Goal: Contribute content: Contribute content

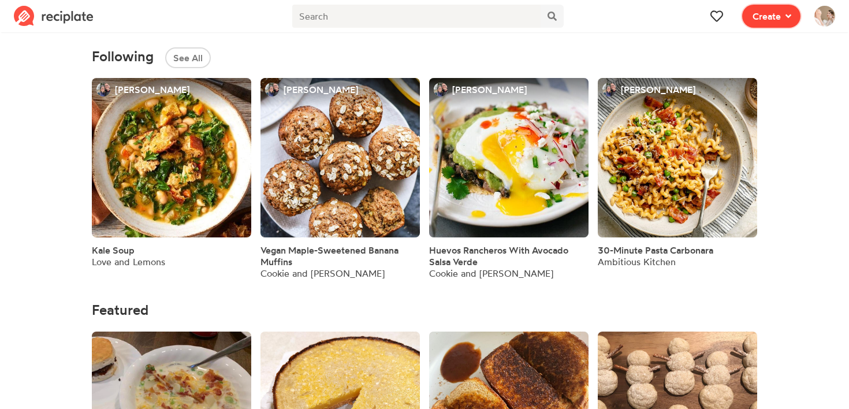
click at [779, 20] on span "Create" at bounding box center [767, 16] width 28 height 14
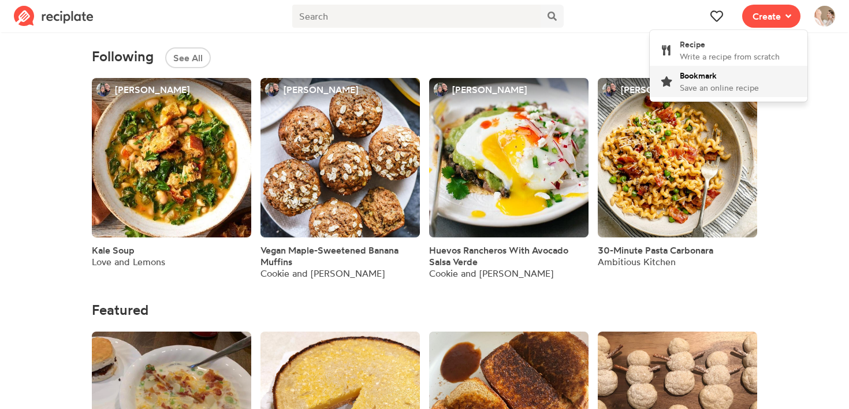
click at [729, 76] on div "Bookmark Save an online recipe" at bounding box center [719, 81] width 79 height 24
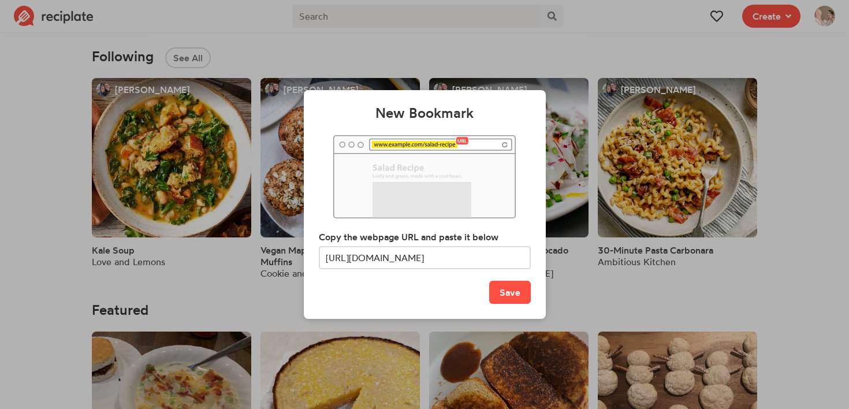
scroll to position [0, 81]
type input "[URL][DOMAIN_NAME]"
click at [512, 292] on button "Save" at bounding box center [510, 292] width 42 height 23
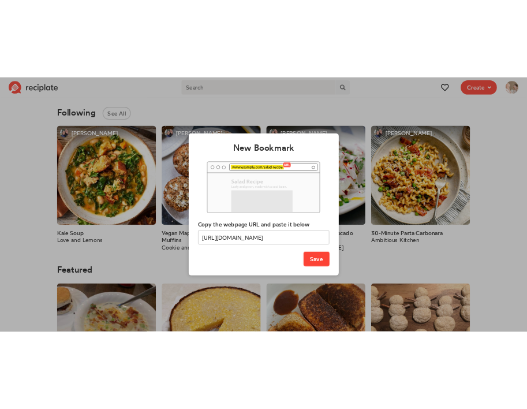
scroll to position [0, 0]
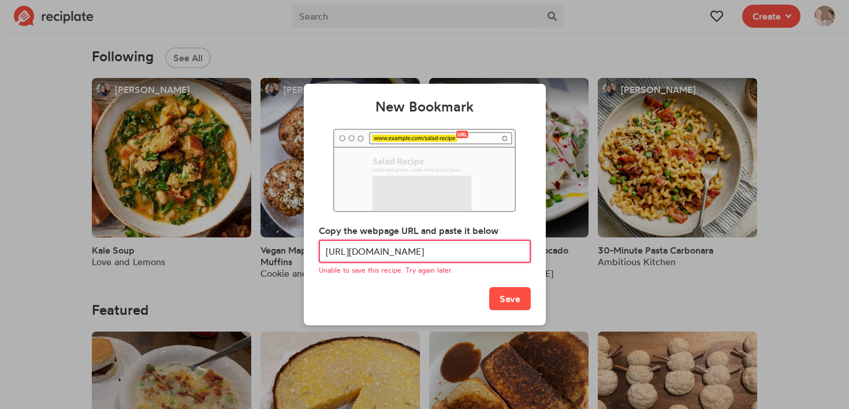
click at [440, 247] on input "[URL][DOMAIN_NAME]" at bounding box center [425, 251] width 212 height 23
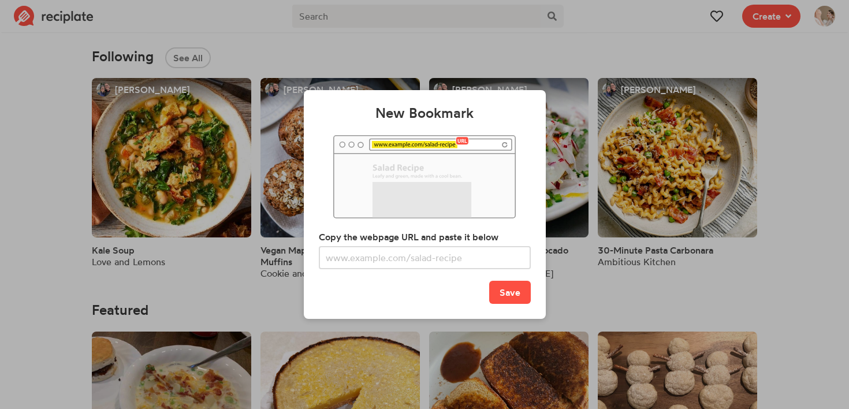
click at [589, 291] on div "New Bookmark Copy the webpage URL and paste it below Save" at bounding box center [424, 204] width 849 height 409
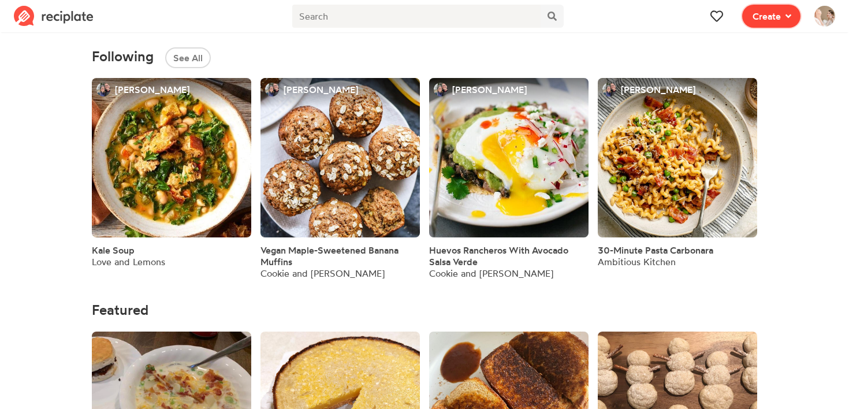
click at [780, 14] on span "Create" at bounding box center [767, 16] width 28 height 14
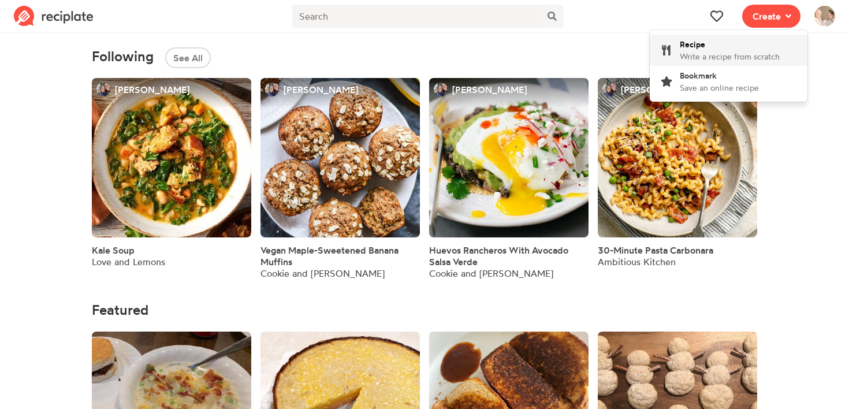
click at [725, 42] on div "Recipe Write a recipe from scratch" at bounding box center [730, 50] width 100 height 24
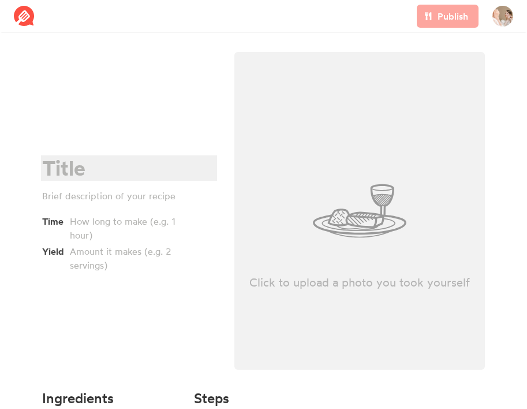
click at [88, 166] on div at bounding box center [127, 169] width 170 height 24
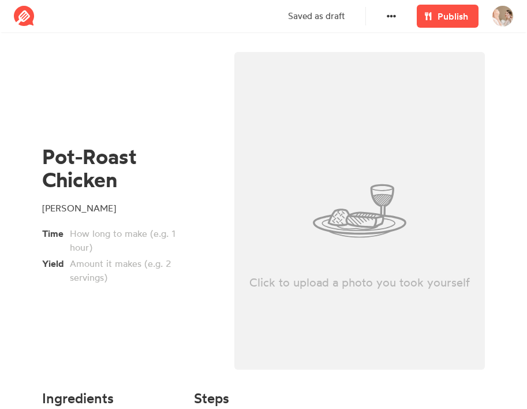
click at [370, 252] on div "Click to upload a photo you took yourself" at bounding box center [359, 211] width 251 height 318
type input "C:\fakepath\Screenshot [DATE] 5.35.41 PM.png"
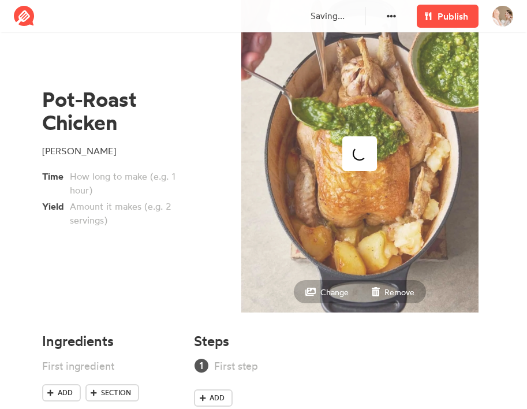
scroll to position [87, 0]
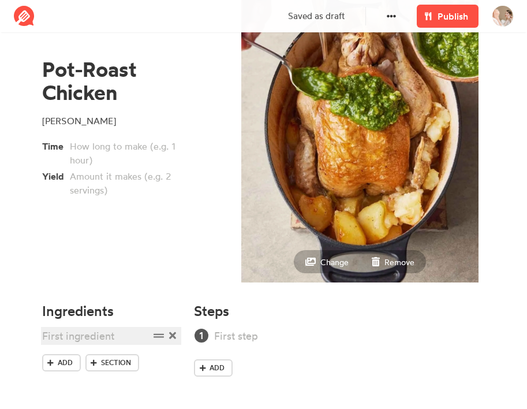
click at [87, 336] on div at bounding box center [95, 336] width 107 height 16
paste div
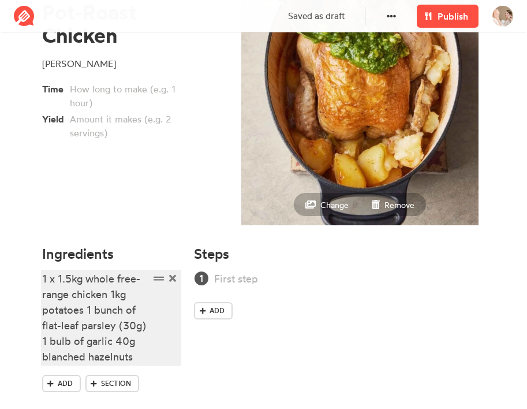
scroll to position [165, 0]
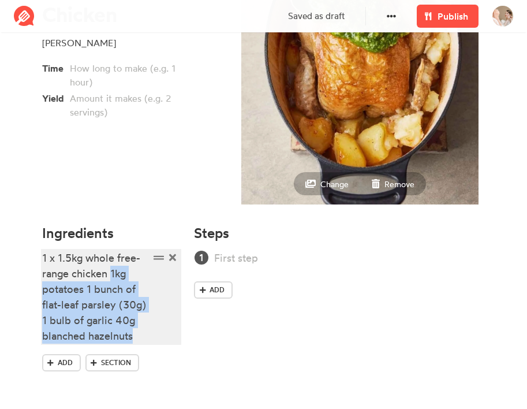
drag, startPoint x: 112, startPoint y: 275, endPoint x: 151, endPoint y: 340, distance: 75.4
click at [151, 340] on div "1 x 1.5kg whole free-range chicken 1kg potatoes 1 bunch of flat-leaf parsley (3…" at bounding box center [111, 297] width 139 height 94
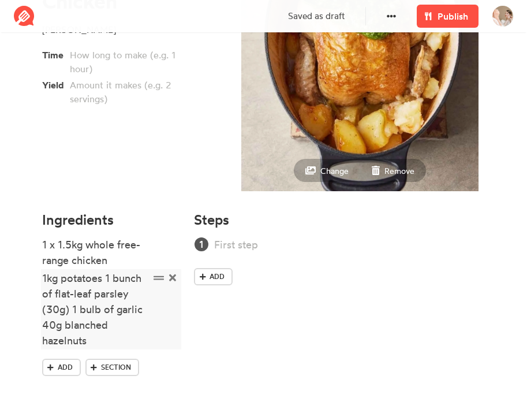
scroll to position [183, 0]
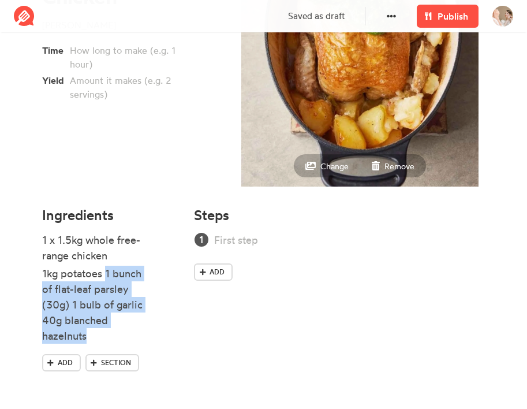
drag, startPoint x: 106, startPoint y: 273, endPoint x: 106, endPoint y: 345, distance: 72.2
click at [106, 345] on li "1kg potatoes 1 bunch of flat-leaf parsley (30g) 1 bulb of garlic 40g blanched h…" at bounding box center [111, 306] width 139 height 80
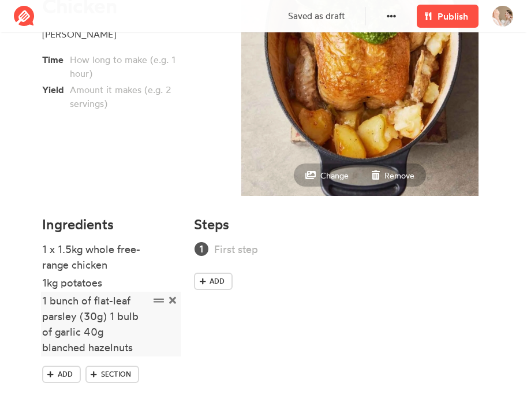
scroll to position [185, 0]
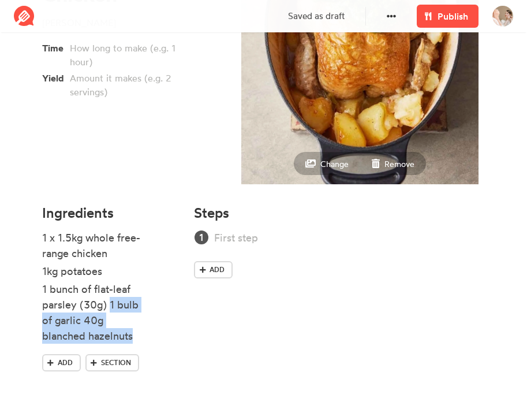
drag, startPoint x: 110, startPoint y: 307, endPoint x: 110, endPoint y: 348, distance: 41.6
click at [110, 348] on ul "1 x 1.5kg whole free-range chicken 1kg potatoes 1 bunch of flat-leaf parsley (3…" at bounding box center [111, 292] width 139 height 124
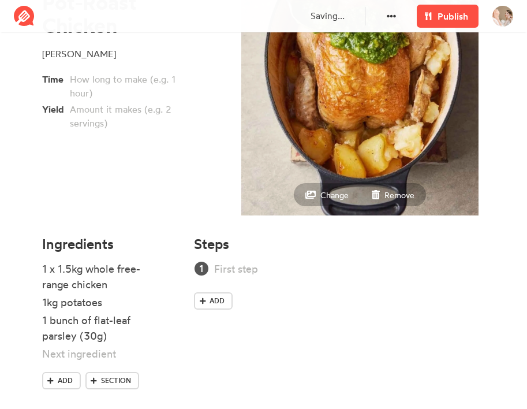
scroll to position [172, 0]
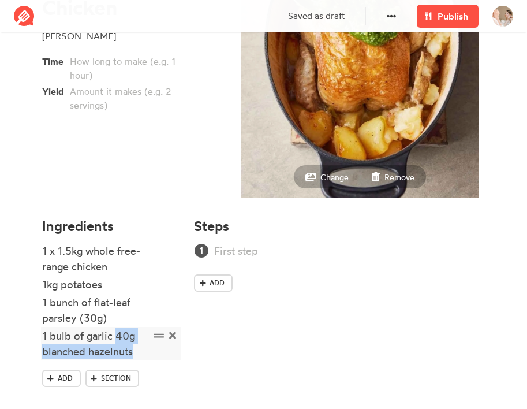
drag, startPoint x: 117, startPoint y: 336, endPoint x: 143, endPoint y: 357, distance: 34.1
click at [143, 358] on div "1 bulb of garlic 40g blanched hazelnuts" at bounding box center [95, 343] width 107 height 31
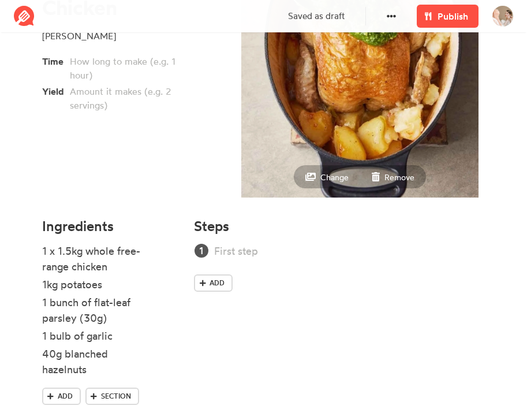
click at [244, 241] on div "Steps Add" at bounding box center [339, 322] width 305 height 222
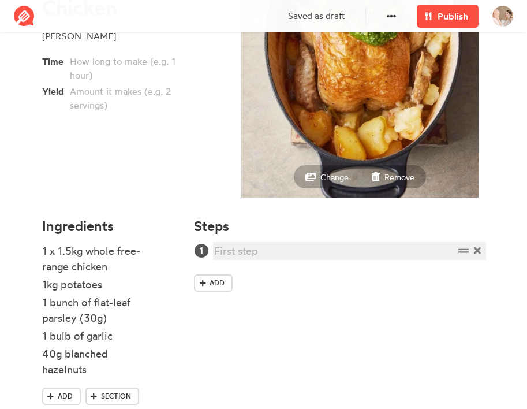
click at [245, 251] on div at bounding box center [334, 251] width 240 height 16
paste div
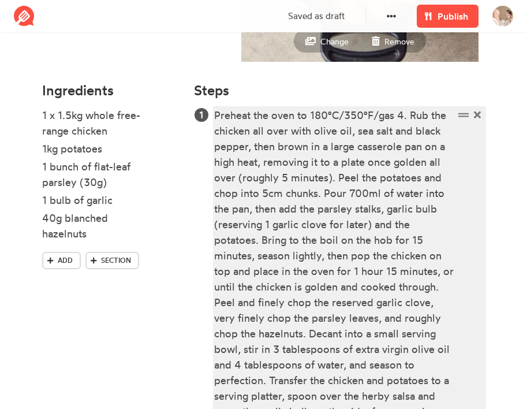
scroll to position [206, 0]
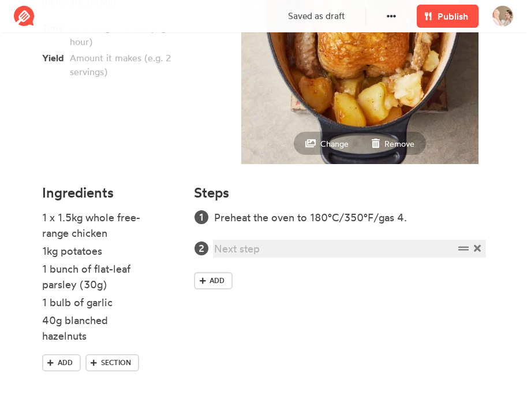
paste div
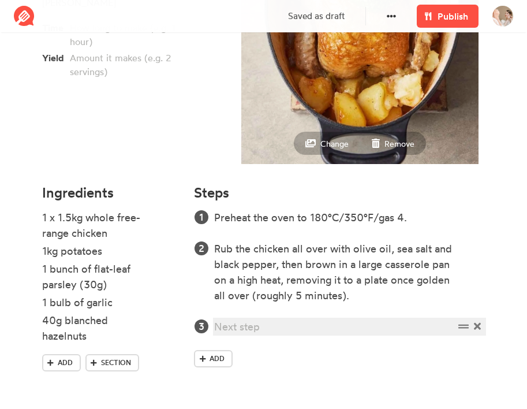
paste div
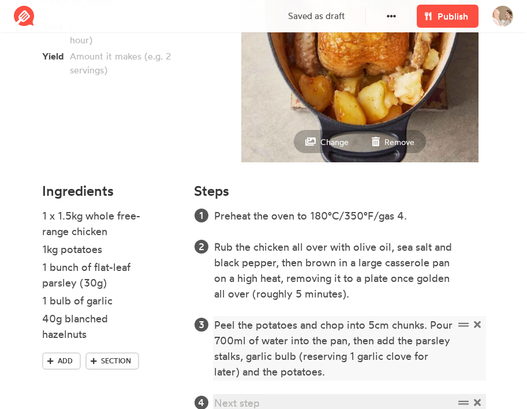
scroll to position [257, 0]
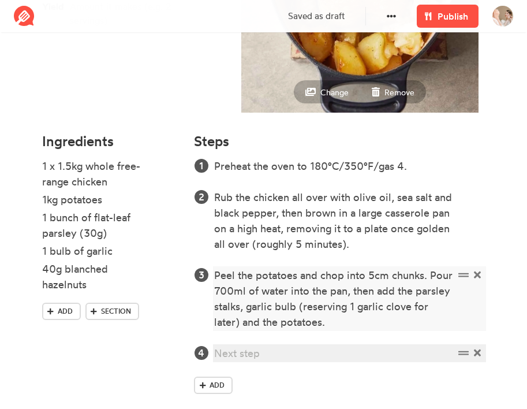
paste div
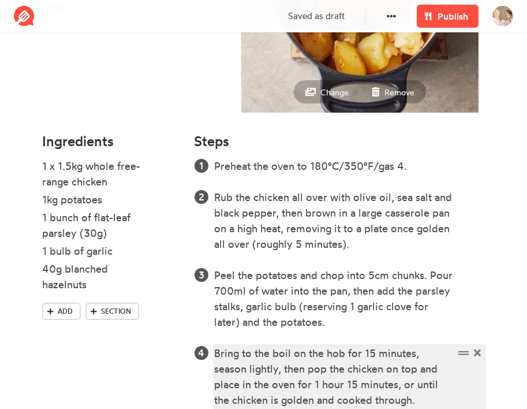
scroll to position [319, 0]
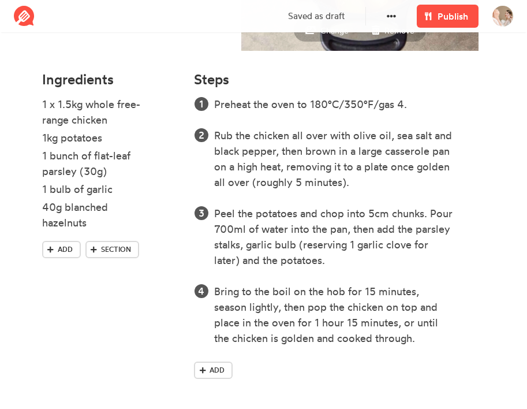
click at [278, 349] on div "Preheat the oven to 180°C/350°F/gas 4. Rub the chicken all over with olive oil,…" at bounding box center [339, 239] width 291 height 287
click at [218, 367] on span "Add" at bounding box center [217, 370] width 15 height 10
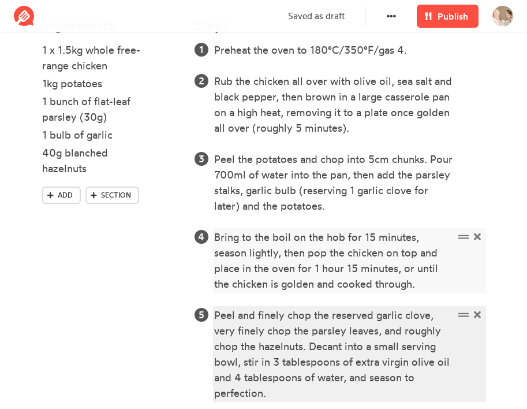
scroll to position [428, 0]
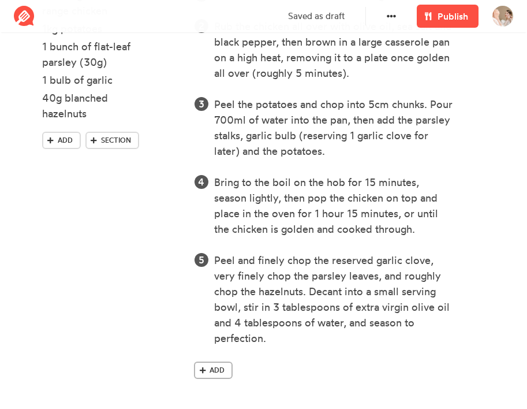
click at [216, 367] on span "Add" at bounding box center [217, 370] width 15 height 10
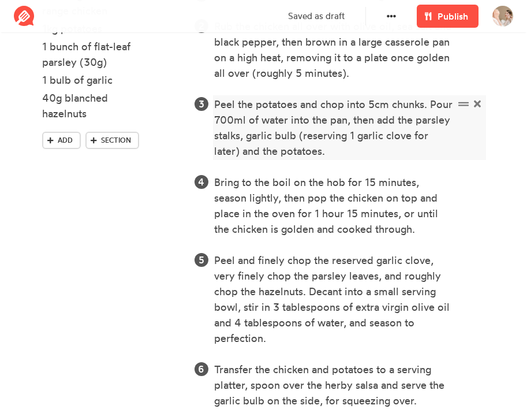
scroll to position [0, 0]
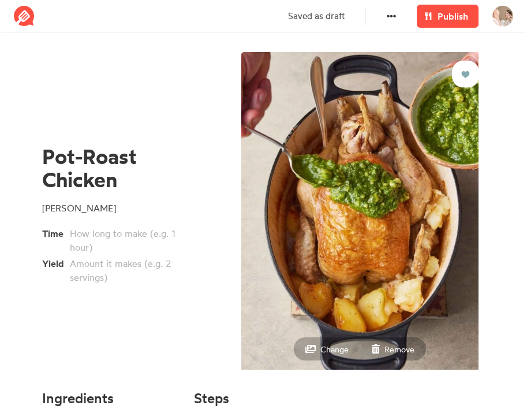
click at [450, 1] on div "Publish" at bounding box center [448, 16] width 76 height 32
click at [448, 16] on span "Publish" at bounding box center [453, 16] width 31 height 14
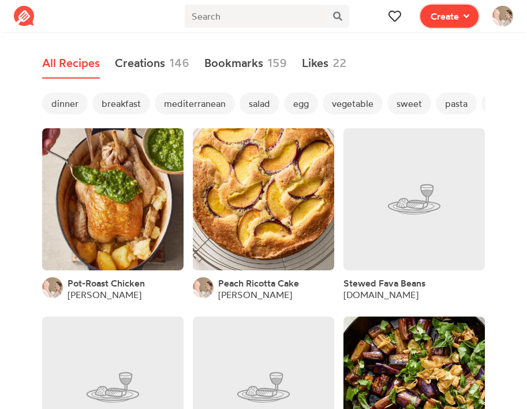
click at [455, 24] on button "Create" at bounding box center [449, 16] width 58 height 23
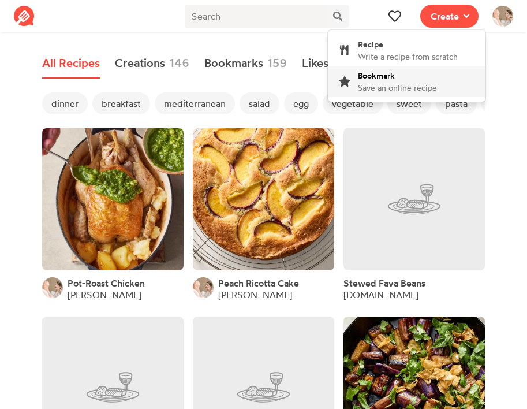
click at [424, 84] on span "Save an online recipe" at bounding box center [397, 88] width 79 height 10
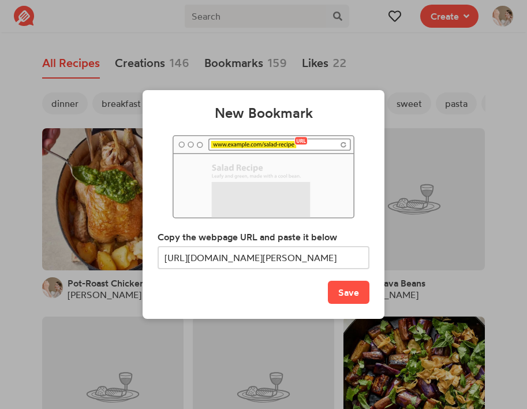
scroll to position [0, 111]
type input "[URL][DOMAIN_NAME][PERSON_NAME]"
click at [342, 293] on button "Save" at bounding box center [349, 292] width 42 height 23
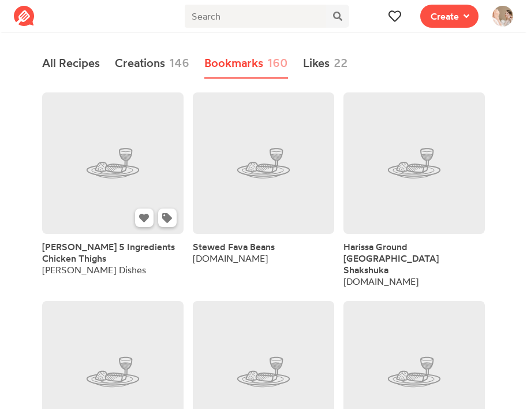
click at [80, 193] on link at bounding box center [113, 163] width 142 height 142
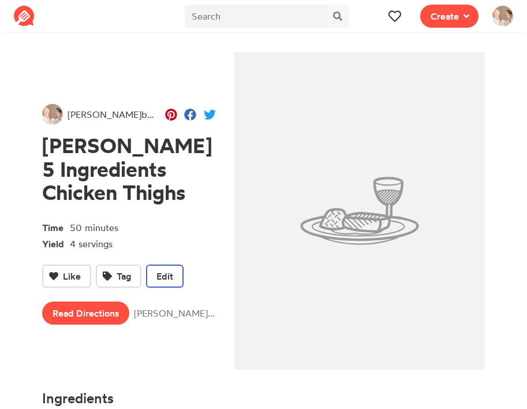
click at [163, 284] on button "Edit" at bounding box center [165, 276] width 38 height 23
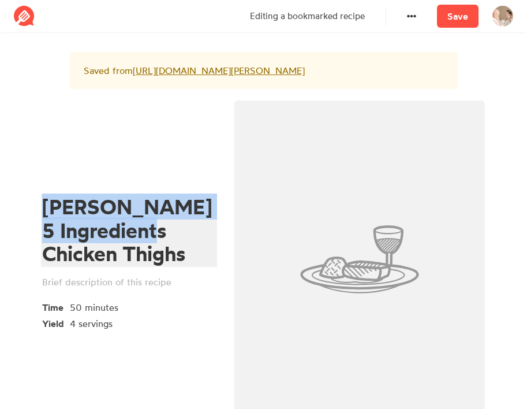
drag, startPoint x: 43, startPoint y: 227, endPoint x: 167, endPoint y: 241, distance: 125.6
click at [167, 241] on div "[PERSON_NAME] 5 Ingredients Chicken Thighs" at bounding box center [127, 230] width 170 height 70
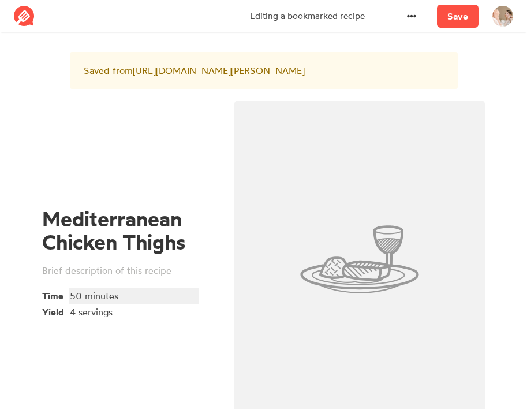
click at [157, 303] on div "50 minutes" at bounding box center [132, 296] width 124 height 14
click at [161, 293] on div "Mediterranean Chicken Thighs Time 50 minutes Yield 4 servings" at bounding box center [129, 262] width 174 height 111
click at [177, 275] on div "Mediterranean Chicken Thighs Time 50 minutes Yield 4 servings" at bounding box center [129, 262] width 174 height 111
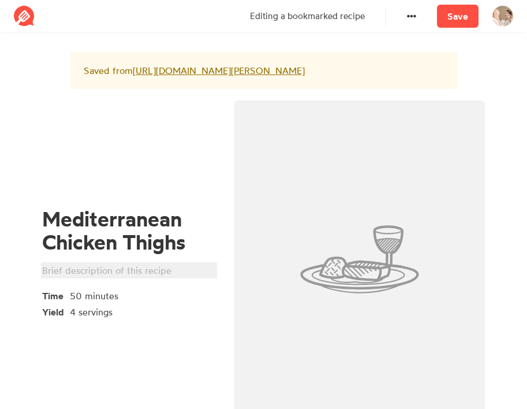
click at [173, 277] on div at bounding box center [127, 270] width 170 height 14
click at [170, 384] on div "Mediterranean Chicken Thighs [PERSON_NAME] Time 50 minutes Yield 4 servings" at bounding box center [129, 263] width 192 height 338
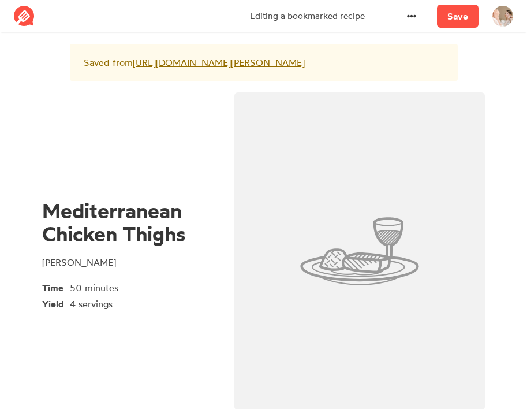
scroll to position [9, 0]
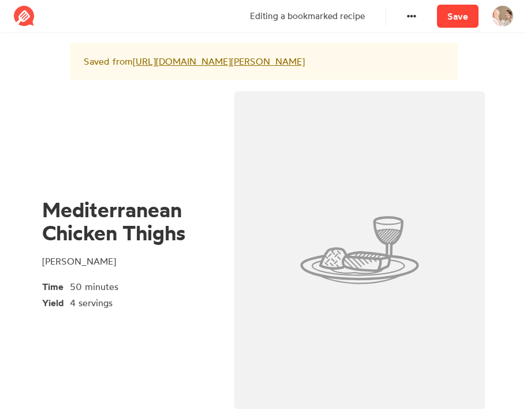
click at [463, 13] on link "Save" at bounding box center [458, 16] width 42 height 23
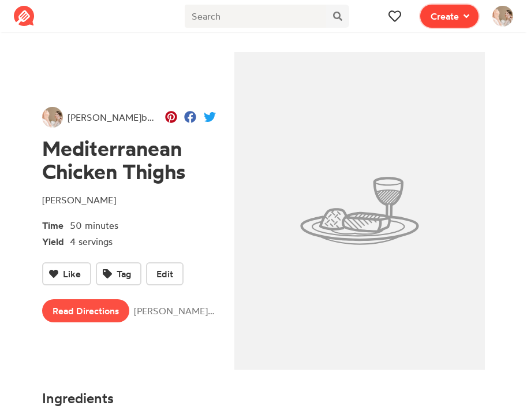
click at [453, 24] on button "Create" at bounding box center [449, 16] width 58 height 23
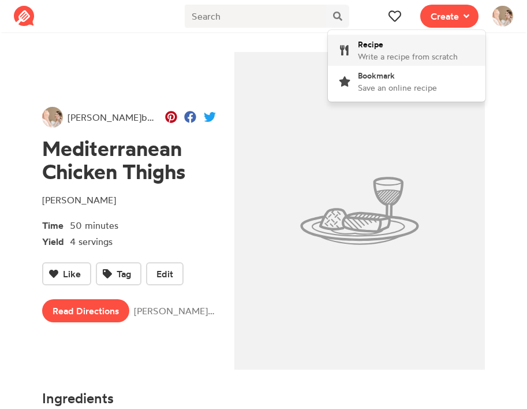
click at [416, 46] on div "Recipe Write a recipe from scratch" at bounding box center [408, 50] width 100 height 24
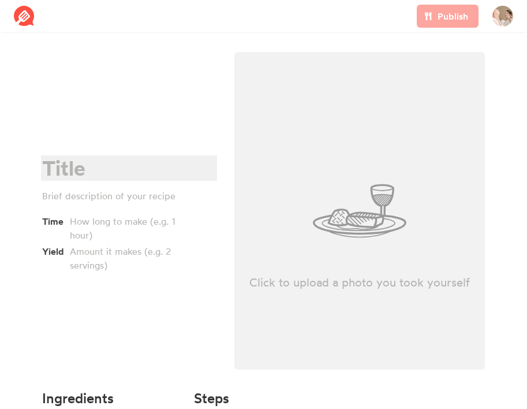
click at [118, 170] on div at bounding box center [127, 169] width 170 height 24
paste div
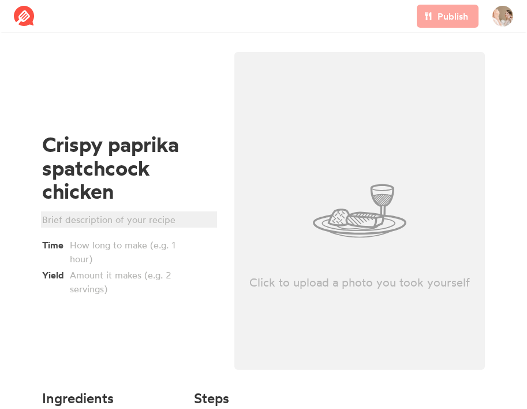
click at [81, 215] on div at bounding box center [127, 220] width 170 height 14
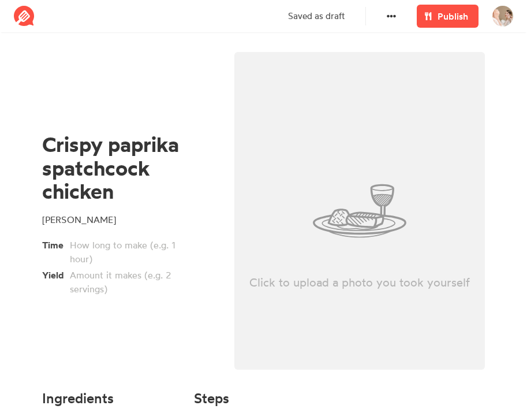
click at [120, 298] on div "Crispy paprika spatchcock chicken [PERSON_NAME] Time Yield" at bounding box center [129, 214] width 192 height 338
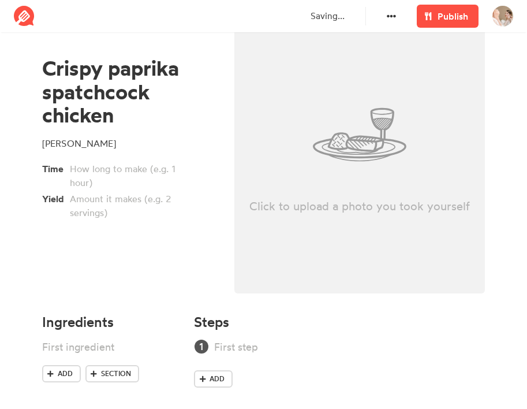
scroll to position [87, 0]
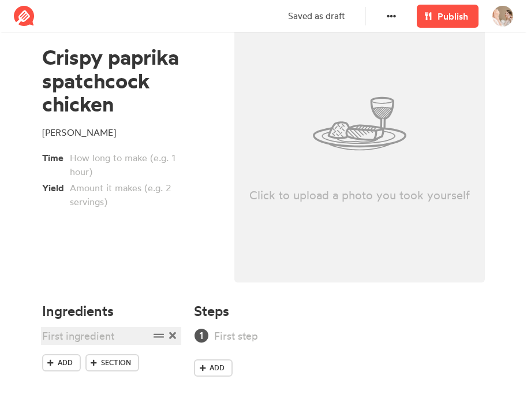
click at [73, 340] on div at bounding box center [95, 336] width 107 height 16
paste div
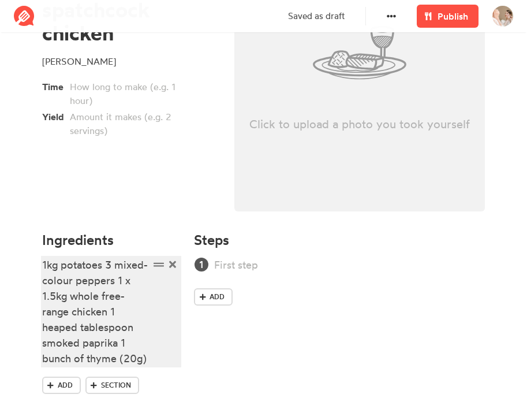
scroll to position [181, 0]
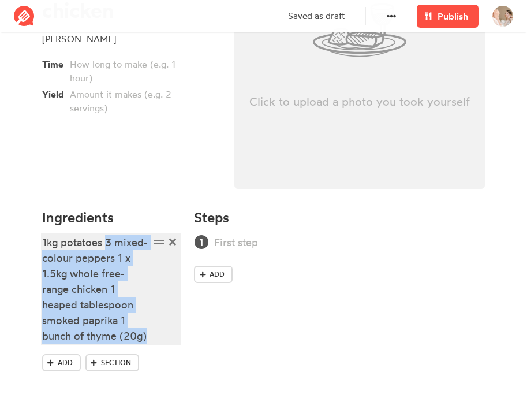
drag, startPoint x: 107, startPoint y: 244, endPoint x: 170, endPoint y: 338, distance: 113.7
click at [170, 339] on div "1kg potatoes 3 mixed-colour peppers 1 x 1.5kg whole free-range chicken 1 heaped…" at bounding box center [111, 288] width 139 height 109
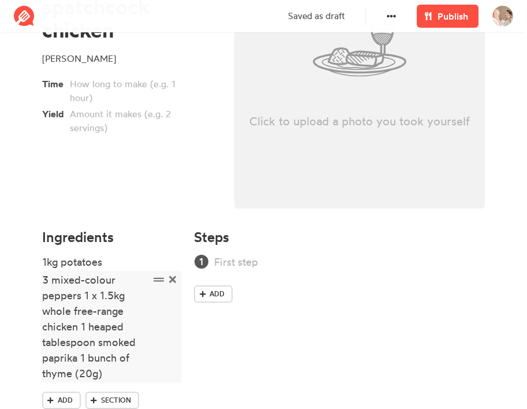
scroll to position [199, 0]
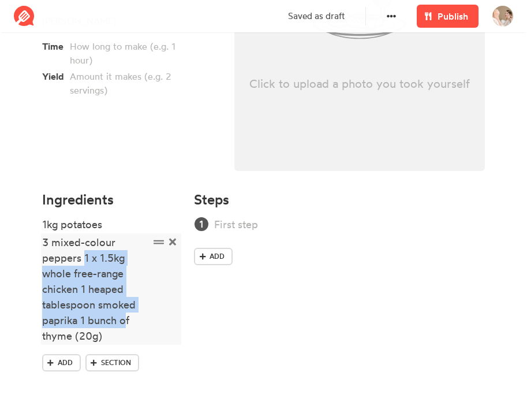
drag, startPoint x: 85, startPoint y: 261, endPoint x: 124, endPoint y: 327, distance: 76.4
click at [124, 327] on div "3 mixed-colour peppers 1 x 1.5kg whole free-range chicken 1 heaped tablespoon s…" at bounding box center [95, 288] width 107 height 109
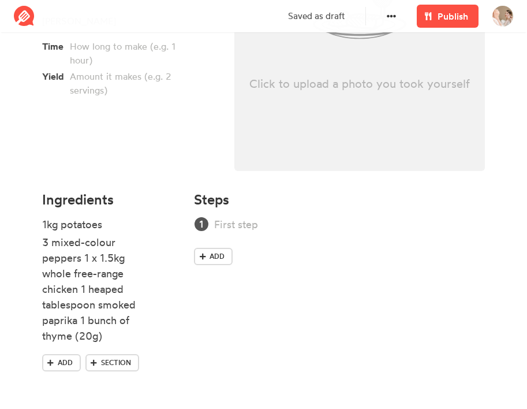
click at [116, 347] on ul "1kg potatoes 3 mixed-colour peppers 1 x 1.5kg whole free-range chicken 1 heaped…" at bounding box center [111, 285] width 139 height 137
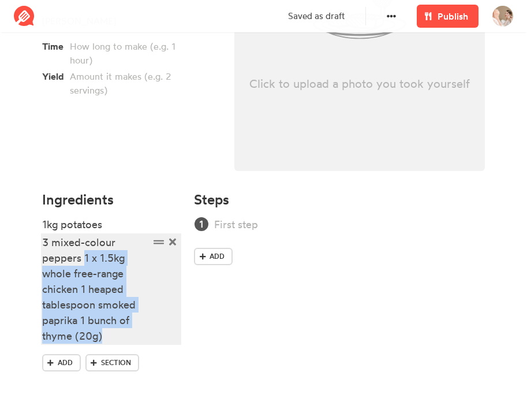
drag, startPoint x: 110, startPoint y: 336, endPoint x: 84, endPoint y: 262, distance: 78.0
click at [84, 262] on div "3 mixed-colour peppers 1 x 1.5kg whole free-range chicken 1 heaped tablespoon s…" at bounding box center [95, 288] width 107 height 109
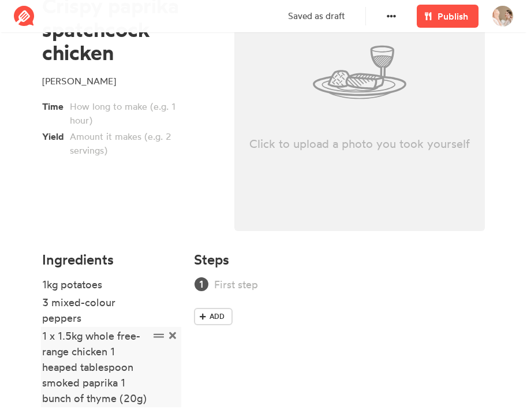
scroll to position [201, 0]
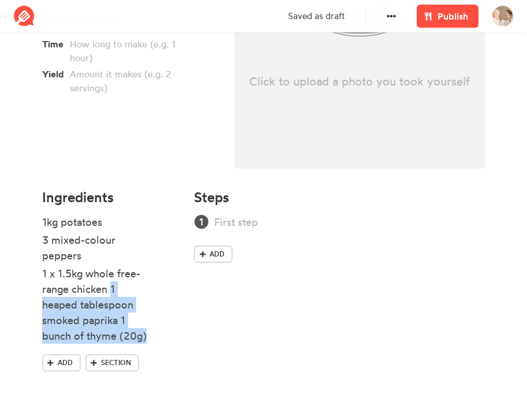
drag, startPoint x: 112, startPoint y: 289, endPoint x: 176, endPoint y: 351, distance: 89.0
click at [176, 351] on ul "1kg potatoes 3 mixed-colour peppers 1 x 1.5kg whole free-range chicken 1 heaped…" at bounding box center [111, 284] width 139 height 140
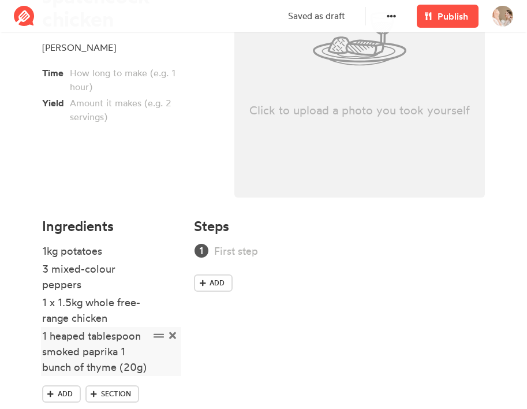
scroll to position [203, 0]
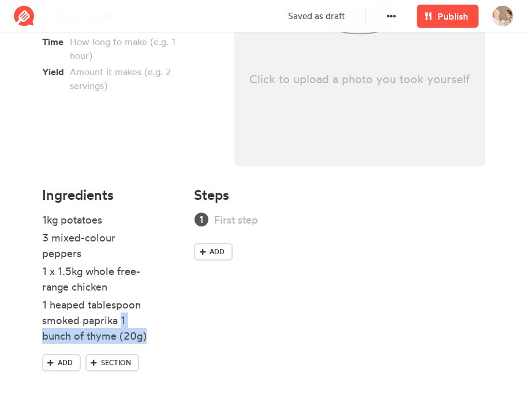
drag, startPoint x: 121, startPoint y: 322, endPoint x: 167, endPoint y: 346, distance: 51.9
click at [167, 346] on ul "1kg potatoes 3 mixed-colour peppers 1 x 1.5kg whole free-range chicken 1 heaped…" at bounding box center [111, 283] width 139 height 142
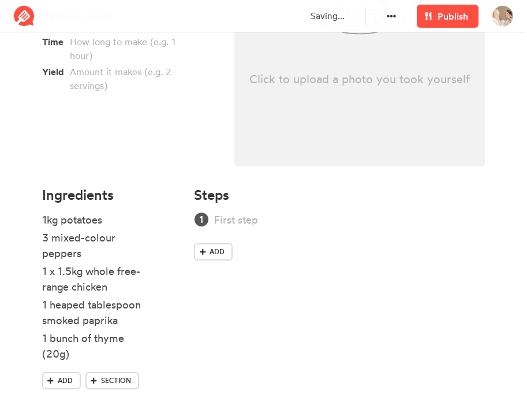
click at [298, 322] on div "Steps Add" at bounding box center [339, 298] width 305 height 237
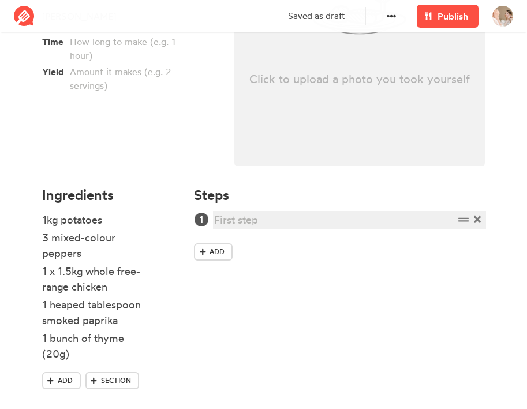
click at [258, 218] on div at bounding box center [334, 220] width 240 height 16
paste div
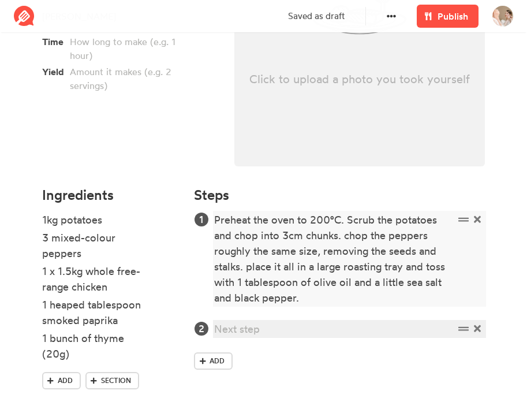
paste div
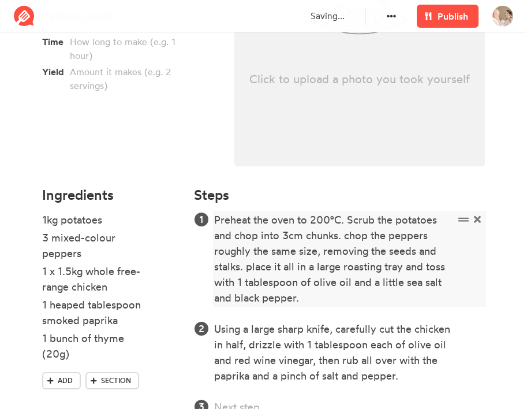
scroll to position [207, 0]
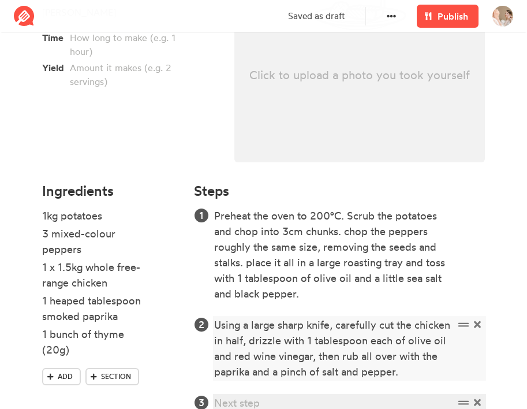
paste div
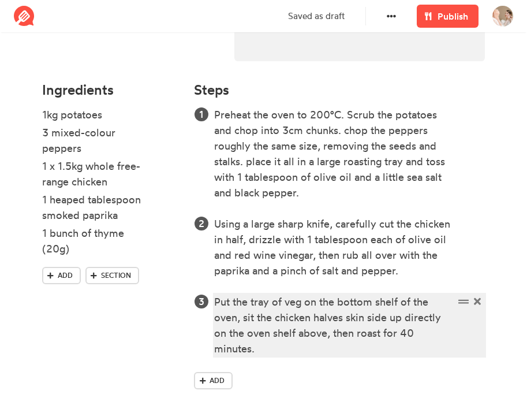
scroll to position [319, 0]
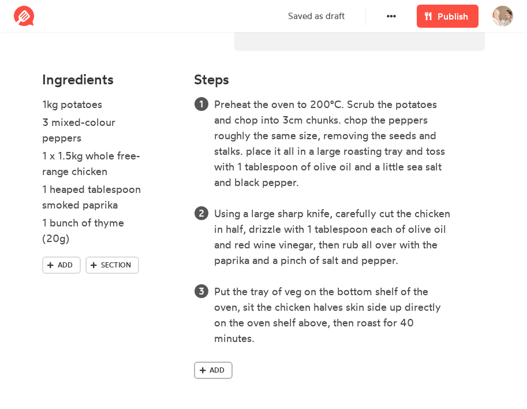
click at [225, 362] on link "Add" at bounding box center [213, 370] width 39 height 17
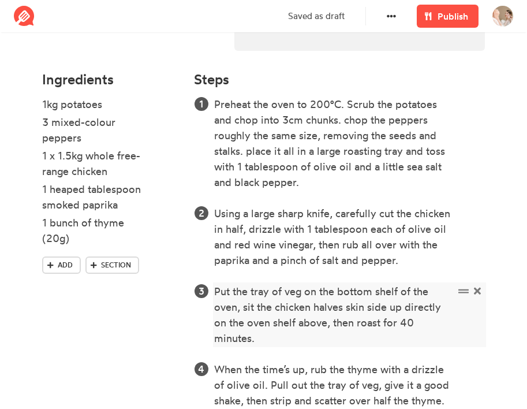
scroll to position [381, 0]
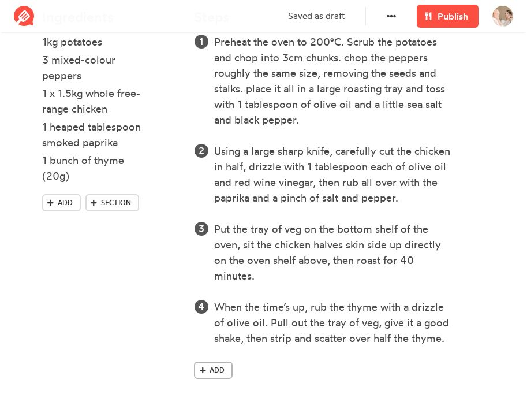
click at [219, 367] on span "Add" at bounding box center [217, 370] width 15 height 10
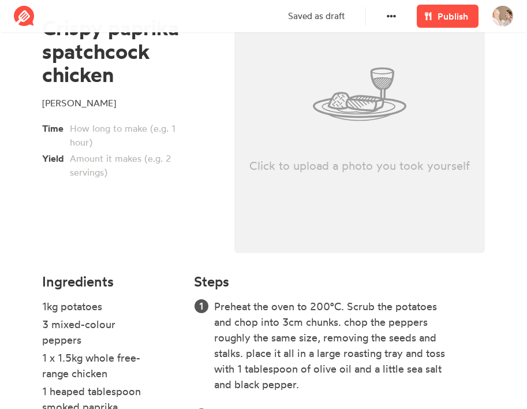
scroll to position [0, 0]
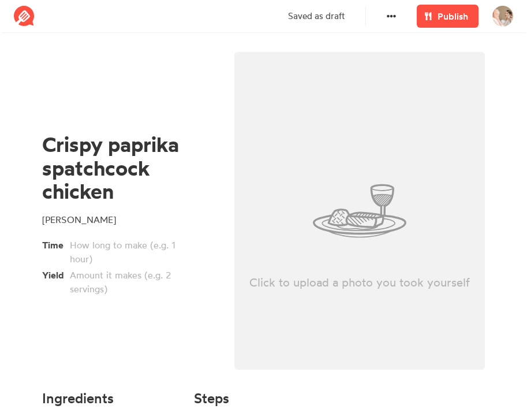
click at [314, 163] on div "Click to upload a photo you took yourself" at bounding box center [359, 211] width 251 height 318
type input "C:\fakepath\Screenshot [DATE] 5.38.52 PM.png"
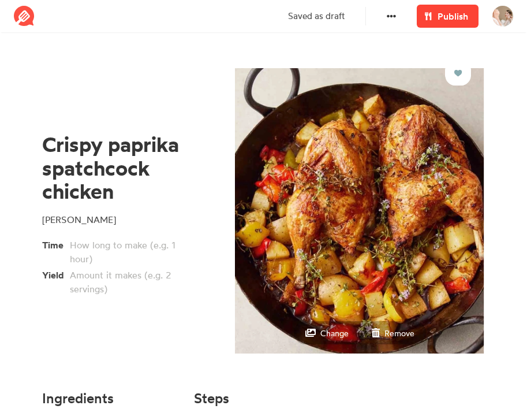
click at [445, 24] on link "Publish" at bounding box center [448, 16] width 62 height 23
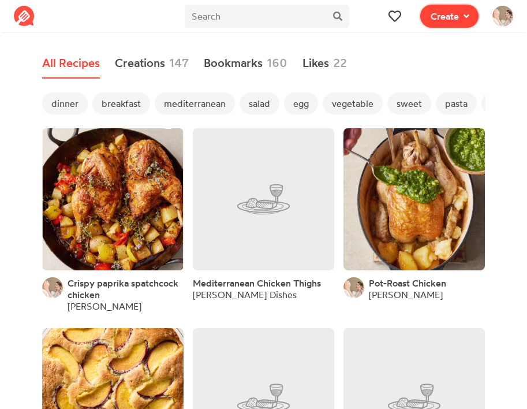
click at [478, 18] on button "Create" at bounding box center [449, 16] width 58 height 23
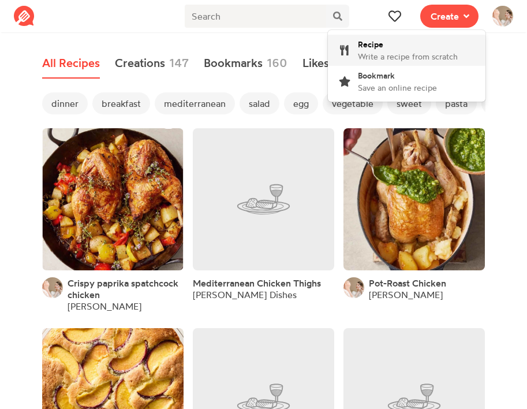
click at [430, 51] on span "Write a recipe from scratch" at bounding box center [408, 56] width 100 height 10
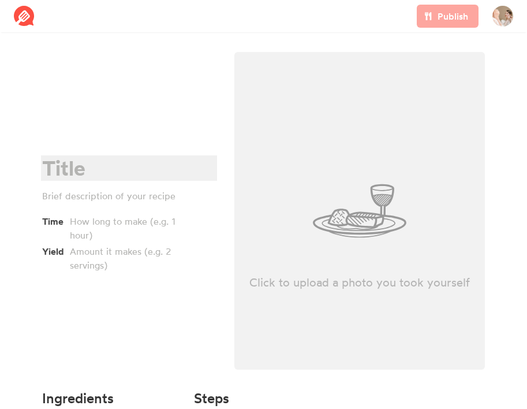
click at [111, 161] on div at bounding box center [127, 169] width 170 height 24
paste div
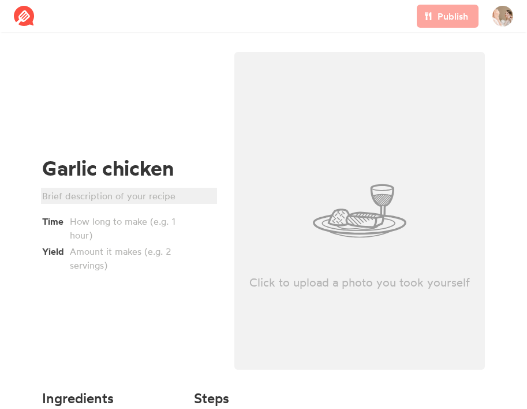
click at [115, 189] on div at bounding box center [127, 196] width 170 height 14
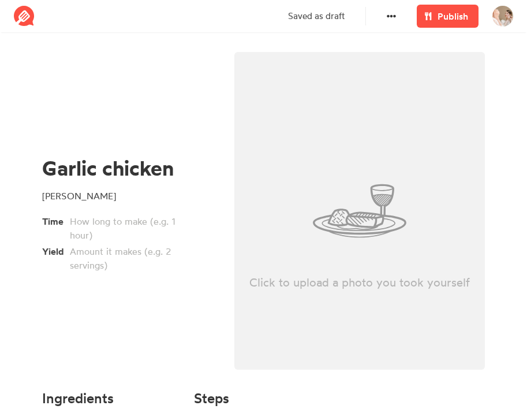
click at [344, 222] on div "Click to upload a photo you took yourself" at bounding box center [359, 211] width 251 height 318
type input "C:\fakepath\Screenshot [DATE] 5.40.58 PM.png"
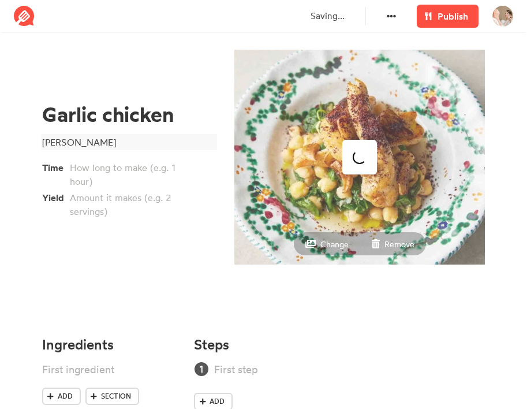
scroll to position [87, 0]
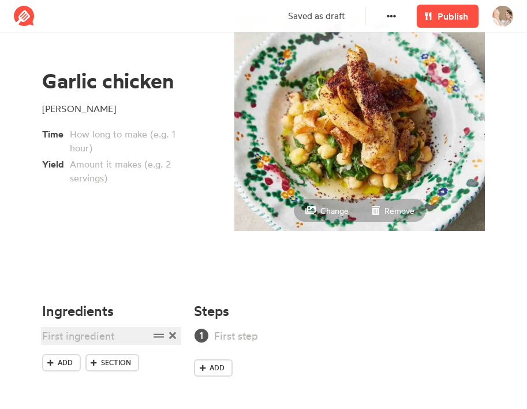
click at [91, 338] on div at bounding box center [95, 336] width 107 height 16
paste div
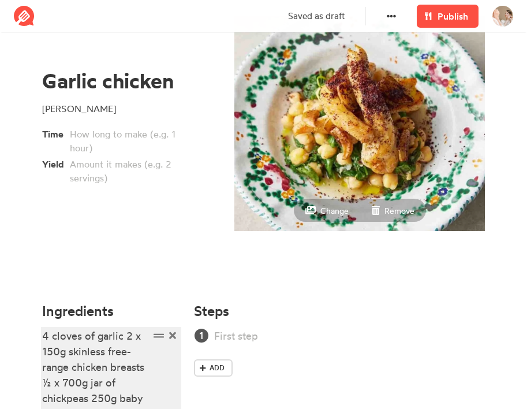
scroll to position [181, 0]
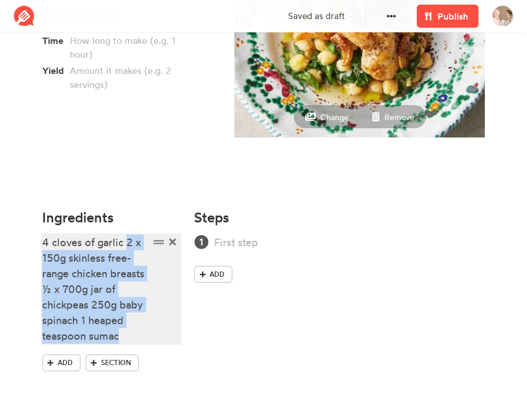
drag, startPoint x: 126, startPoint y: 244, endPoint x: 129, endPoint y: 341, distance: 97.7
click at [129, 341] on div "4 cloves of garlic 2 x 150g skinless free-range chicken breasts ½ x 700g jar of…" at bounding box center [95, 288] width 107 height 109
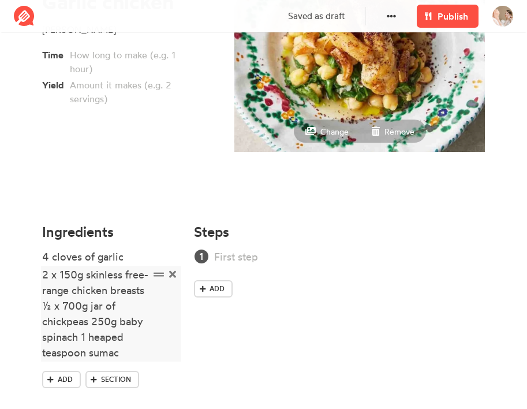
scroll to position [183, 0]
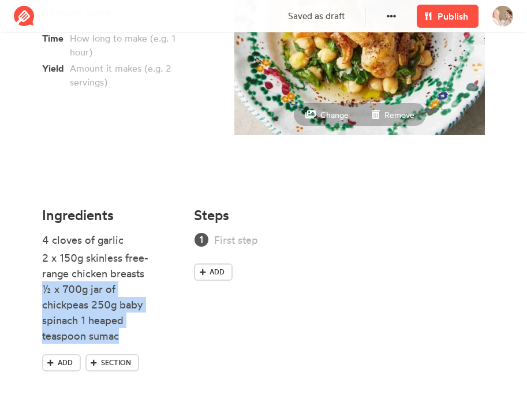
drag, startPoint x: 43, startPoint y: 291, endPoint x: 146, endPoint y: 346, distance: 117.3
click at [146, 346] on ul "4 cloves of garlic 2 x 150g skinless free-range chicken breasts ½ x 700g jar of…" at bounding box center [111, 293] width 139 height 122
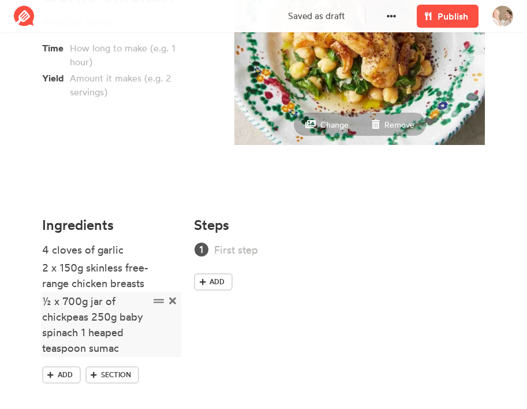
scroll to position [185, 0]
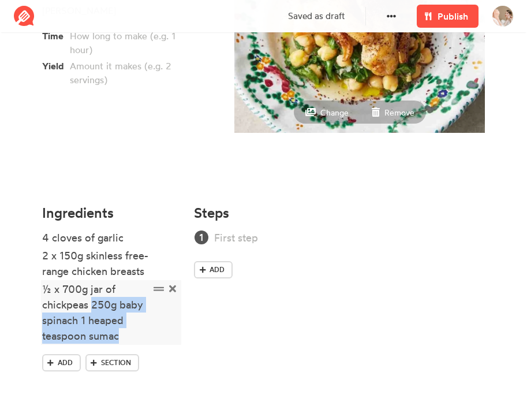
drag, startPoint x: 92, startPoint y: 304, endPoint x: 152, endPoint y: 340, distance: 69.1
click at [152, 340] on div "½ x 700g jar of chickpeas 250g baby spinach 1 heaped teaspoon sumac" at bounding box center [111, 312] width 139 height 62
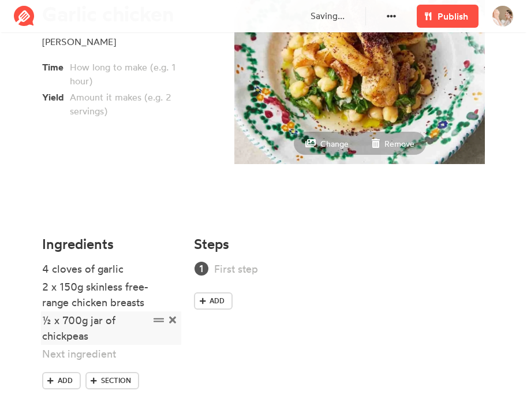
scroll to position [172, 0]
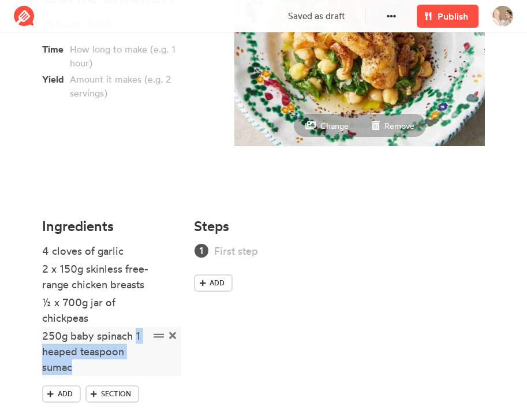
drag, startPoint x: 137, startPoint y: 338, endPoint x: 137, endPoint y: 362, distance: 24.3
click at [137, 362] on div "250g baby spinach 1 heaped teaspoon sumac" at bounding box center [95, 351] width 107 height 47
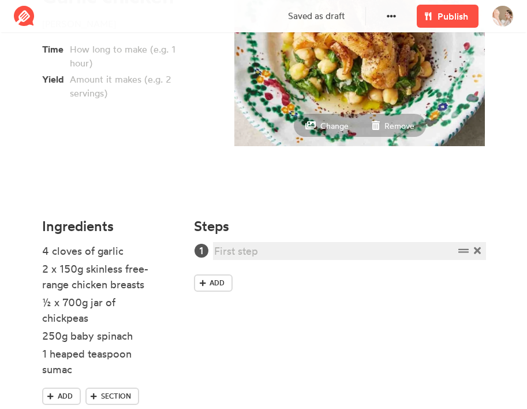
click at [246, 251] on div at bounding box center [334, 251] width 240 height 16
paste div
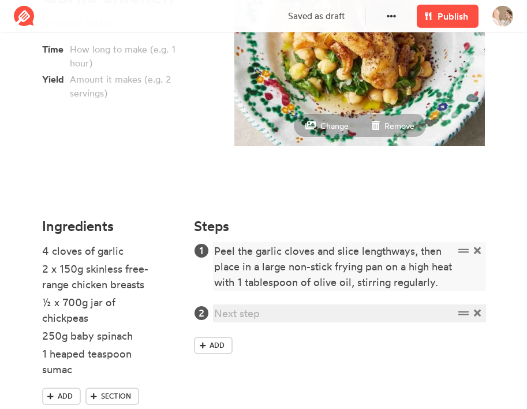
paste div
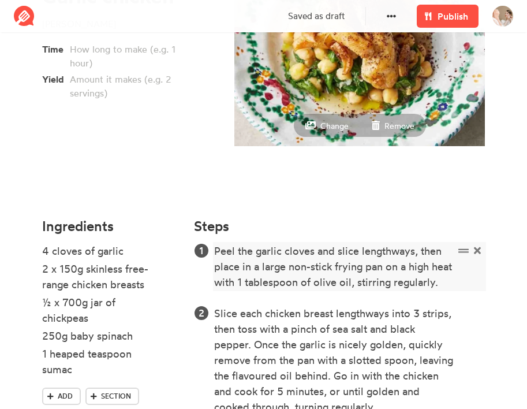
scroll to position [288, 0]
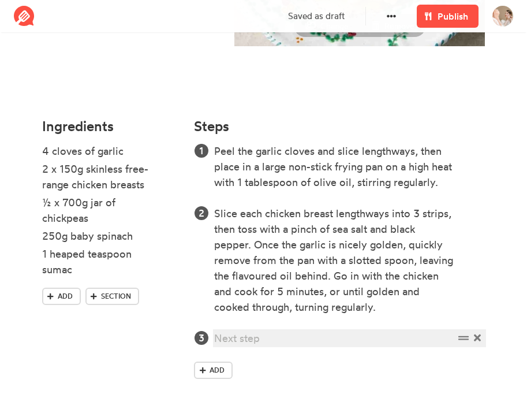
paste div
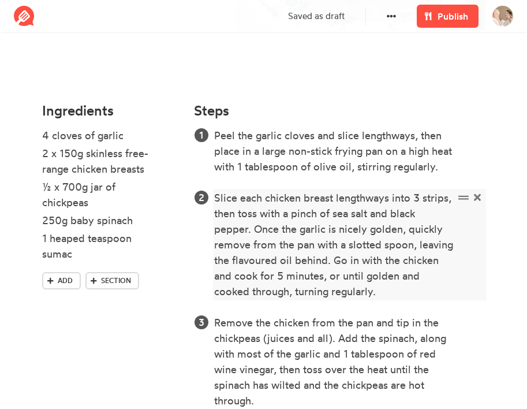
scroll to position [366, 0]
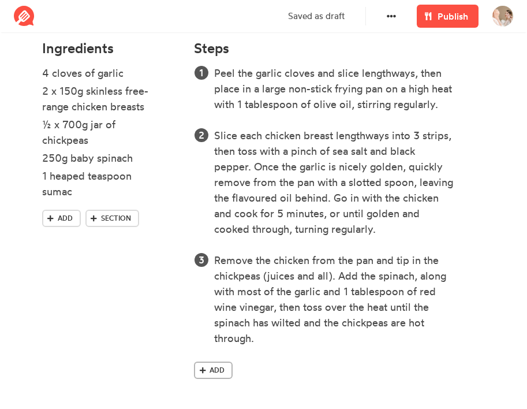
click at [219, 362] on link "Add" at bounding box center [213, 370] width 39 height 17
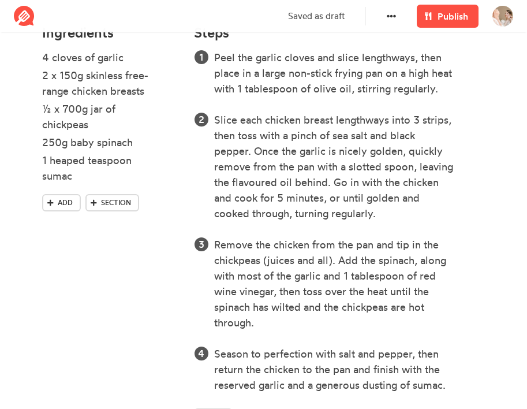
click at [446, 33] on div "Steps Peel the garlic cloves and slice lengthways, then place in a large non-st…" at bounding box center [339, 232] width 305 height 429
click at [455, 17] on span "Publish" at bounding box center [453, 16] width 31 height 14
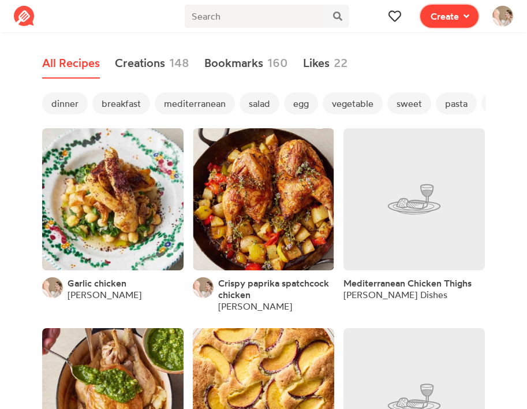
click at [451, 21] on span "Create" at bounding box center [445, 16] width 28 height 14
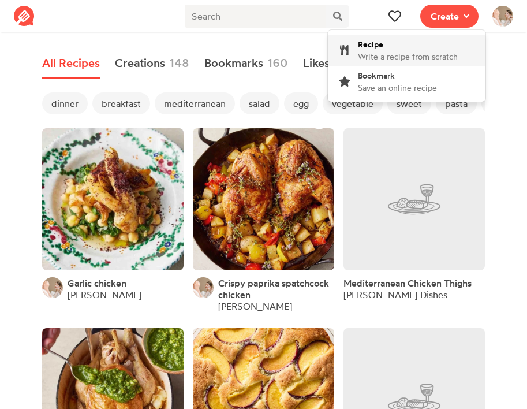
click at [416, 58] on span "Write a recipe from scratch" at bounding box center [408, 56] width 100 height 10
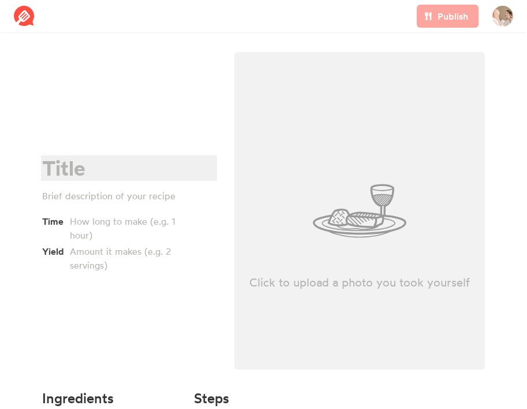
click at [75, 170] on div at bounding box center [127, 169] width 170 height 24
paste div
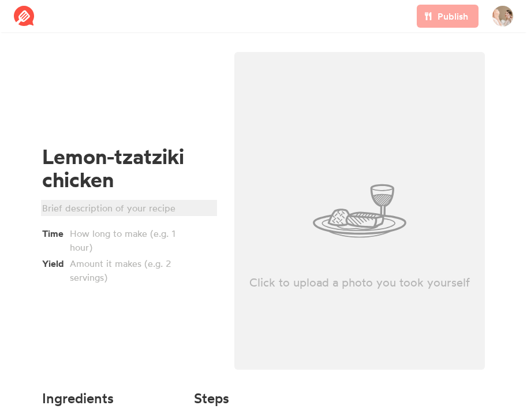
click at [83, 209] on div at bounding box center [127, 208] width 170 height 14
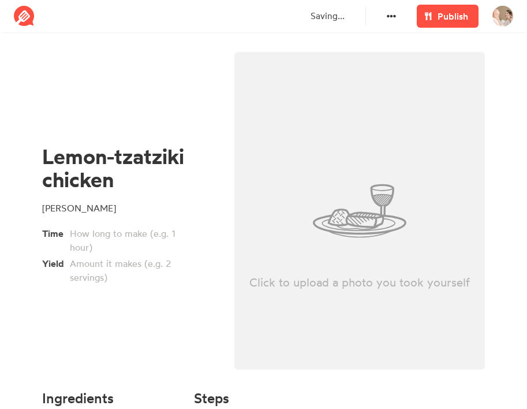
click at [338, 225] on div "Click to upload a photo you took yourself" at bounding box center [359, 211] width 251 height 318
type input "C:\fakepath\Screenshot [DATE] 5.42.08 PM.png"
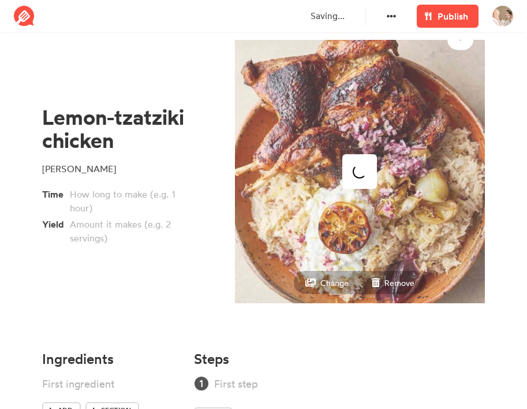
scroll to position [87, 0]
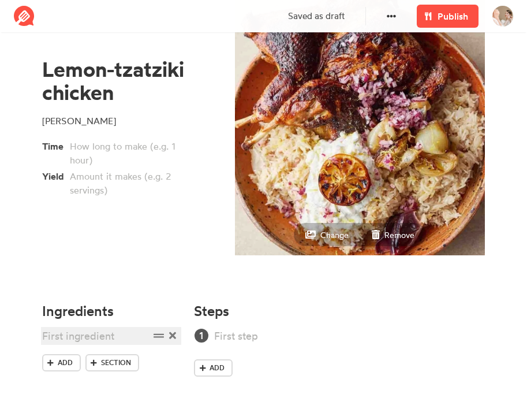
click at [87, 337] on div at bounding box center [95, 336] width 107 height 16
paste div
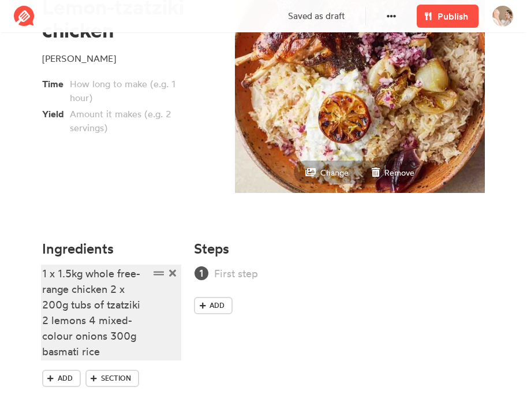
scroll to position [165, 0]
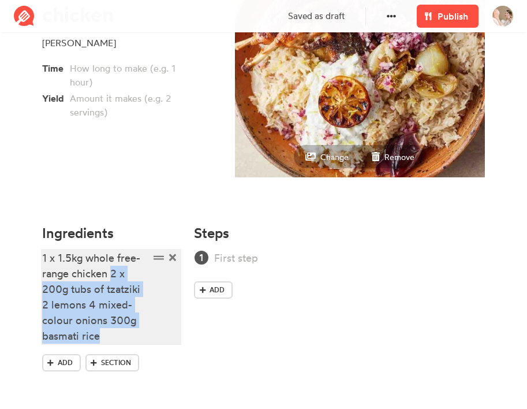
drag, startPoint x: 111, startPoint y: 274, endPoint x: 120, endPoint y: 350, distance: 76.7
click at [120, 350] on ul "1 x 1.5kg whole free-range chicken 2 x 200g tubs of tzatziki 2 lemons 4 mixed-c…" at bounding box center [111, 302] width 139 height 104
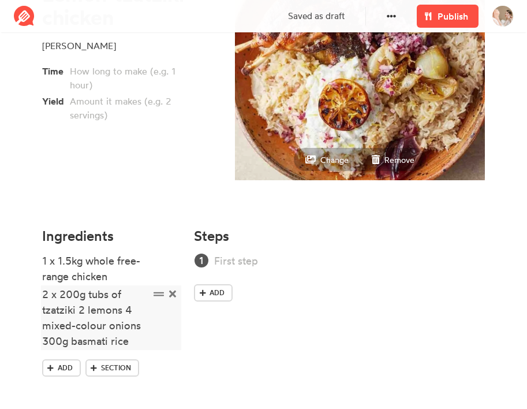
scroll to position [167, 0]
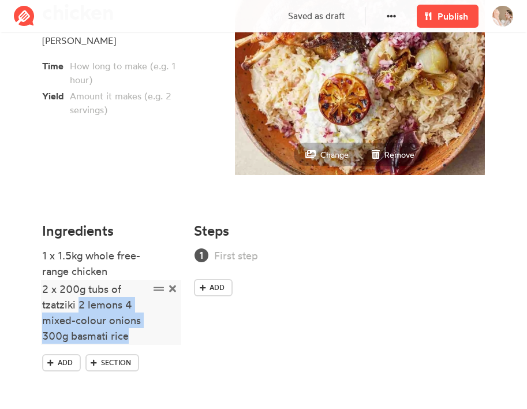
drag, startPoint x: 80, startPoint y: 306, endPoint x: 145, endPoint y: 338, distance: 72.1
click at [145, 338] on div "2 x 200g tubs of tzatziki 2 lemons 4 mixed-colour onions 300g basmati rice" at bounding box center [95, 312] width 107 height 62
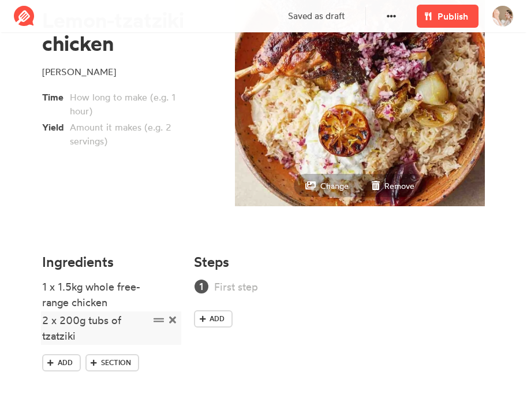
scroll to position [154, 0]
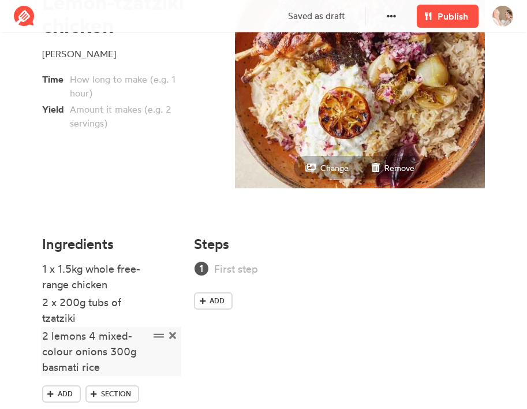
drag, startPoint x: 87, startPoint y: 337, endPoint x: 115, endPoint y: 370, distance: 43.4
click at [115, 370] on div "2 lemons 4 mixed-colour onions 300g basmati rice" at bounding box center [95, 351] width 107 height 47
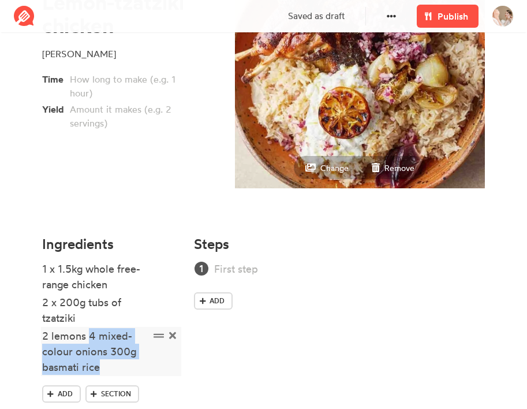
drag, startPoint x: 90, startPoint y: 333, endPoint x: 111, endPoint y: 372, distance: 44.2
click at [111, 372] on div "2 lemons 4 mixed-colour onions 300g basmati rice" at bounding box center [95, 351] width 107 height 47
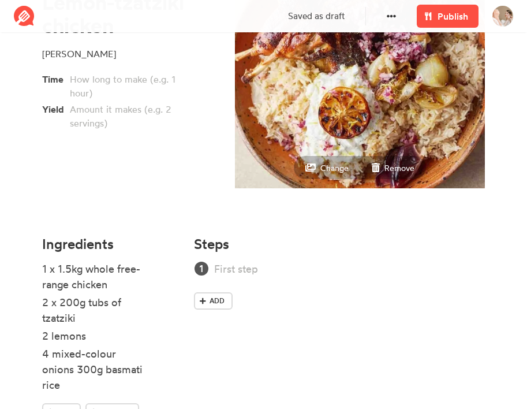
scroll to position [188, 0]
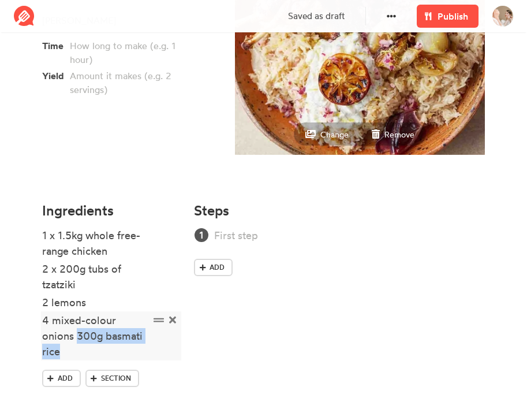
drag, startPoint x: 44, startPoint y: 336, endPoint x: 160, endPoint y: 338, distance: 115.5
click at [160, 338] on div "4 mixed-colour onions 300g basmati rice" at bounding box center [111, 335] width 139 height 47
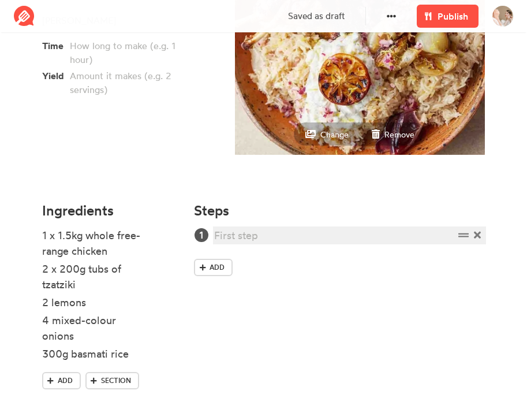
click at [251, 237] on div at bounding box center [334, 236] width 240 height 16
paste div
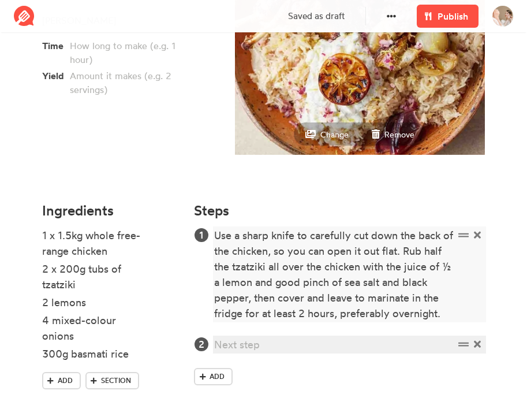
paste div
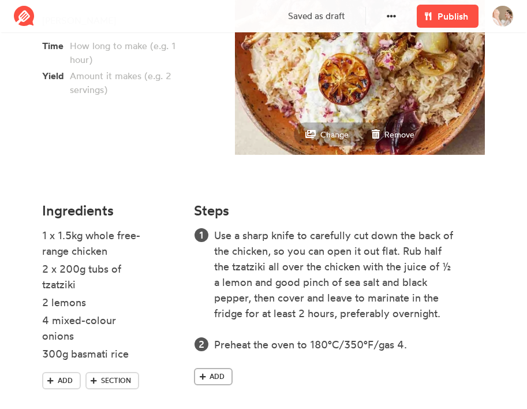
click at [214, 376] on span "Add" at bounding box center [217, 376] width 15 height 10
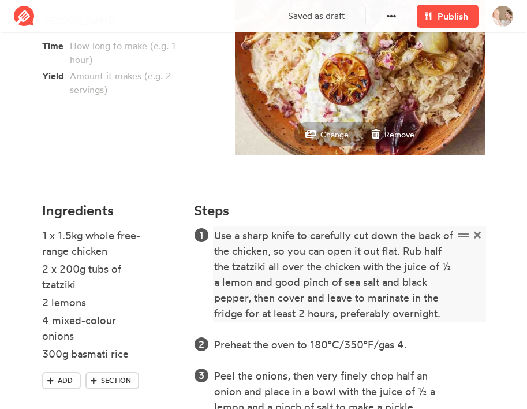
scroll to position [256, 0]
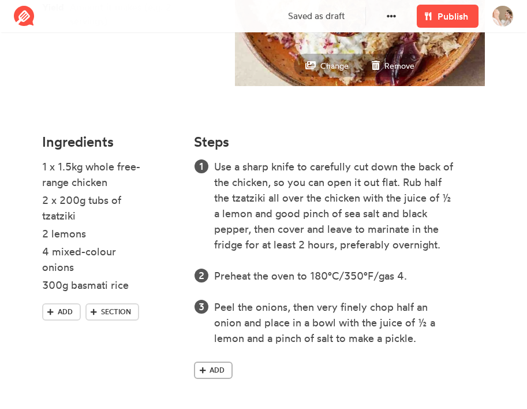
click at [208, 370] on span at bounding box center [203, 370] width 10 height 10
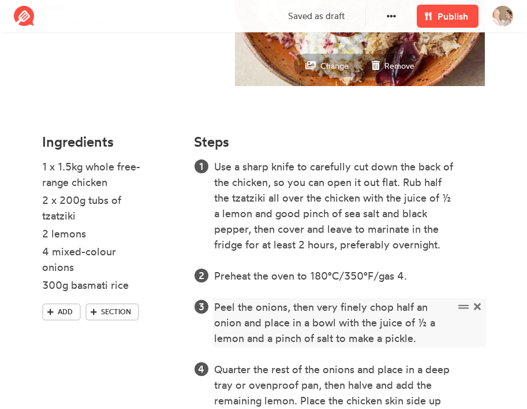
scroll to position [381, 0]
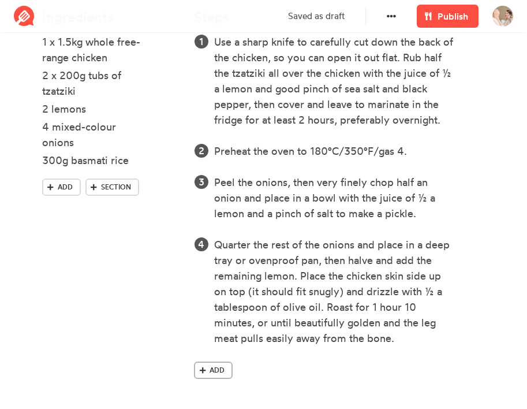
click at [209, 368] on link "Add" at bounding box center [213, 370] width 39 height 17
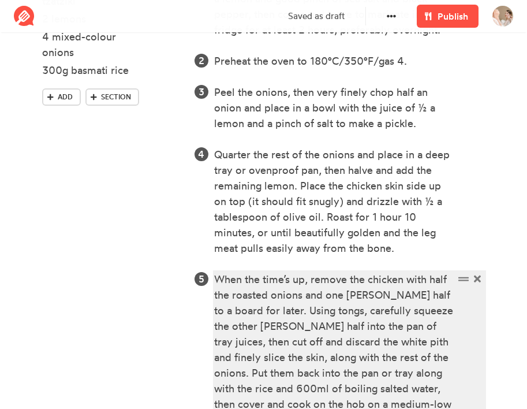
scroll to position [553, 0]
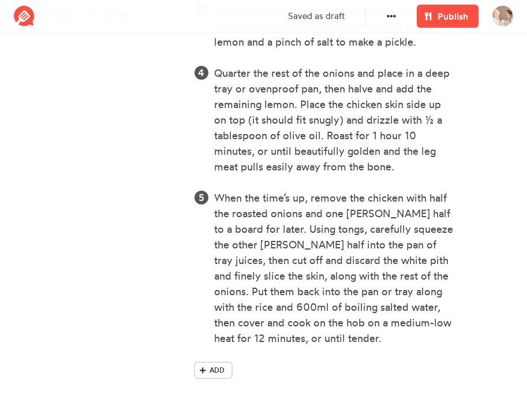
click at [225, 356] on div "Use a sharp knife to carefully cut down the back of the chicken, so you can ope…" at bounding box center [339, 123] width 291 height 521
click at [225, 367] on link "Add" at bounding box center [213, 370] width 39 height 17
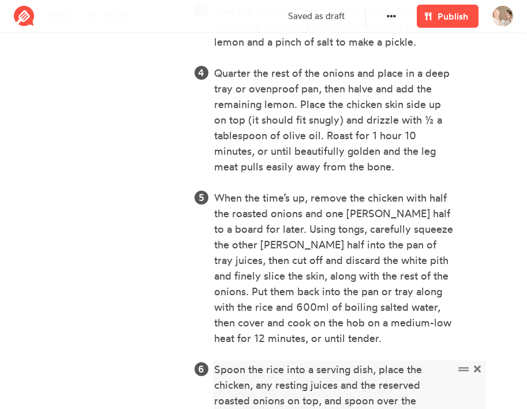
scroll to position [631, 0]
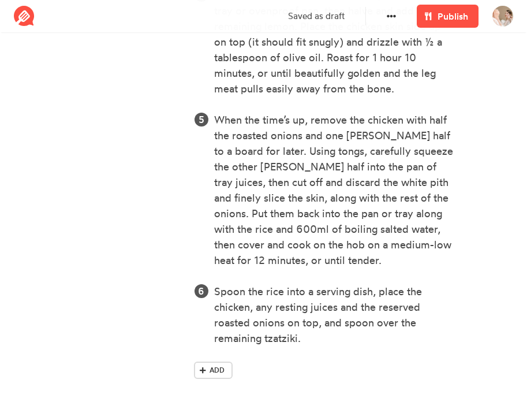
click at [202, 384] on div "Steps Use a sharp knife to carefully cut down the back of the chicken, so you c…" at bounding box center [339, 76] width 305 height 647
click at [214, 376] on link "Add" at bounding box center [213, 370] width 39 height 17
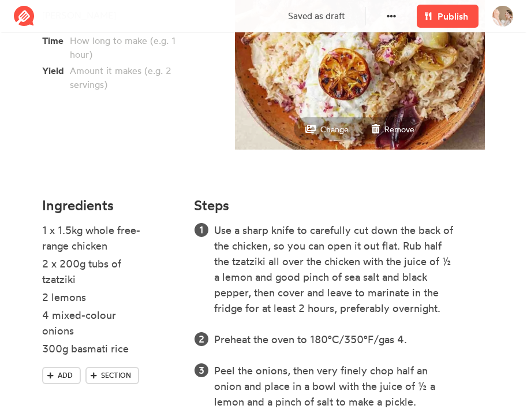
scroll to position [0, 0]
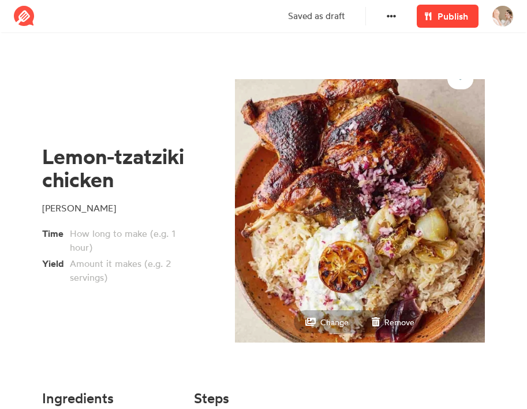
click at [439, 17] on span "Publish" at bounding box center [453, 16] width 31 height 14
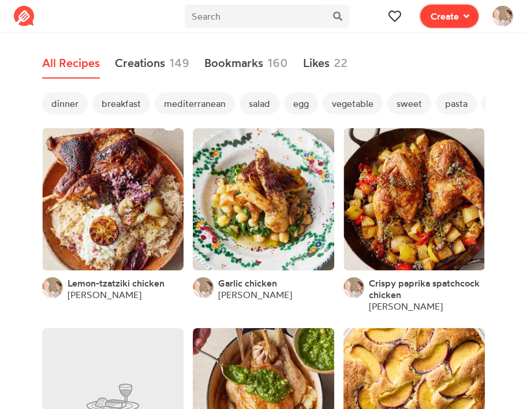
click at [446, 18] on span "Create" at bounding box center [445, 16] width 28 height 14
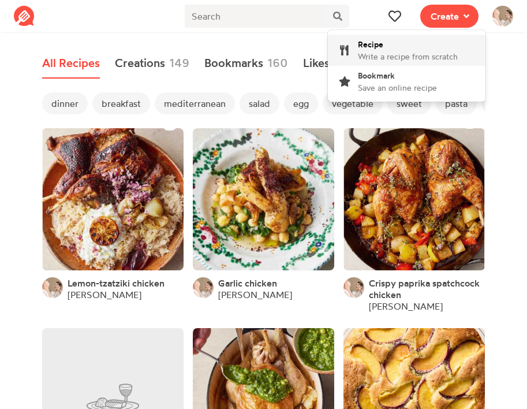
click at [430, 52] on span "Write a recipe from scratch" at bounding box center [408, 56] width 100 height 10
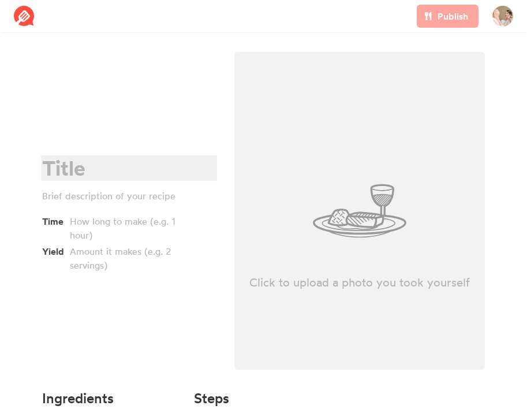
click at [120, 172] on div at bounding box center [127, 169] width 170 height 24
paste div
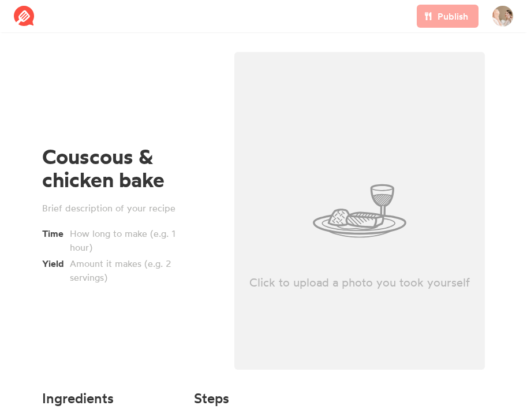
click at [125, 215] on div "Couscous & chicken bake Time Yield" at bounding box center [129, 214] width 174 height 139
click at [136, 209] on div at bounding box center [127, 208] width 170 height 14
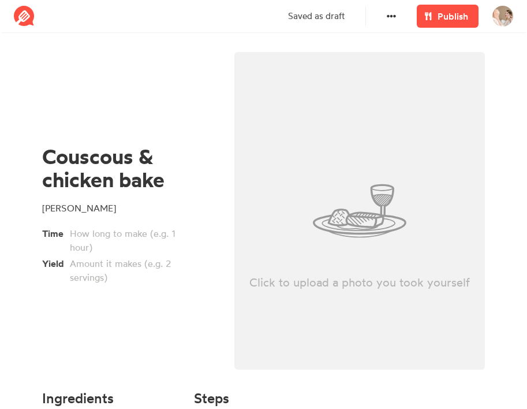
click at [361, 167] on div "Click to upload a photo you took yourself" at bounding box center [359, 211] width 251 height 318
type input "C:\fakepath\Screenshot [DATE] 5.46.08 PM.png"
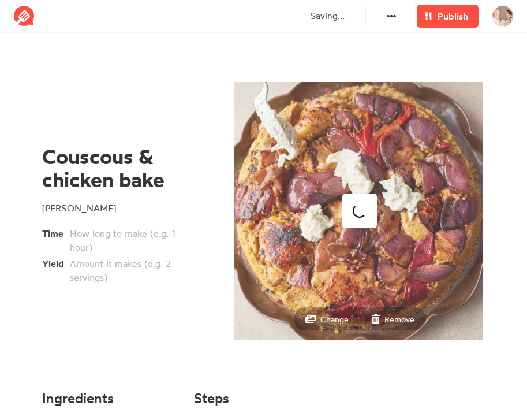
scroll to position [87, 0]
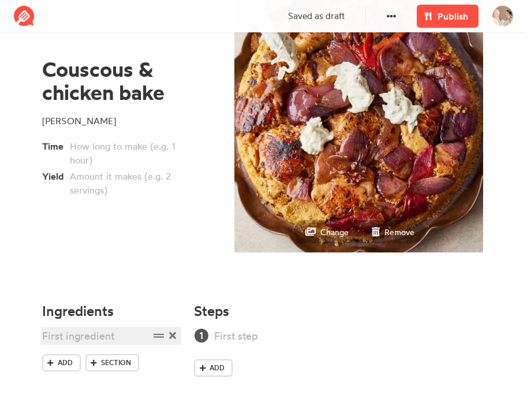
click at [95, 334] on div at bounding box center [95, 336] width 107 height 16
paste div
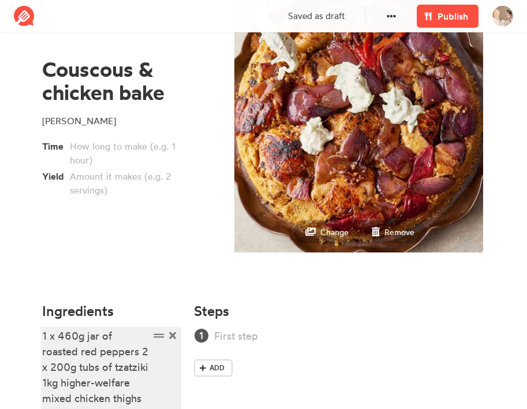
scroll to position [212, 0]
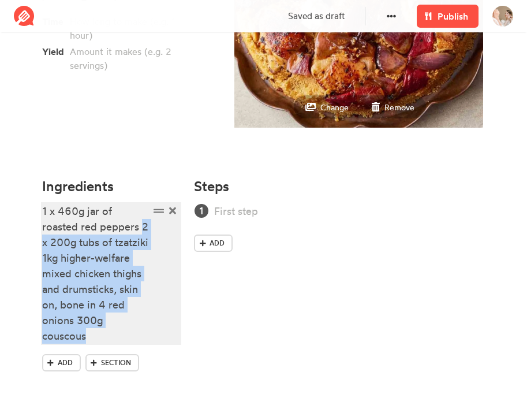
drag, startPoint x: 143, startPoint y: 228, endPoint x: 143, endPoint y: 345, distance: 117.2
click at [143, 345] on li "1 x 460g jar of roasted red peppers 2 x 200g tubs of tzatziki 1kg higher-welfar…" at bounding box center [111, 274] width 139 height 143
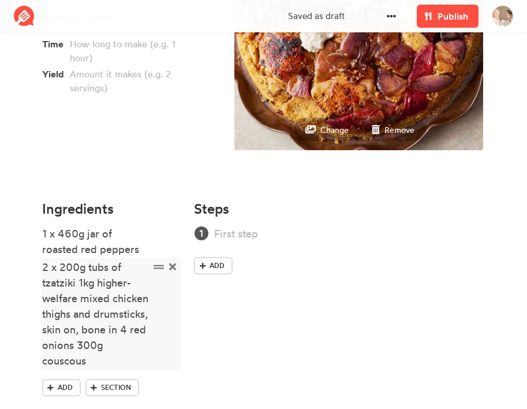
scroll to position [214, 0]
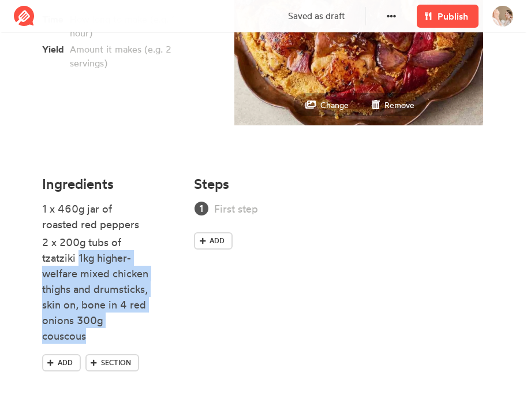
drag, startPoint x: 80, startPoint y: 260, endPoint x: 118, endPoint y: 344, distance: 92.0
click at [118, 344] on li "2 x 200g tubs of tzatziki 1kg higher-welfare mixed chicken thighs and drumstick…" at bounding box center [111, 289] width 139 height 111
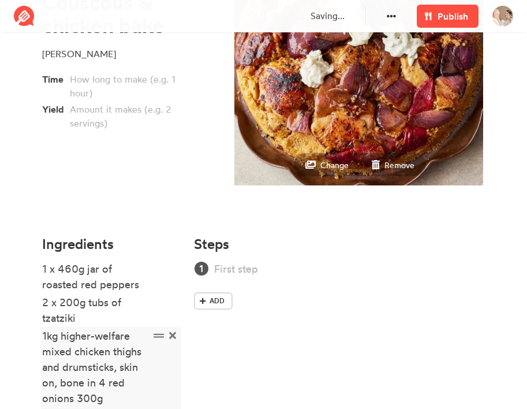
scroll to position [232, 0]
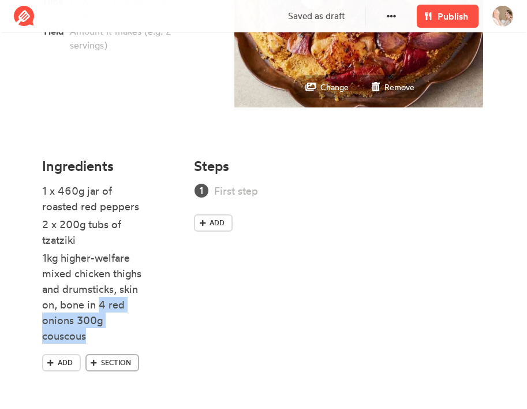
drag, startPoint x: 99, startPoint y: 305, endPoint x: 106, endPoint y: 353, distance: 49.0
click at [106, 354] on div "1 x 460g jar of roasted red peppers 2 x 200g tubs of tzatziki 1kg higher-welfar…" at bounding box center [111, 288] width 139 height 210
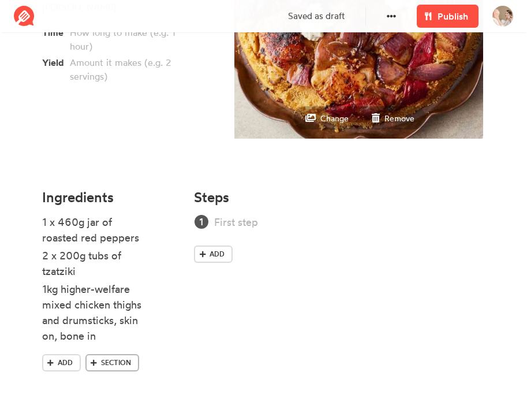
scroll to position [219, 0]
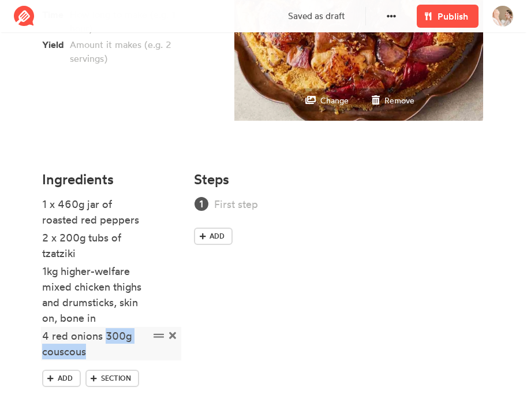
drag, startPoint x: 105, startPoint y: 339, endPoint x: 115, endPoint y: 358, distance: 21.7
click at [115, 358] on div "4 red onions 300g couscous" at bounding box center [95, 343] width 107 height 31
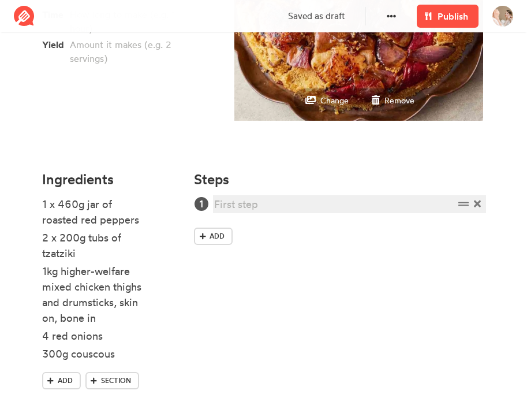
click at [254, 210] on div at bounding box center [334, 204] width 240 height 16
paste div
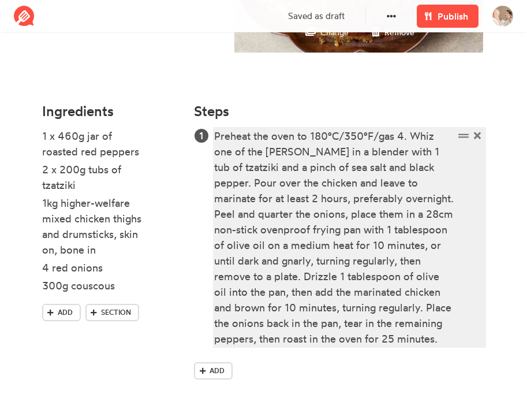
scroll to position [303, 0]
click at [326, 282] on div "Preheat the oven to 180°C/350°F/gas 4. Whiz one of the [PERSON_NAME] in a blend…" at bounding box center [334, 237] width 240 height 218
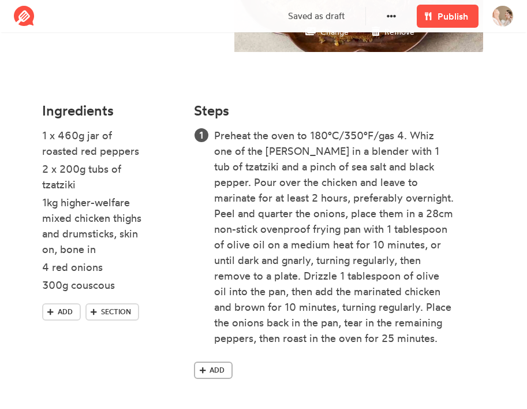
click at [210, 366] on span "Add" at bounding box center [217, 370] width 15 height 10
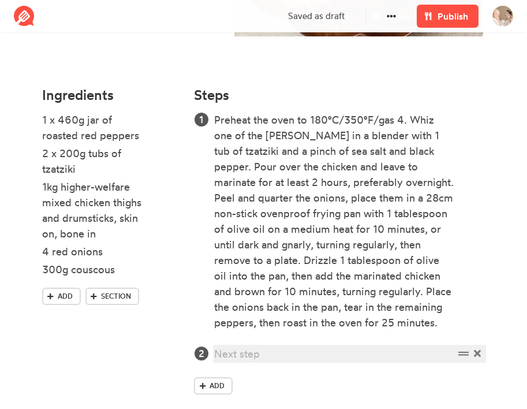
paste div
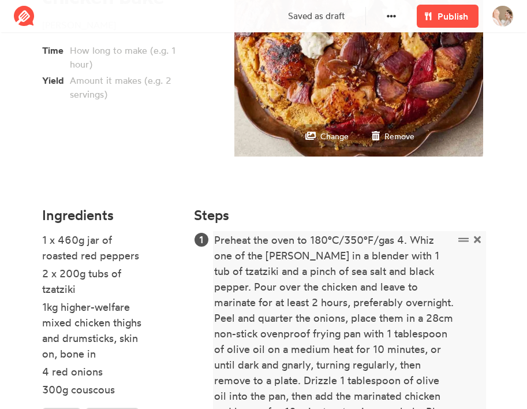
scroll to position [80, 0]
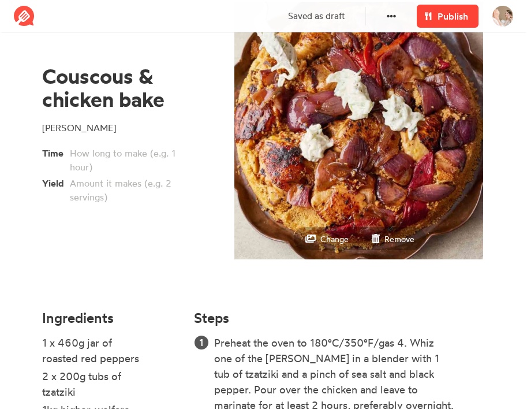
click at [455, 8] on link "Publish" at bounding box center [448, 16] width 62 height 23
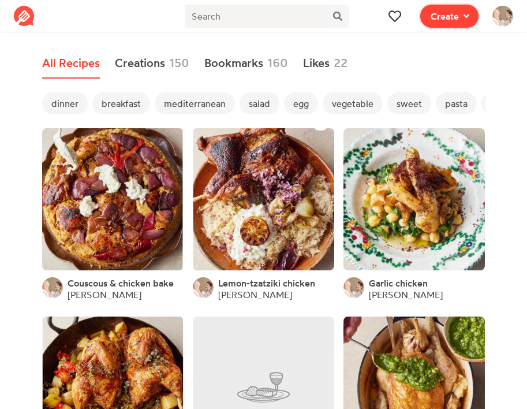
click at [446, 18] on span "Create" at bounding box center [445, 16] width 28 height 14
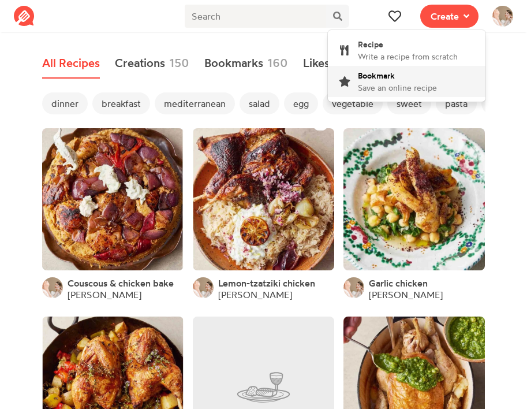
click at [406, 74] on div "Bookmark Save an online recipe" at bounding box center [397, 81] width 79 height 24
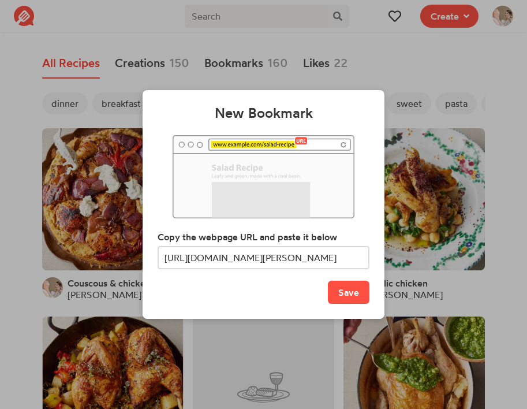
scroll to position [0, 140]
type input "[URL][DOMAIN_NAME][PERSON_NAME]"
click at [349, 288] on button "Save" at bounding box center [349, 292] width 42 height 23
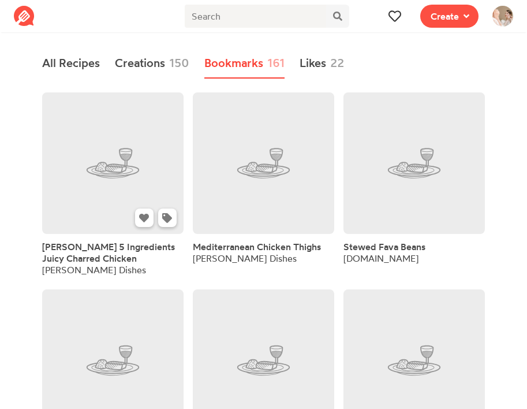
click at [125, 219] on link at bounding box center [113, 163] width 142 height 142
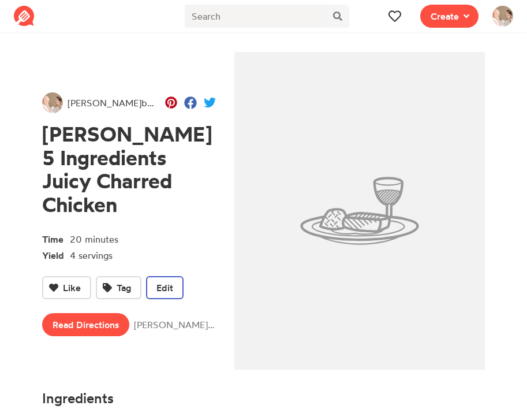
click at [166, 287] on button "Edit" at bounding box center [165, 287] width 38 height 23
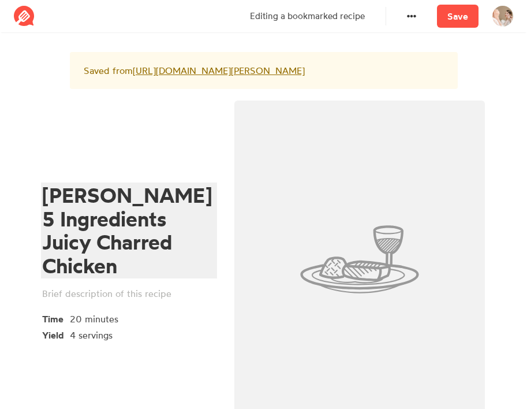
click at [169, 220] on div "[PERSON_NAME] 5 Ingredients Juicy Charred Chicken" at bounding box center [127, 231] width 170 height 94
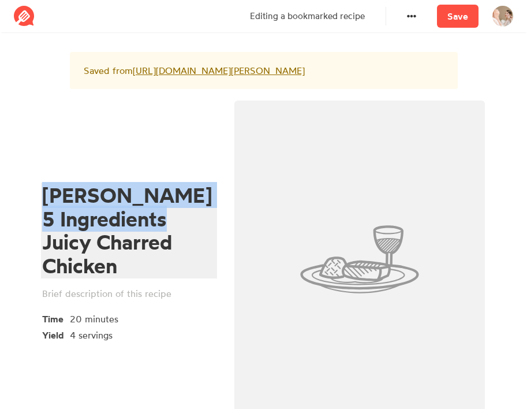
drag, startPoint x: 157, startPoint y: 239, endPoint x: 40, endPoint y: 220, distance: 117.6
click at [40, 220] on div "[PERSON_NAME] 5 Ingredients Juicy Charred Chicken Time 20 minutes Yield 4 servi…" at bounding box center [129, 263] width 192 height 338
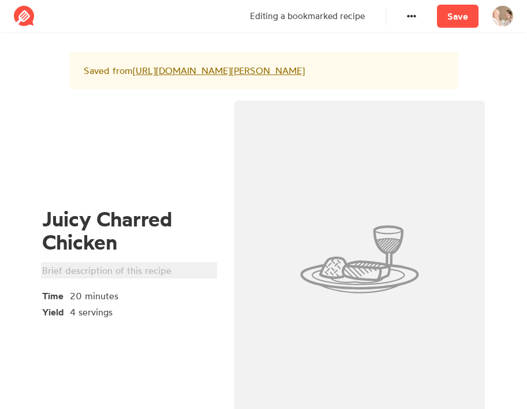
click at [75, 277] on div at bounding box center [127, 270] width 170 height 14
click at [453, 28] on div "Save" at bounding box center [457, 16] width 55 height 32
click at [461, 23] on link "Save" at bounding box center [458, 16] width 42 height 23
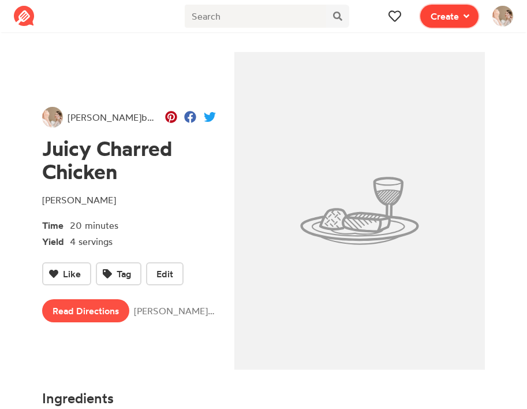
click at [458, 9] on span "Create" at bounding box center [445, 16] width 28 height 14
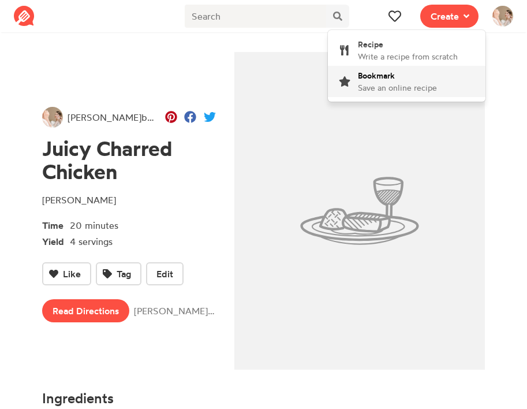
click at [414, 81] on div "Bookmark Save an online recipe" at bounding box center [397, 81] width 79 height 24
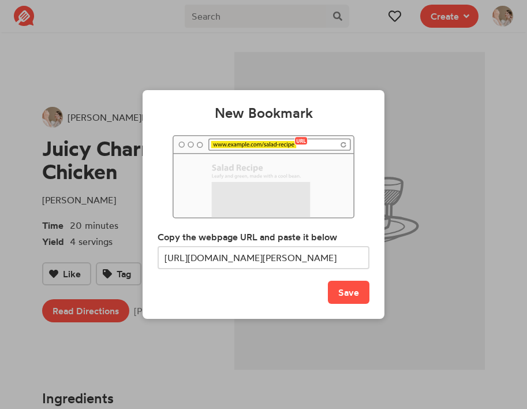
scroll to position [0, 122]
type input "[URL][DOMAIN_NAME][PERSON_NAME]"
click at [353, 298] on button "Save" at bounding box center [349, 292] width 42 height 23
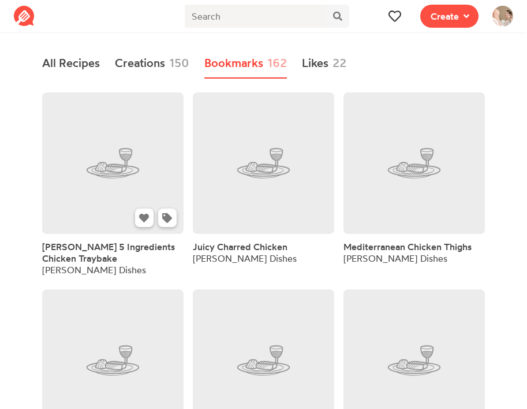
click at [110, 199] on link at bounding box center [113, 163] width 142 height 142
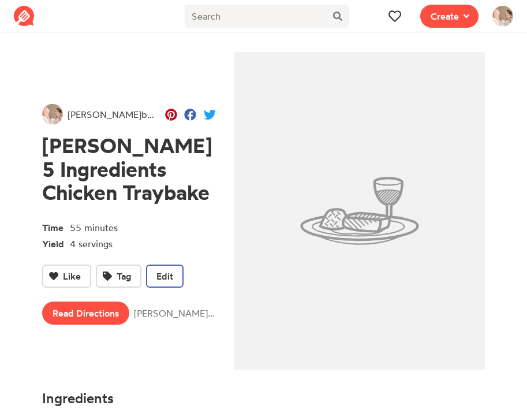
click at [165, 274] on span "Edit" at bounding box center [165, 276] width 17 height 14
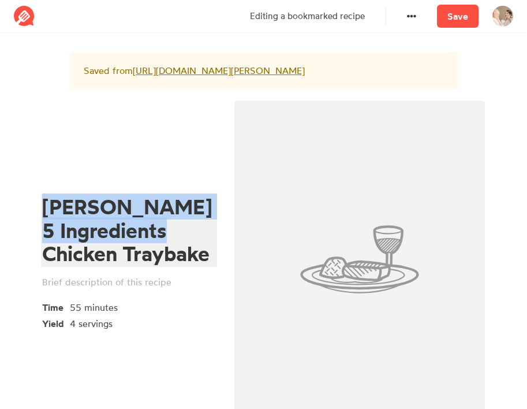
drag, startPoint x: 43, startPoint y: 267, endPoint x: 42, endPoint y: 200, distance: 67.0
click at [42, 200] on div "[PERSON_NAME] 5 Ingredients Chicken Traybake Time 55 minutes Yield 4 servings" at bounding box center [129, 263] width 192 height 338
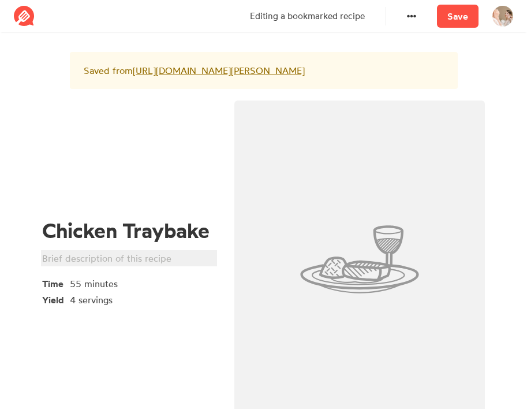
click at [77, 265] on div at bounding box center [127, 258] width 170 height 14
click at [450, 9] on link "Save" at bounding box center [458, 16] width 42 height 23
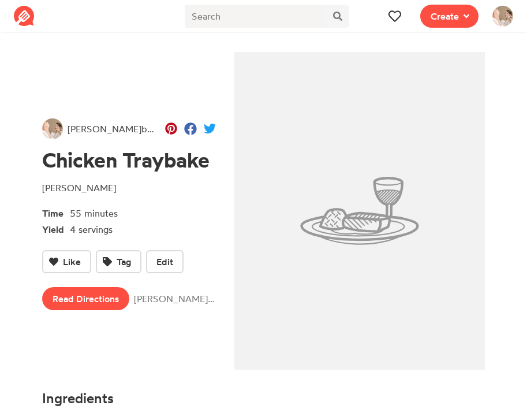
click at [434, 29] on span "Create" at bounding box center [450, 16] width 72 height 32
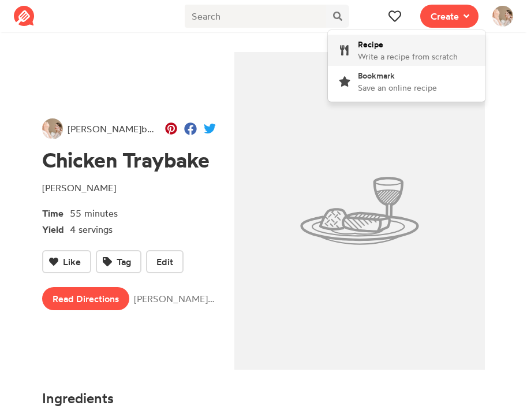
click at [414, 50] on div "Recipe Write a recipe from scratch" at bounding box center [408, 50] width 100 height 24
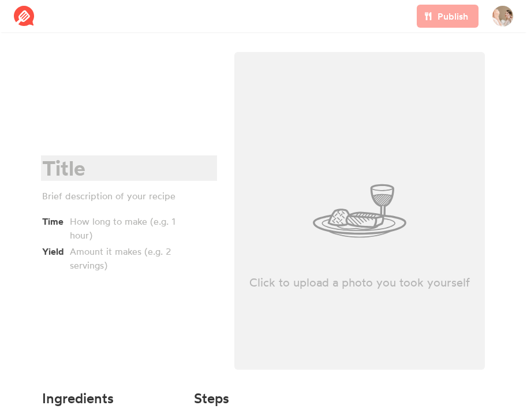
click at [100, 170] on div at bounding box center [127, 169] width 170 height 24
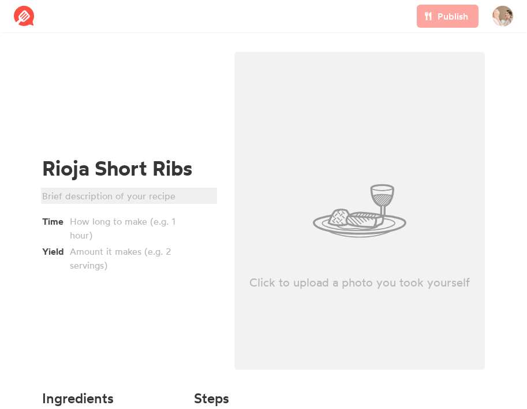
click at [87, 196] on div at bounding box center [127, 196] width 170 height 14
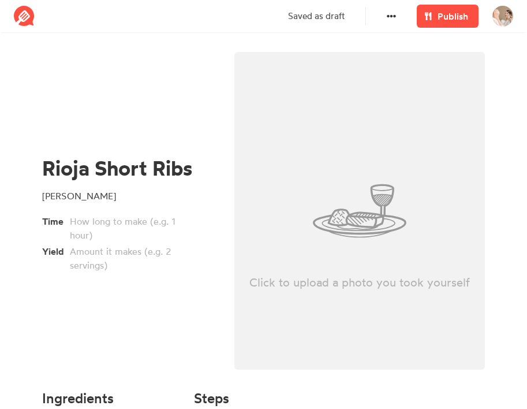
click at [136, 320] on div "Rioja Short Ribs [PERSON_NAME] Time Yield" at bounding box center [129, 214] width 192 height 338
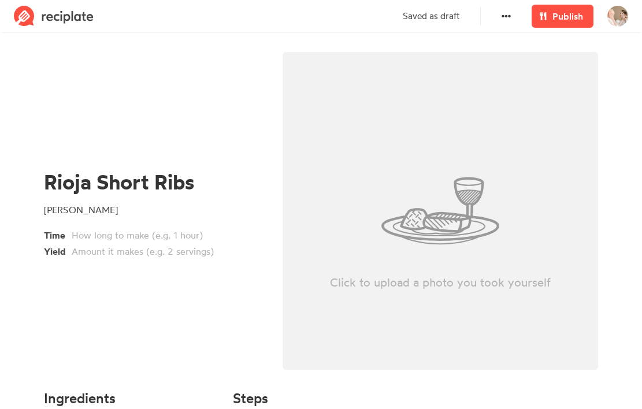
scroll to position [87, 0]
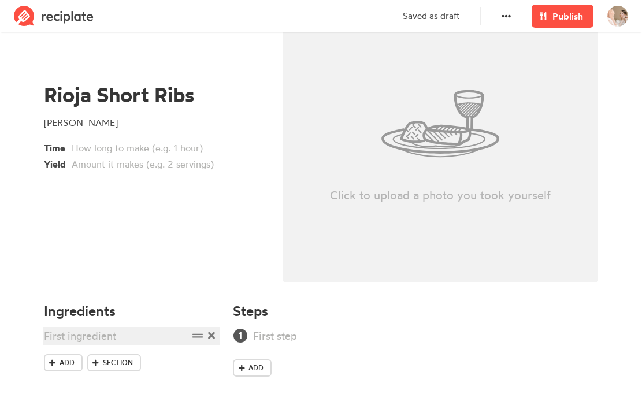
click at [65, 334] on div at bounding box center [116, 336] width 144 height 16
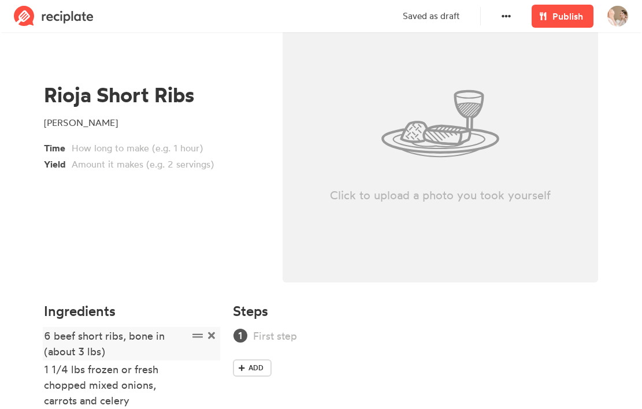
scroll to position [170, 0]
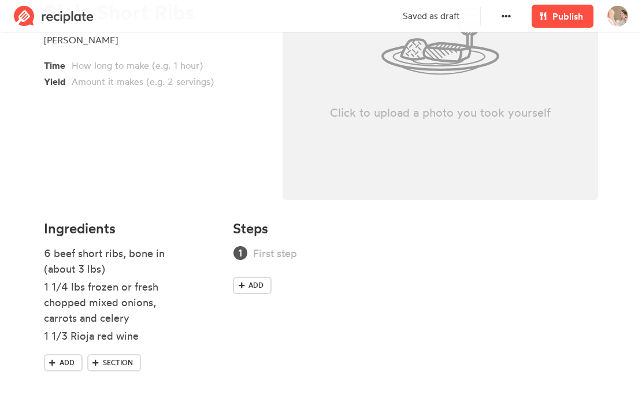
click at [40, 371] on div "Ingredients 6 beef short ribs, bone in (about 3 lbs) 1 1/4 lbs frozen or fresh …" at bounding box center [131, 307] width 189 height 186
click at [53, 367] on link "Add" at bounding box center [63, 362] width 39 height 17
click at [73, 402] on link "Add" at bounding box center [63, 396] width 39 height 17
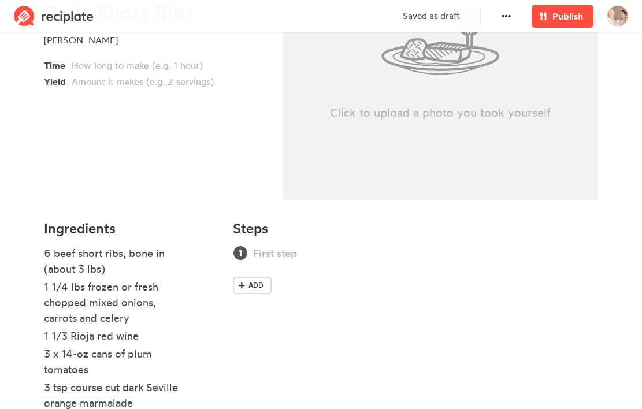
click at [290, 267] on div "Add" at bounding box center [415, 271] width 365 height 53
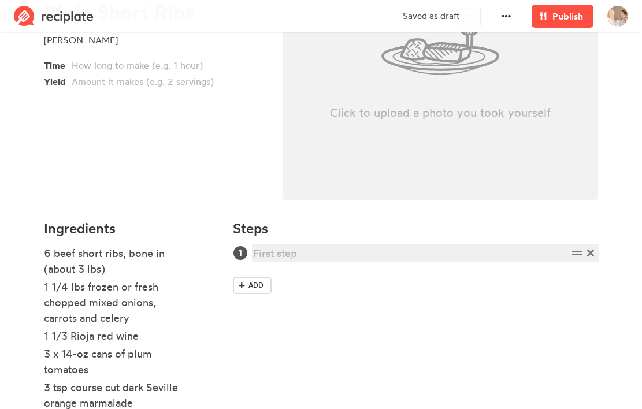
click at [304, 254] on div at bounding box center [410, 253] width 314 height 16
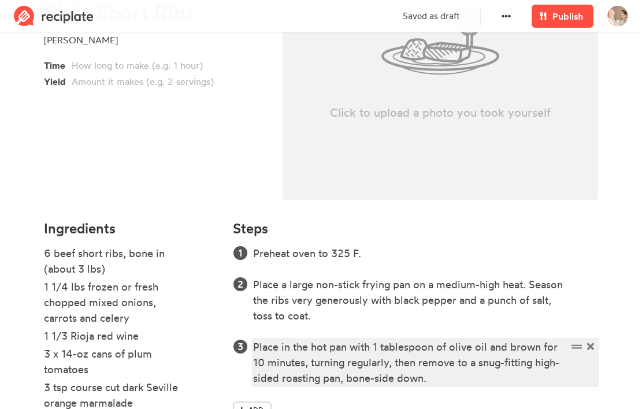
click at [420, 380] on div "Place in the hot pan with 1 tablespoon of olive oil and brown for 10 minutes, t…" at bounding box center [410, 362] width 314 height 47
click at [435, 380] on div "Place in the hot pan with 1 tablespoon of olive oil and brown for 10 minutes, t…" at bounding box center [410, 362] width 314 height 47
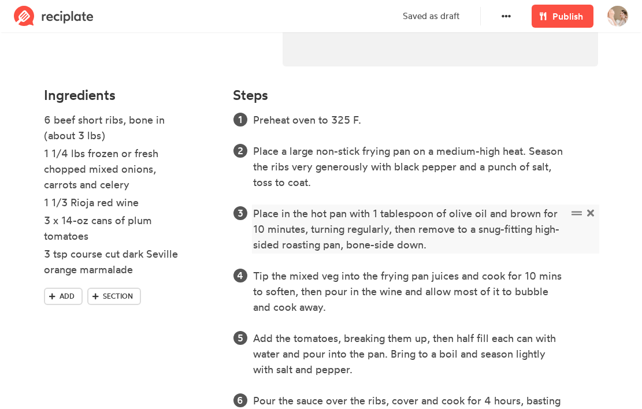
scroll to position [317, 0]
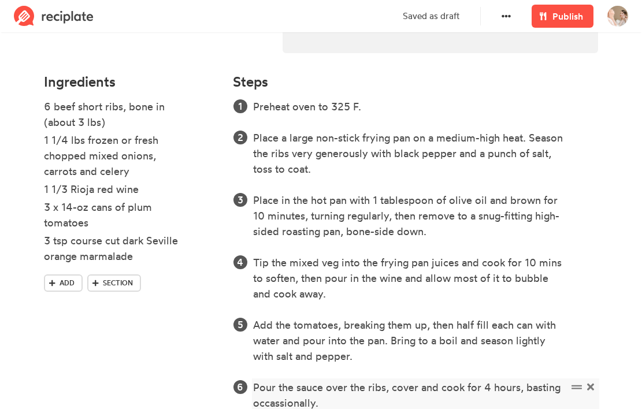
click at [281, 405] on div "Pour the sauce over the ribs, cover and cook for 4 hours, basting occassionally." at bounding box center [410, 394] width 314 height 31
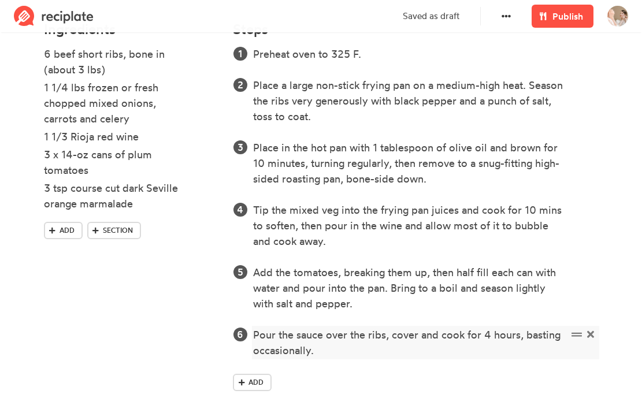
click at [344, 352] on div "Pour the sauce over the ribs, cover and cook for 4 hours, basting occasionally." at bounding box center [410, 342] width 314 height 31
click at [361, 351] on div "Pour the sauce over the ribs, cover and cook for 4 hours, basting occasionally." at bounding box center [410, 342] width 314 height 31
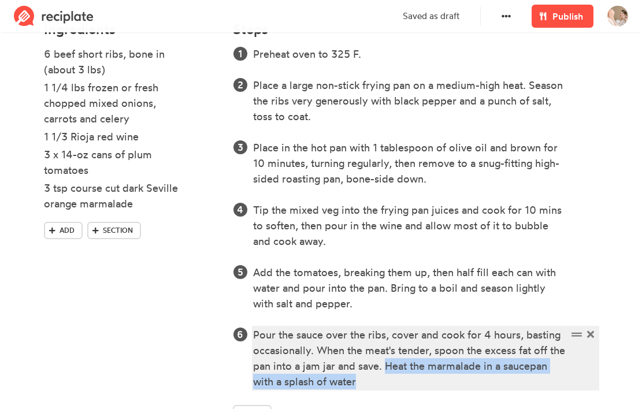
drag, startPoint x: 407, startPoint y: 365, endPoint x: 412, endPoint y: 378, distance: 14.0
click at [412, 378] on div "Pour the sauce over the ribs, cover and cook for 4 hours, basting occasionally.…" at bounding box center [410, 358] width 314 height 62
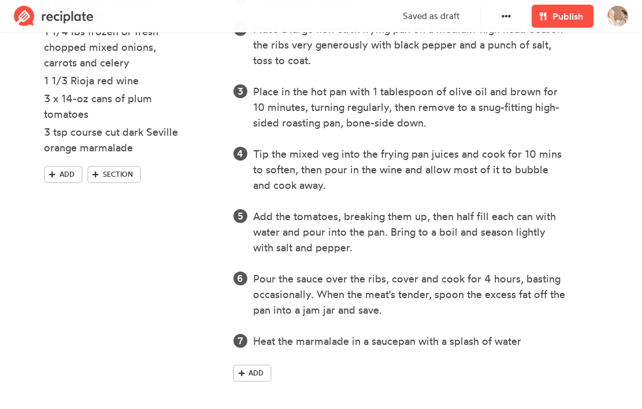
scroll to position [428, 0]
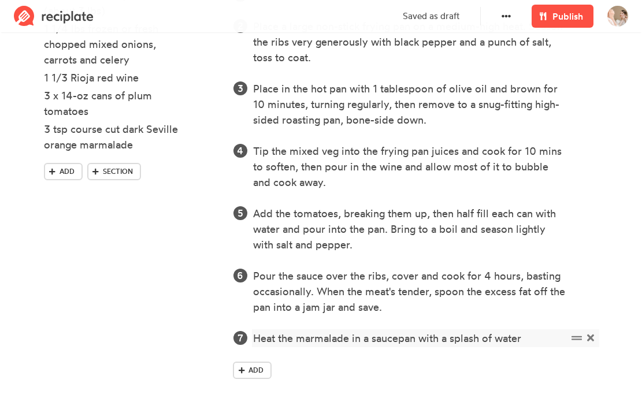
click at [527, 342] on div "Heat the marmalade in a saucepan with a splash of water" at bounding box center [410, 338] width 314 height 16
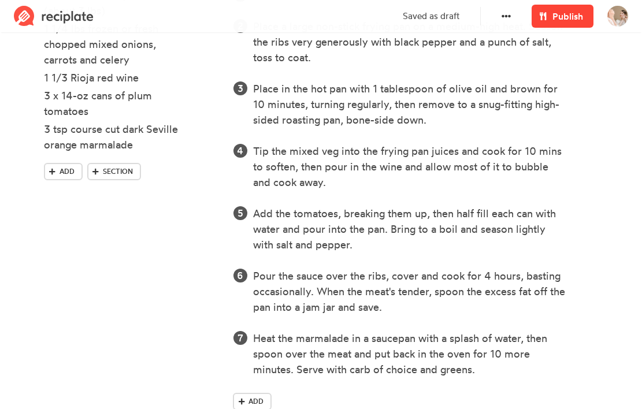
click at [571, 14] on span "Publish" at bounding box center [567, 16] width 31 height 14
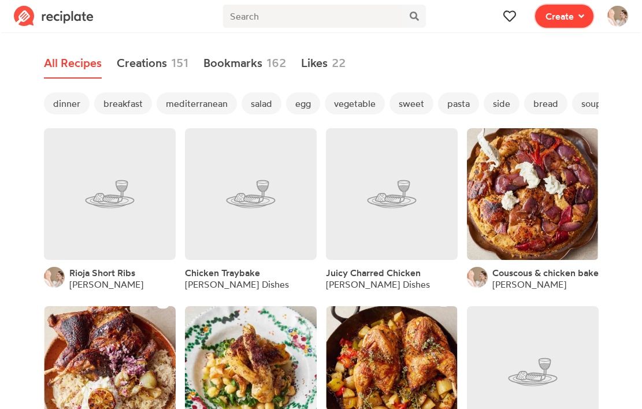
click at [575, 23] on button "Create" at bounding box center [564, 16] width 58 height 23
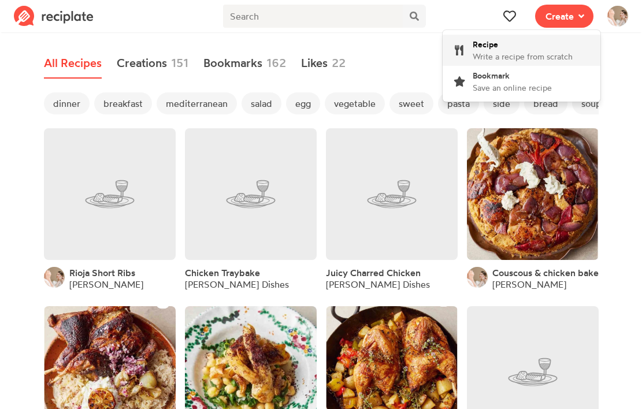
click at [509, 59] on span "Write a recipe from scratch" at bounding box center [522, 56] width 100 height 10
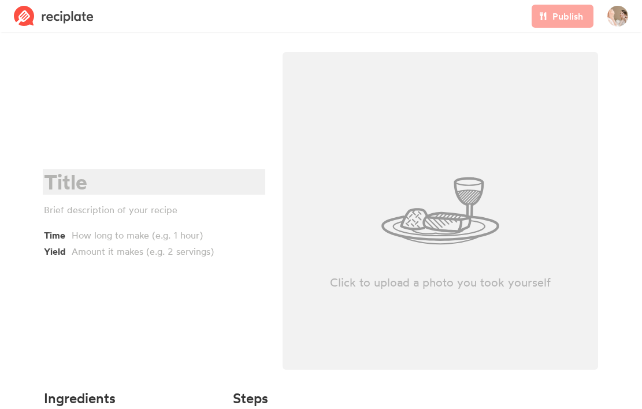
click at [93, 181] on div at bounding box center [152, 182] width 217 height 24
paste div
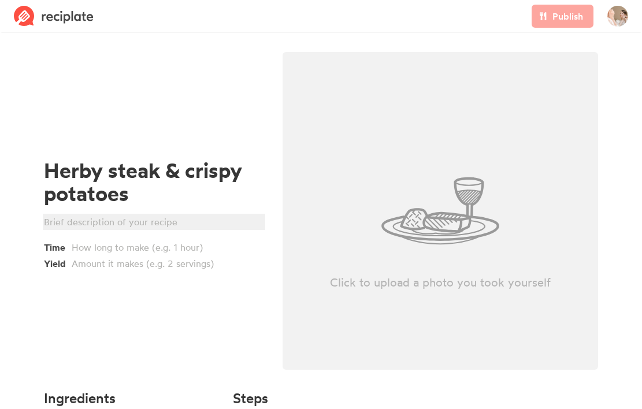
click at [96, 224] on div at bounding box center [152, 222] width 217 height 14
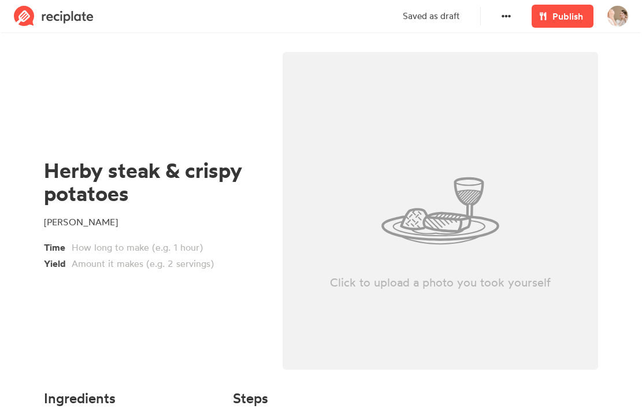
click at [344, 204] on div "Click to upload a photo you took yourself" at bounding box center [440, 211] width 316 height 318
type input "C:\fakepath\Screenshot [DATE] 5.58.52 PM.png"
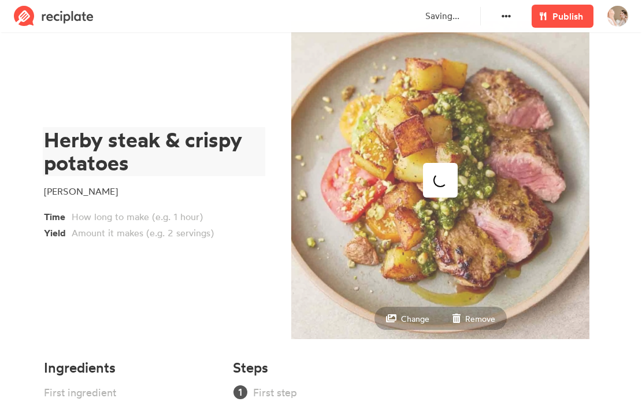
scroll to position [87, 0]
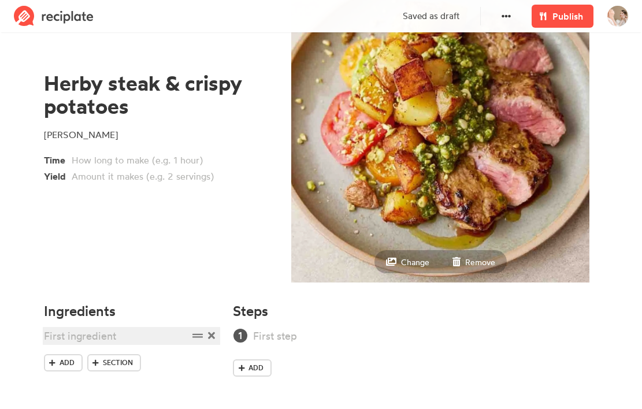
click at [88, 336] on div at bounding box center [116, 336] width 144 height 16
paste div
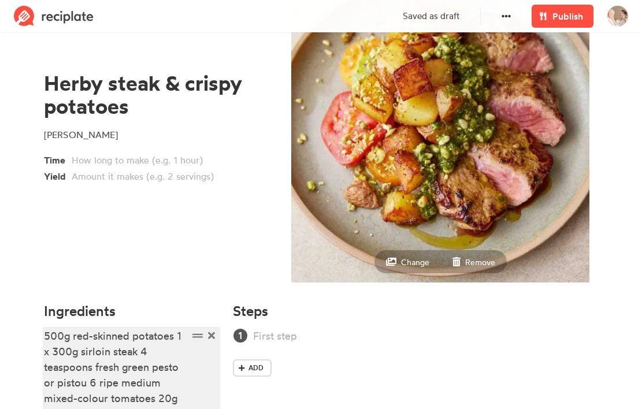
scroll to position [165, 0]
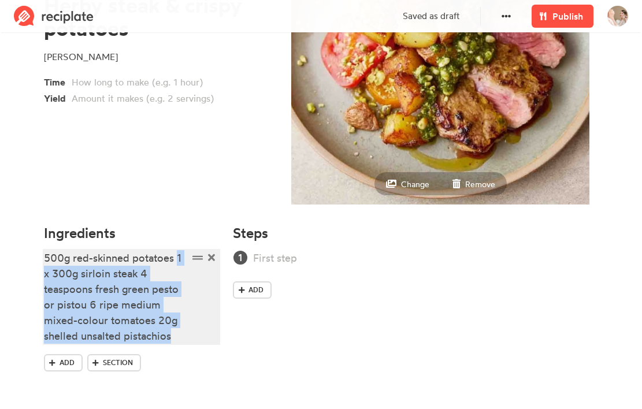
drag, startPoint x: 178, startPoint y: 258, endPoint x: 177, endPoint y: 343, distance: 85.5
click at [177, 344] on li "500g red-skinned potatoes 1 x 300g sirloin steak 4 teaspoons fresh green pesto …" at bounding box center [132, 298] width 176 height 96
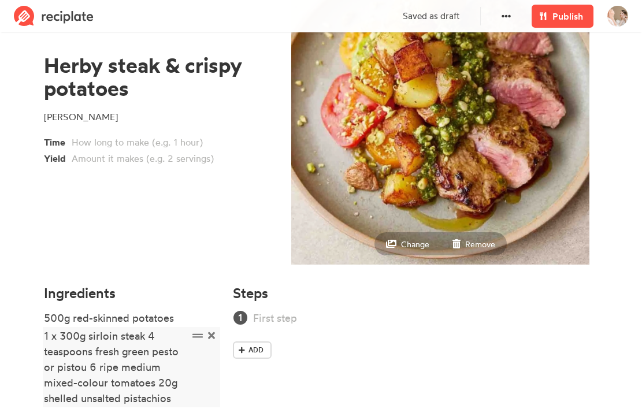
scroll to position [167, 0]
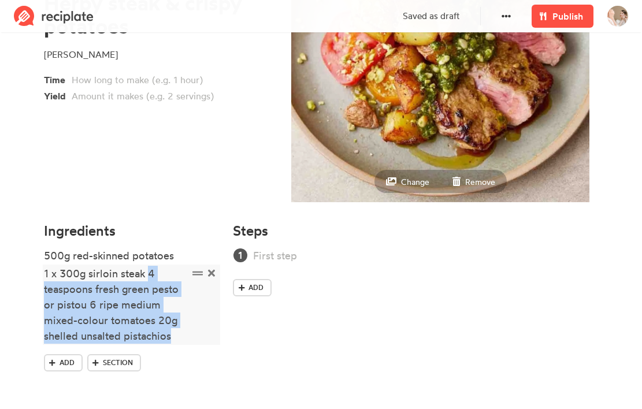
drag, startPoint x: 150, startPoint y: 274, endPoint x: 181, endPoint y: 342, distance: 74.7
click at [181, 342] on div "1 x 300g sirloin steak 4 teaspoons fresh green pesto or pistou 6 ripe medium mi…" at bounding box center [116, 305] width 144 height 78
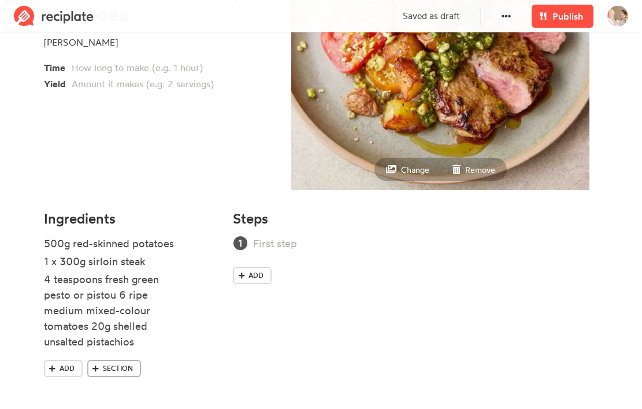
scroll to position [184, 0]
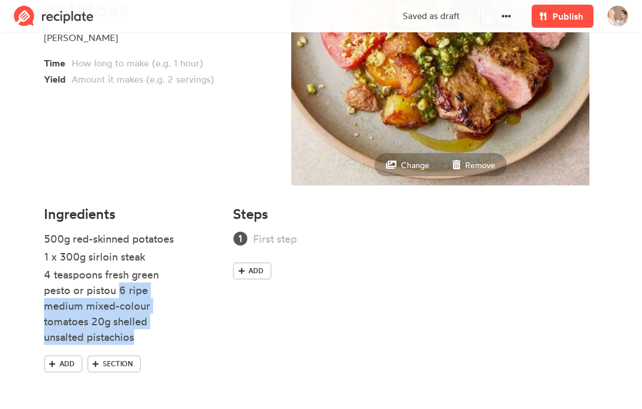
drag, startPoint x: 120, startPoint y: 291, endPoint x: 163, endPoint y: 345, distance: 69.5
click at [163, 345] on li "4 teaspoons fresh green pesto or pistou 6 ripe medium mixed-colour tomatoes 20g…" at bounding box center [132, 307] width 176 height 80
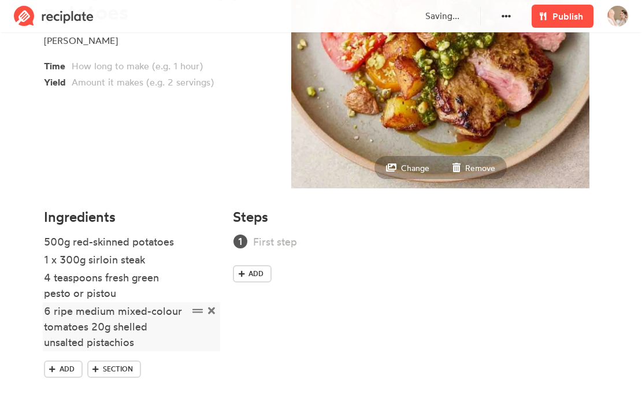
scroll to position [188, 0]
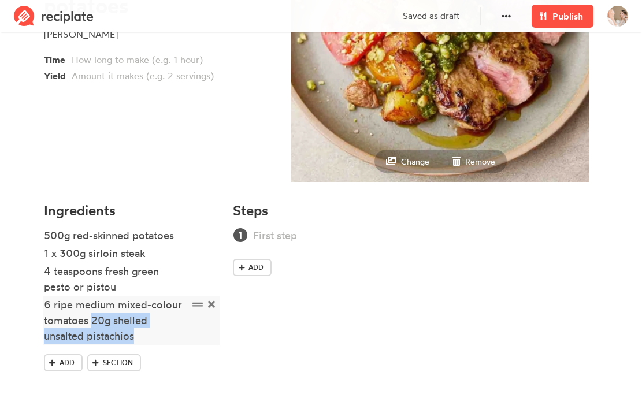
drag, startPoint x: 92, startPoint y: 319, endPoint x: 158, endPoint y: 334, distance: 67.4
click at [158, 334] on div "6 ripe medium mixed-colour tomatoes 20g shelled unsalted pistachios" at bounding box center [116, 320] width 144 height 47
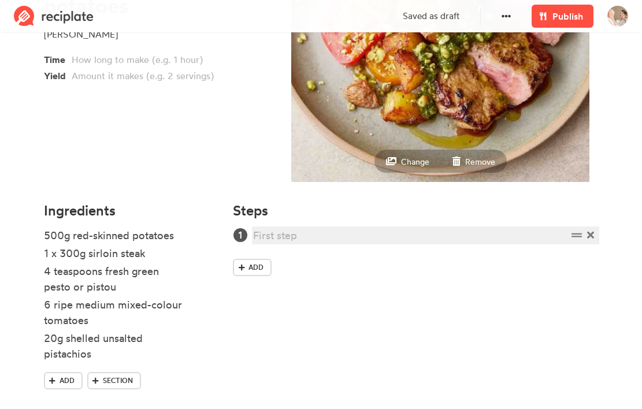
click at [291, 236] on div at bounding box center [410, 236] width 314 height 16
paste div
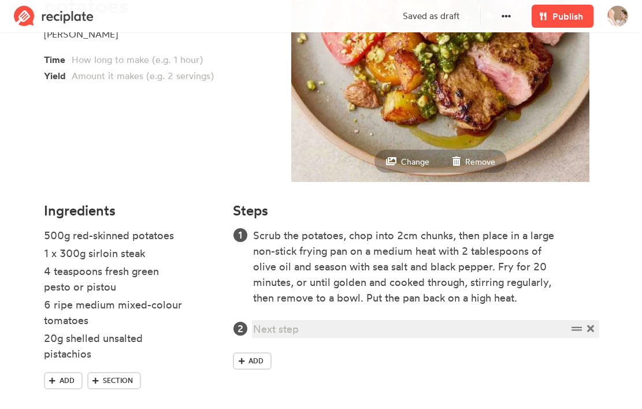
paste div
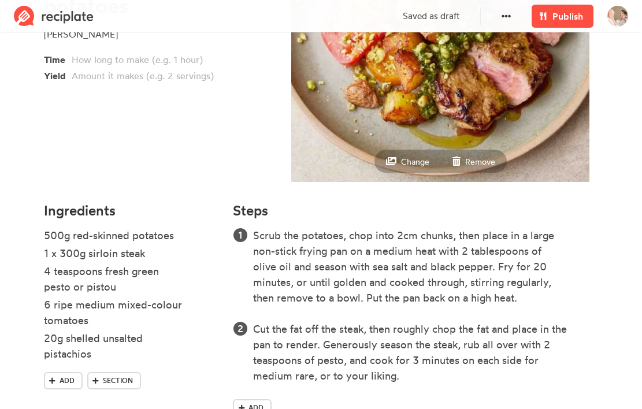
scroll to position [192, 0]
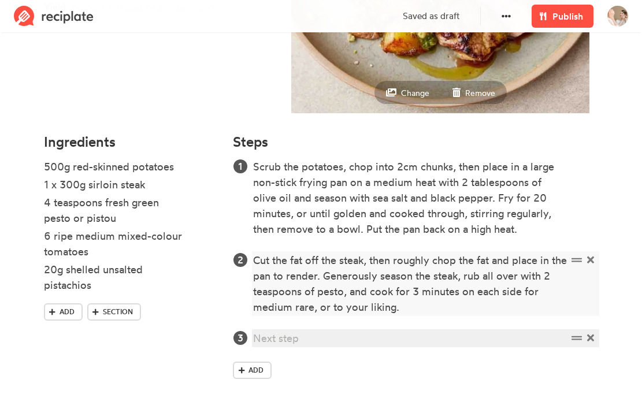
paste div
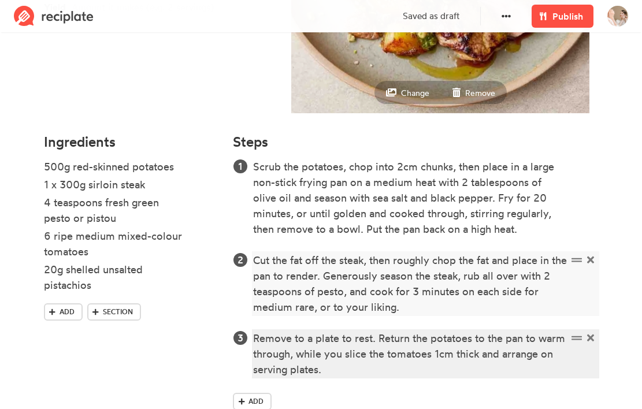
scroll to position [260, 0]
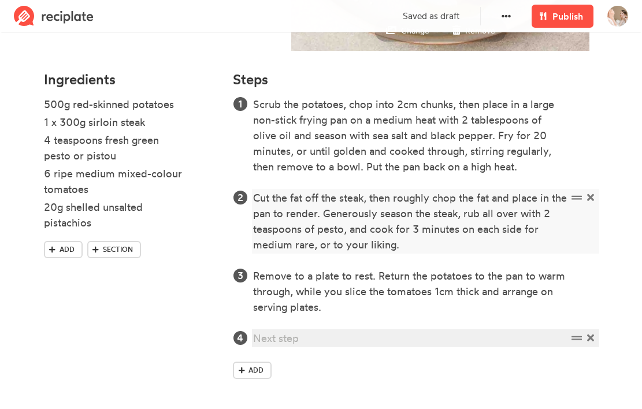
paste div
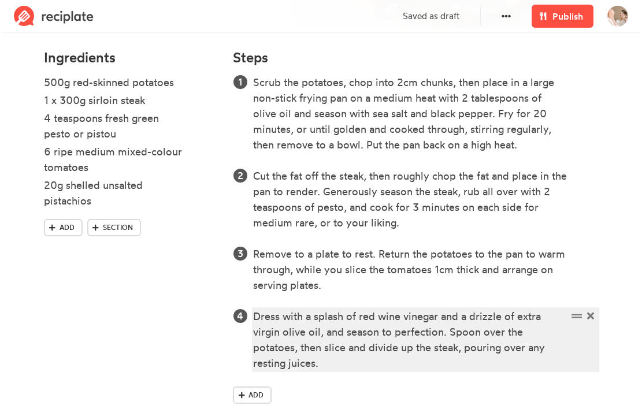
scroll to position [343, 0]
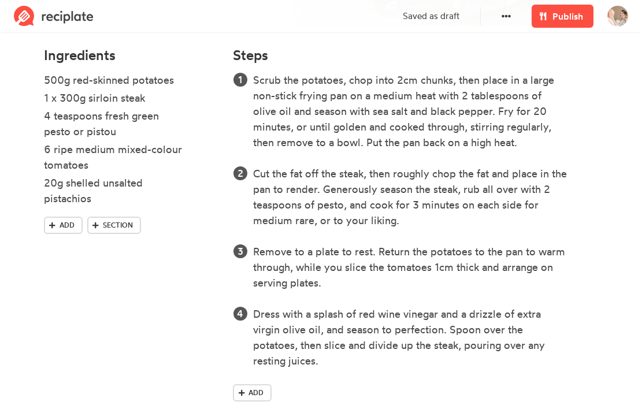
click at [285, 381] on div "Scrub the potatoes, chop into 2cm chunks, then place in a large non-stick fryin…" at bounding box center [415, 239] width 365 height 334
click at [256, 389] on span "Add" at bounding box center [255, 393] width 15 height 10
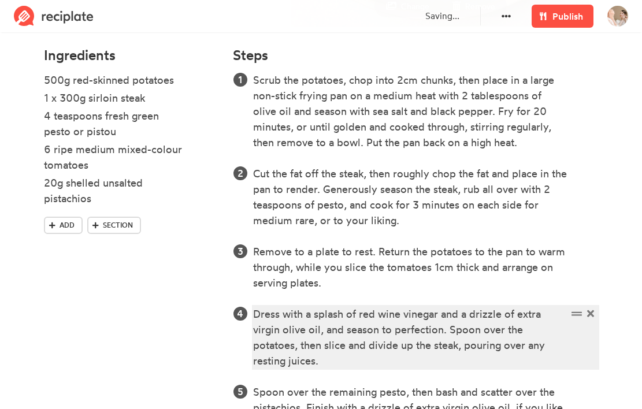
click at [414, 332] on div "Dress with a splash of red wine vinegar and a drizzle of extra virgin olive oil…" at bounding box center [410, 337] width 314 height 62
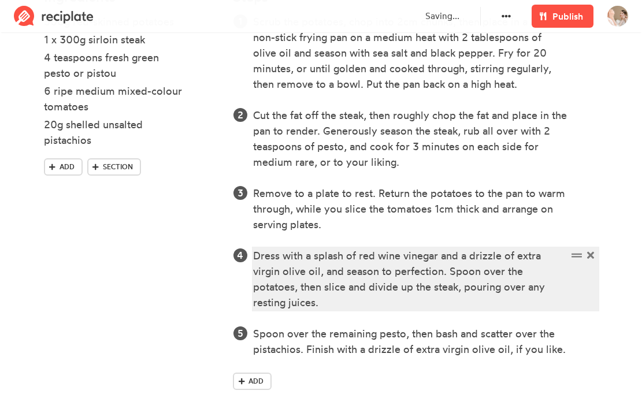
scroll to position [412, 0]
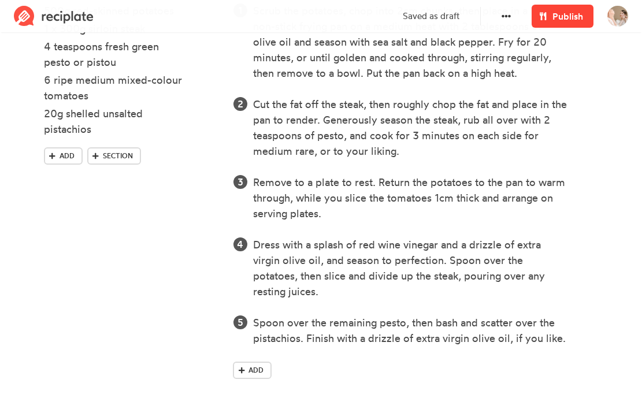
click at [548, 20] on span at bounding box center [543, 16] width 14 height 14
click at [548, 20] on div "Publish" at bounding box center [562, 16] width 76 height 32
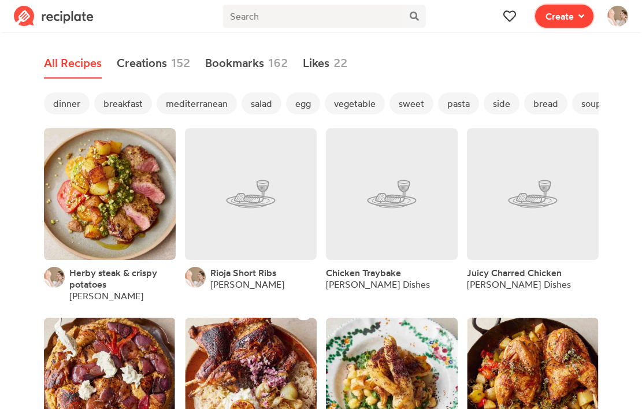
click at [574, 23] on span at bounding box center [579, 16] width 10 height 14
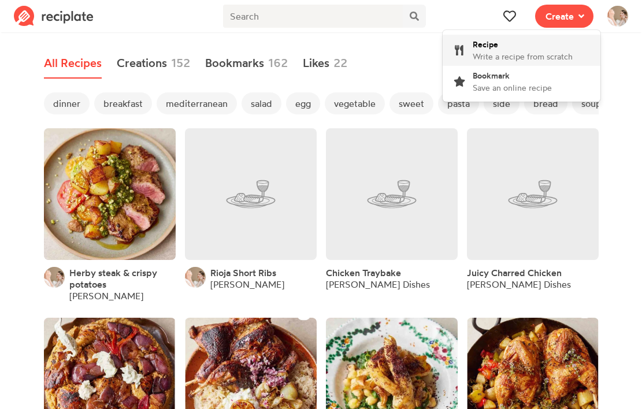
click at [511, 46] on div "Recipe Write a recipe from scratch" at bounding box center [522, 50] width 100 height 24
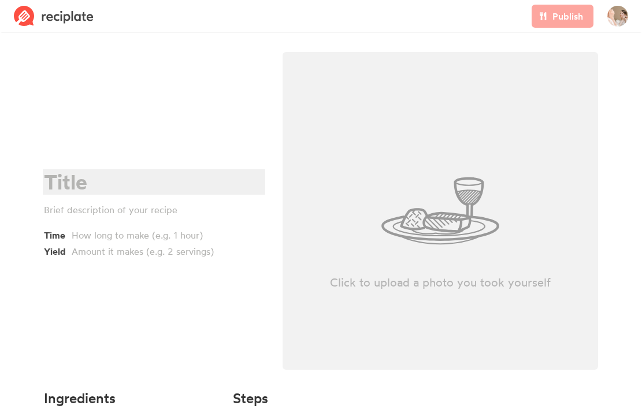
click at [116, 191] on div at bounding box center [152, 182] width 217 height 24
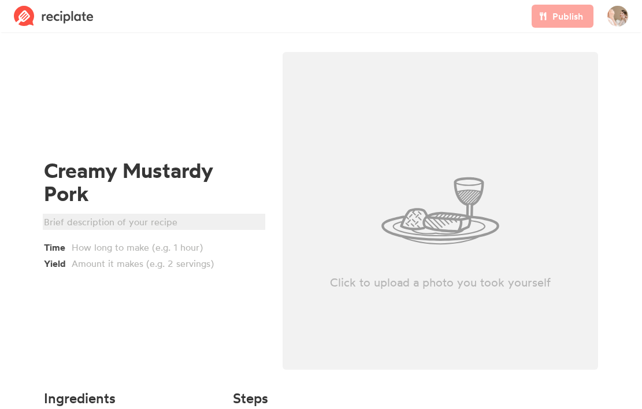
click at [100, 224] on div at bounding box center [152, 222] width 217 height 14
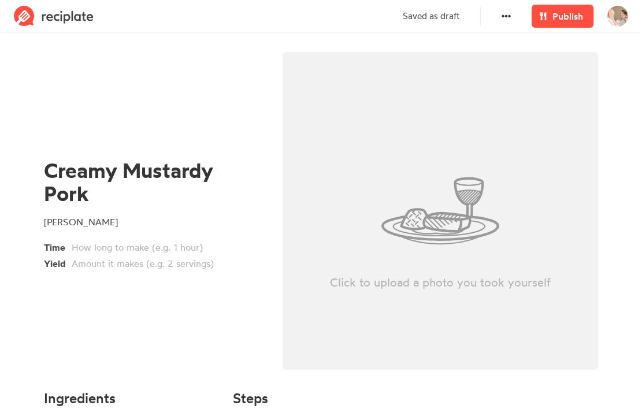
click at [111, 314] on div "Creamy Mustardy Pork [PERSON_NAME] Time Yield" at bounding box center [154, 214] width 239 height 338
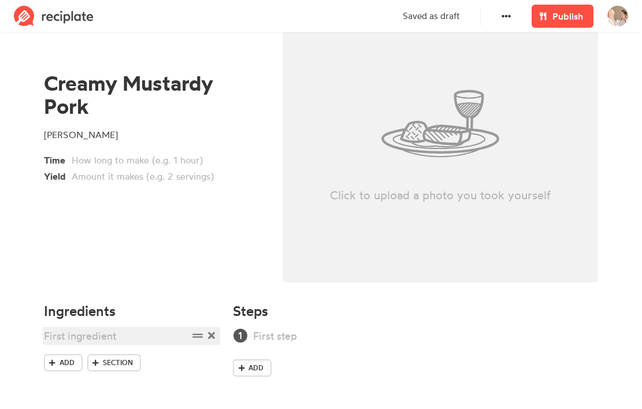
click at [100, 327] on div "Ingredients Add Section" at bounding box center [131, 347] width 189 height 103
click at [46, 366] on link "Add" at bounding box center [63, 362] width 39 height 17
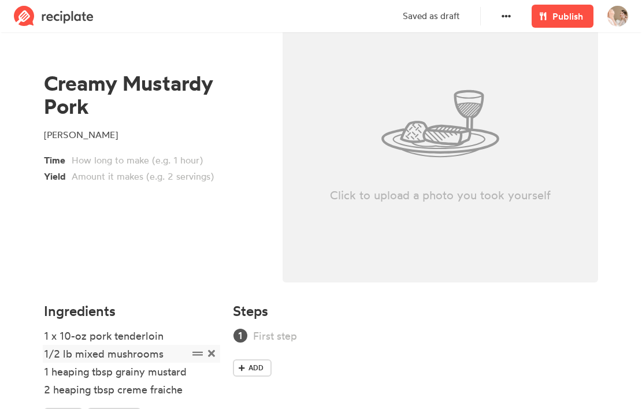
scroll to position [92, 0]
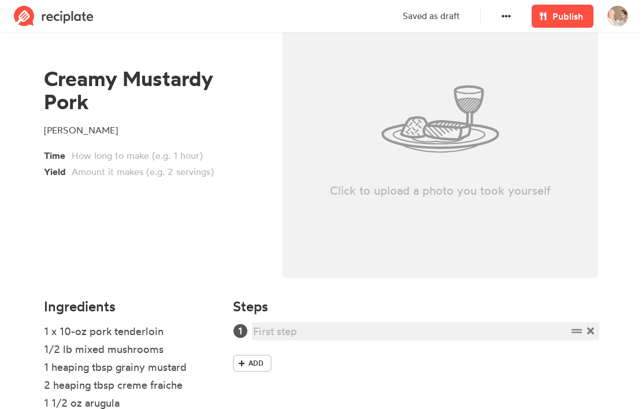
click at [263, 333] on div at bounding box center [410, 331] width 314 height 16
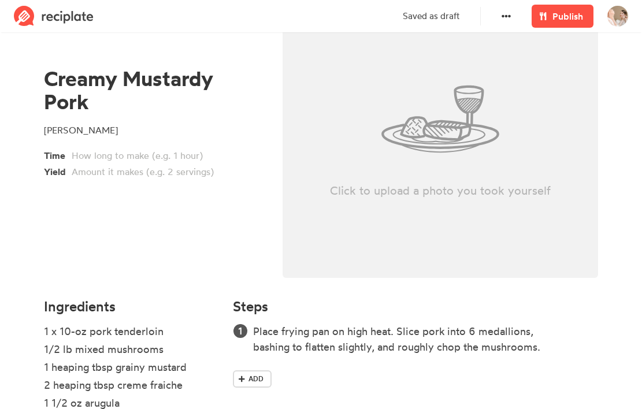
click at [260, 360] on div "Place frying pan on high heat. Slice pork into 6 medallions, bashing to flatten…" at bounding box center [415, 357] width 365 height 69
click at [260, 383] on span "Add" at bounding box center [255, 379] width 15 height 10
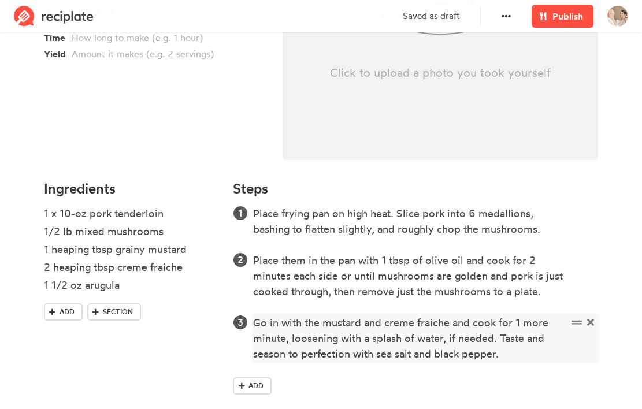
scroll to position [225, 0]
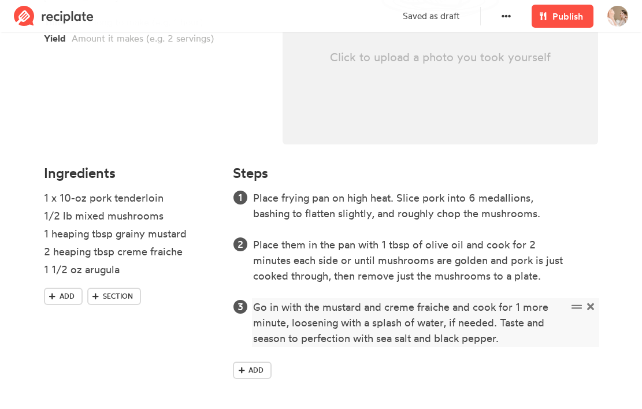
click at [502, 324] on div "Go in with the mustard and creme fraiche and cook for 1 more minute, loosening …" at bounding box center [410, 322] width 314 height 47
click at [509, 343] on div "Go in with the mustard and creme fraiche and cook for 1 more minute, loosening …" at bounding box center [410, 322] width 314 height 47
click at [452, 364] on div "Add" at bounding box center [415, 373] width 365 height 22
click at [520, 342] on div "Go in with the mustard and creme fraiche and cook for 1 more minute, loosening …" at bounding box center [410, 322] width 314 height 47
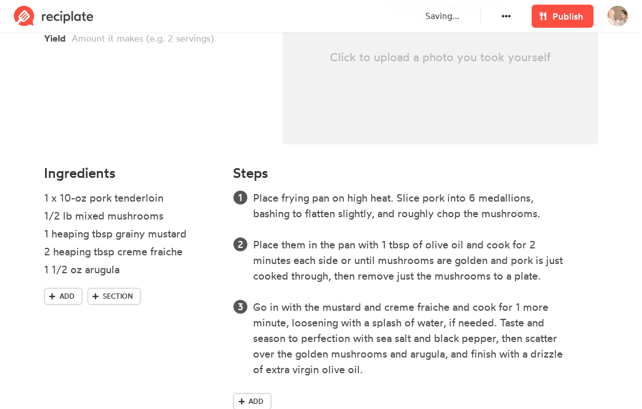
click at [199, 347] on div "Ingredients 1 x 10-oz pork tenderloin 1/2 lb mixed mushrooms 1 heaping tbsp gra…" at bounding box center [131, 294] width 189 height 273
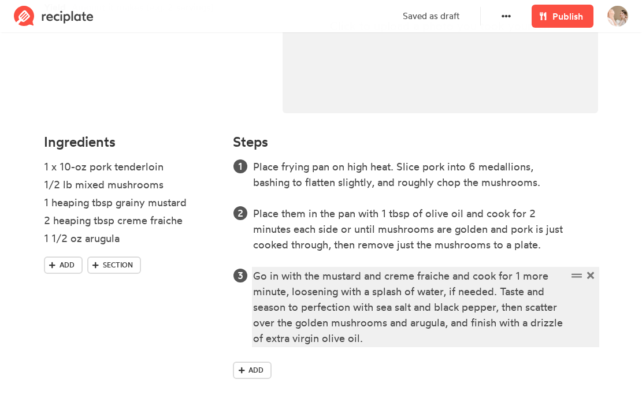
click at [378, 335] on div "Go in with the mustard and creme fraiche and cook for 1 more minute, loosening …" at bounding box center [410, 307] width 314 height 78
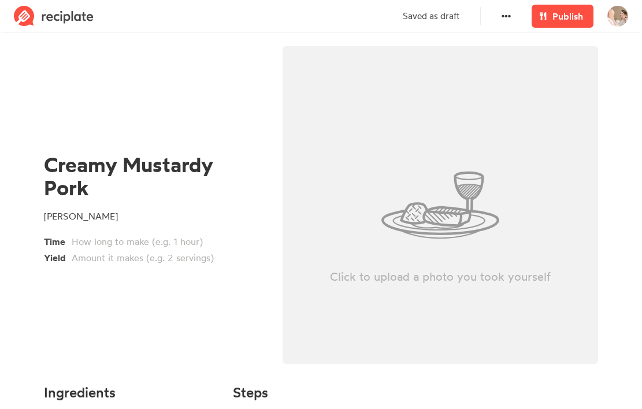
scroll to position [0, 0]
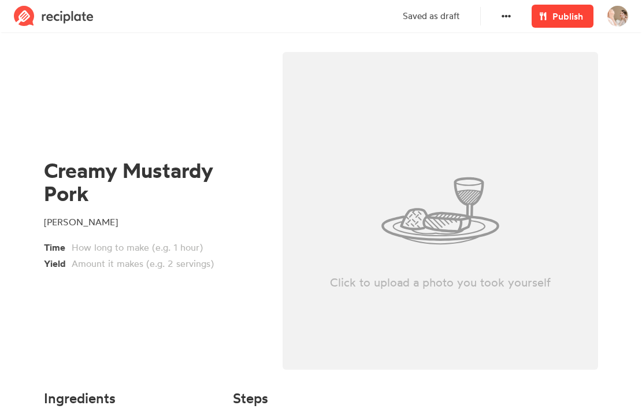
click at [560, 20] on span "Publish" at bounding box center [567, 16] width 31 height 14
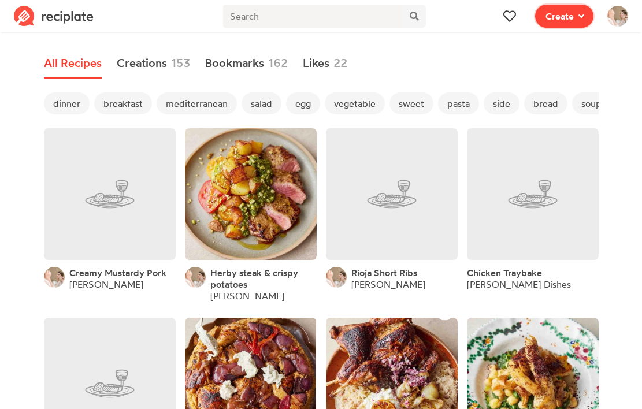
click at [566, 12] on span "Create" at bounding box center [559, 16] width 28 height 14
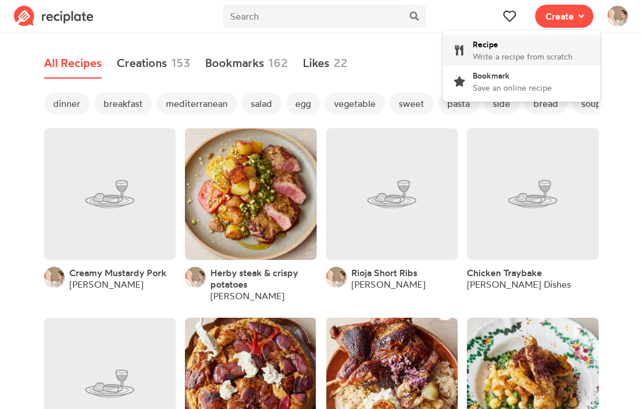
click at [520, 60] on span "Write a recipe from scratch" at bounding box center [522, 56] width 100 height 10
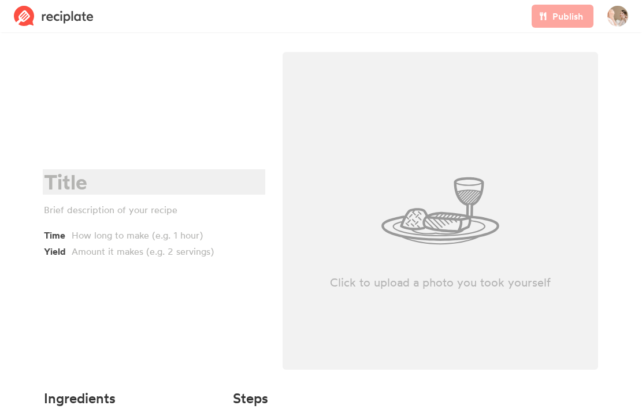
click at [122, 178] on div at bounding box center [152, 182] width 217 height 24
paste div
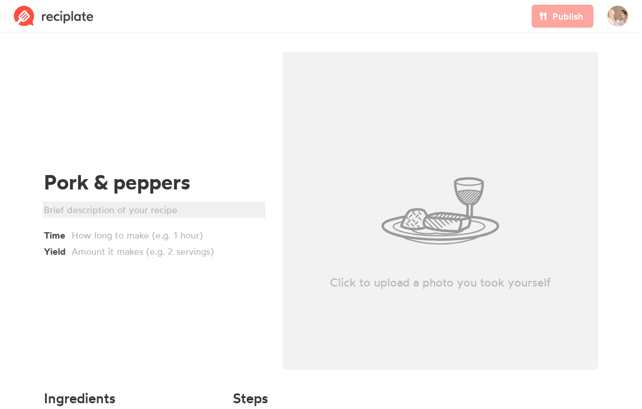
click at [122, 204] on div at bounding box center [152, 210] width 217 height 14
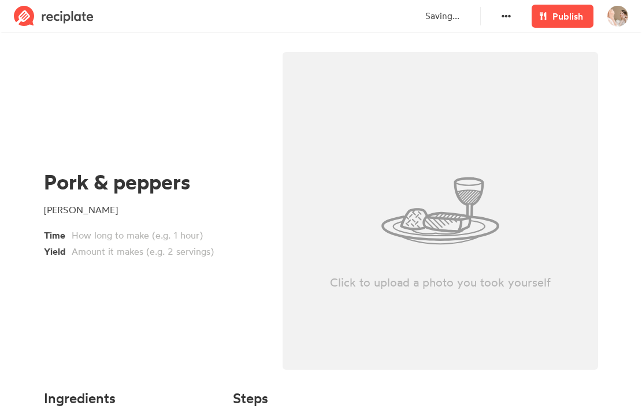
click at [407, 227] on div "Click to upload a photo you took yourself" at bounding box center [440, 211] width 316 height 318
type input "C:\fakepath\Screenshot [DATE] 6.07.56 PM.png"
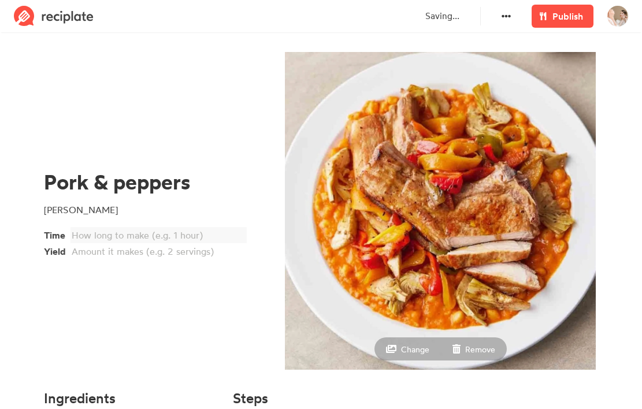
scroll to position [87, 0]
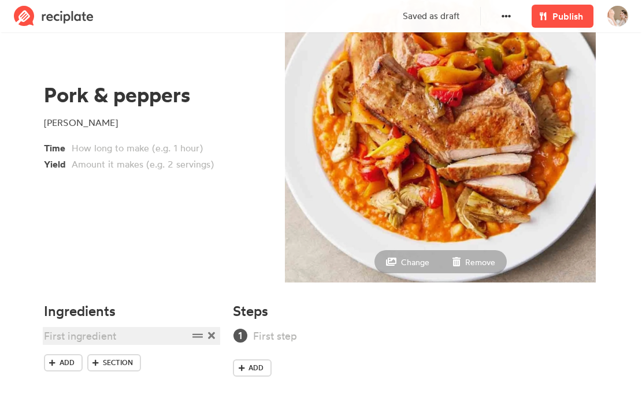
click at [92, 336] on div at bounding box center [116, 336] width 144 height 16
paste div
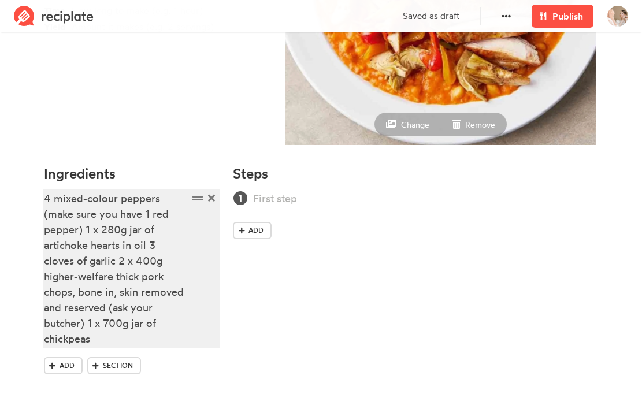
scroll to position [225, 0]
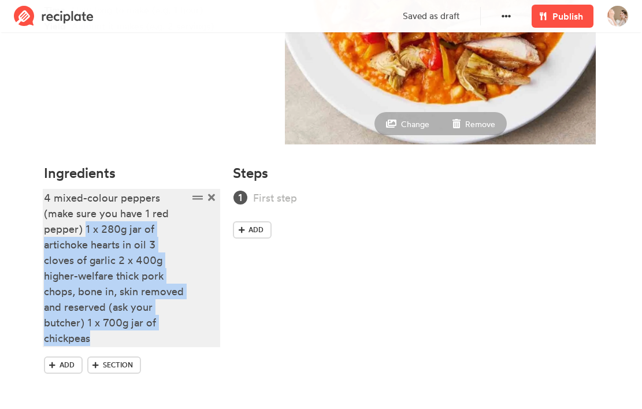
drag, startPoint x: 86, startPoint y: 229, endPoint x: 98, endPoint y: 338, distance: 109.8
click at [98, 338] on div "4 mixed-colour peppers (make sure you have 1 red pepper) 1 x 280g jar of artich…" at bounding box center [116, 268] width 144 height 156
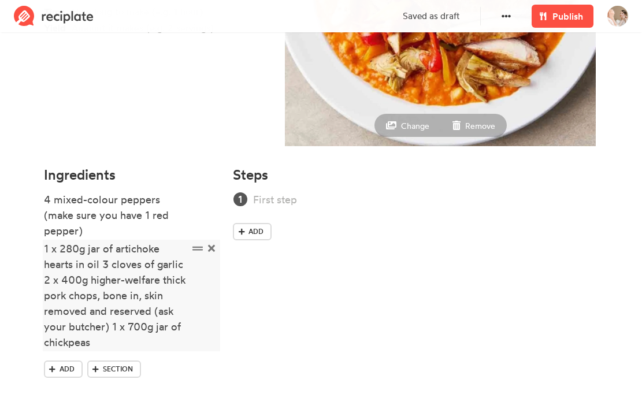
scroll to position [230, 0]
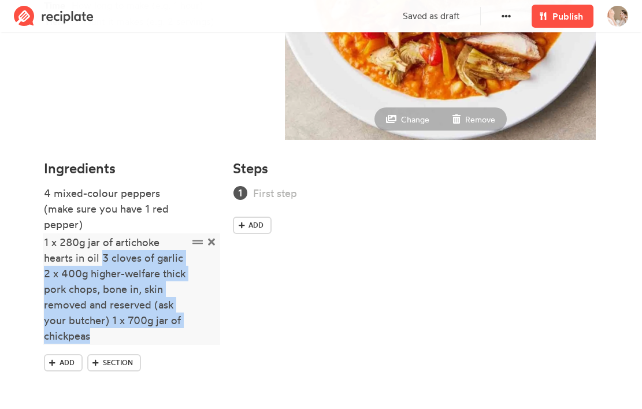
drag, startPoint x: 105, startPoint y: 257, endPoint x: 102, endPoint y: 337, distance: 80.3
click at [102, 337] on div "1 x 280g jar of artichoke hearts in oil 3 cloves of garlic 2 x 400g higher-welf…" at bounding box center [116, 288] width 144 height 109
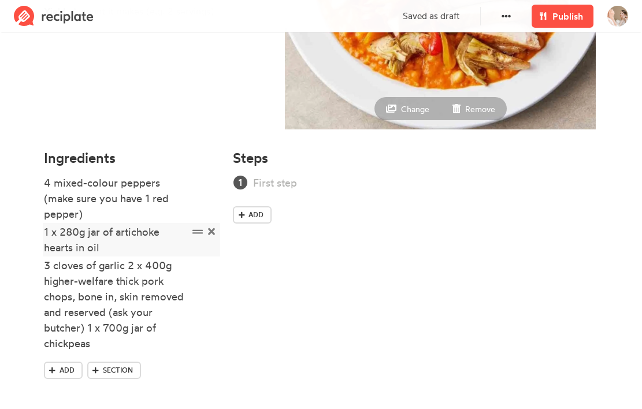
scroll to position [241, 0]
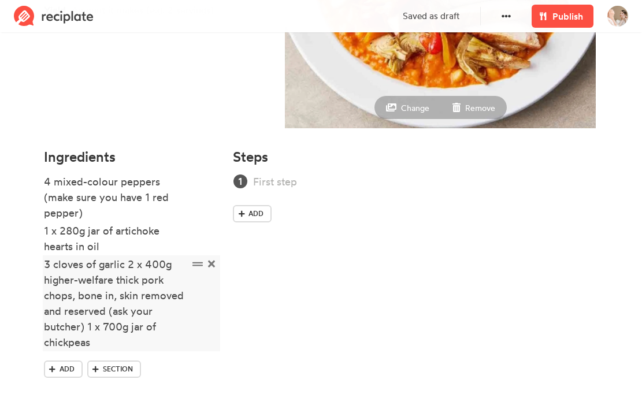
click at [132, 260] on div "3 cloves of garlic 2 x 400g higher-welfare thick pork chops, bone in, skin remo…" at bounding box center [116, 303] width 144 height 94
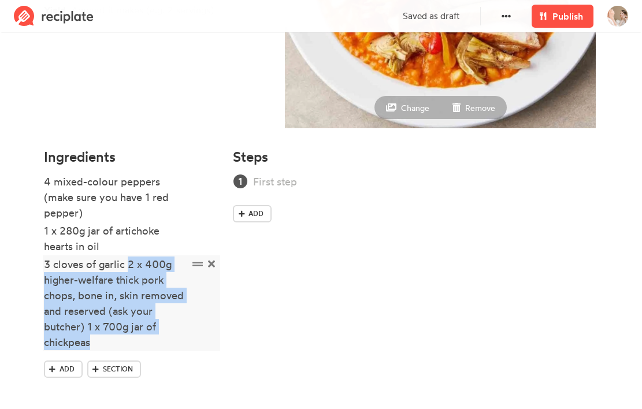
drag, startPoint x: 127, startPoint y: 266, endPoint x: 118, endPoint y: 347, distance: 81.3
click at [118, 347] on div "3 cloves of garlic 2 x 400g higher-welfare thick pork chops, bone in, skin remo…" at bounding box center [116, 303] width 144 height 94
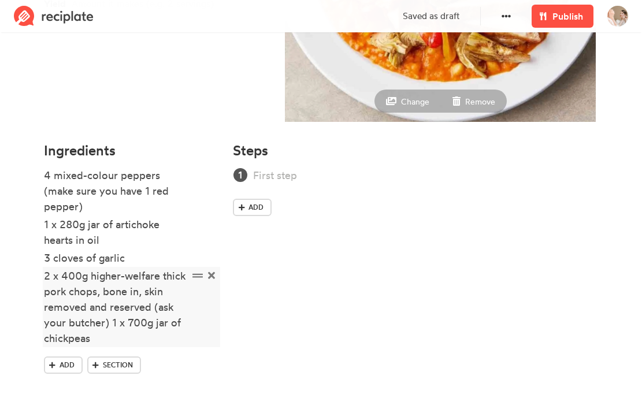
scroll to position [250, 0]
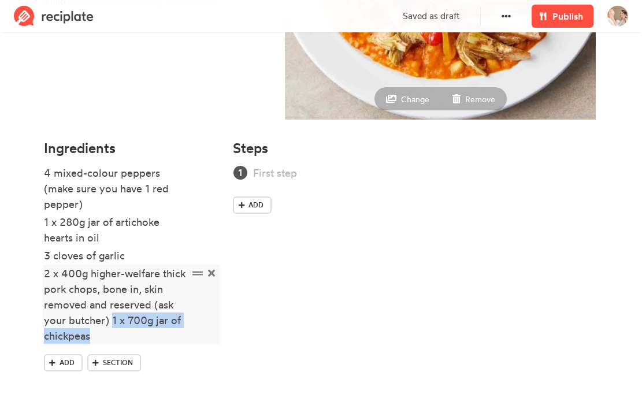
drag, startPoint x: 111, startPoint y: 320, endPoint x: 111, endPoint y: 333, distance: 13.3
click at [111, 333] on div "2 x 400g higher-welfare thick pork chops, bone in, skin removed and reserved (a…" at bounding box center [116, 305] width 144 height 78
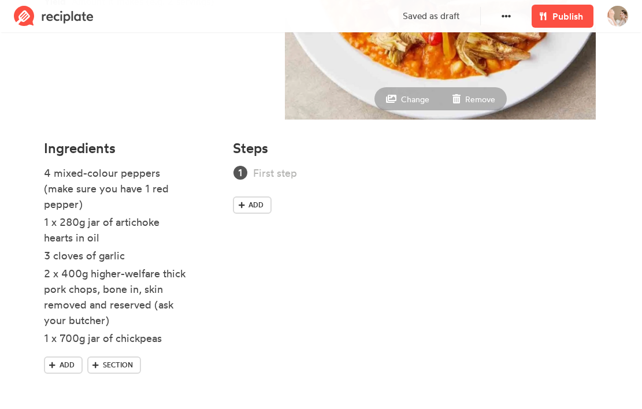
click at [326, 304] on div "Steps Add" at bounding box center [415, 267] width 379 height 269
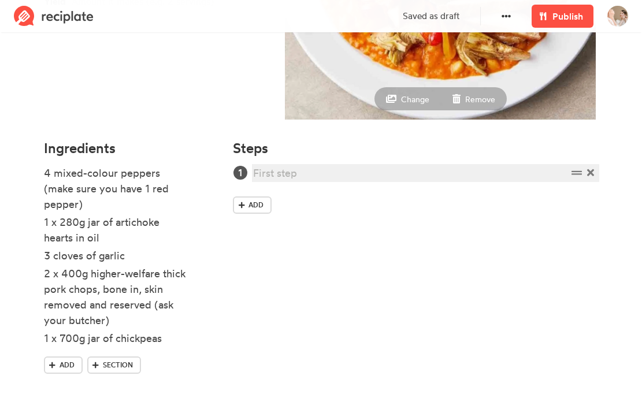
click at [299, 167] on div at bounding box center [410, 173] width 314 height 16
paste div
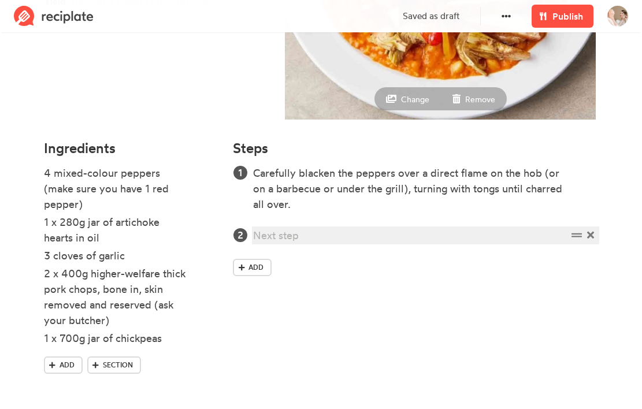
paste div
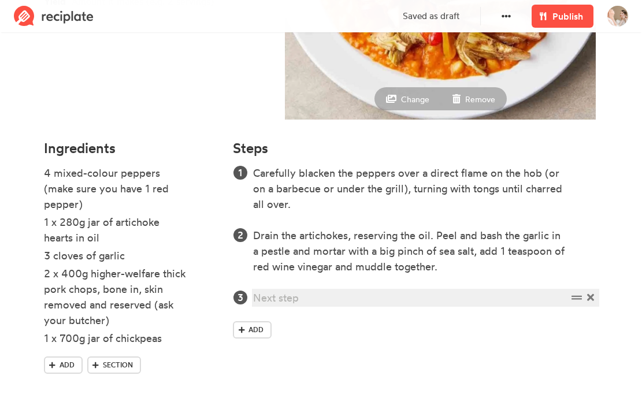
paste div
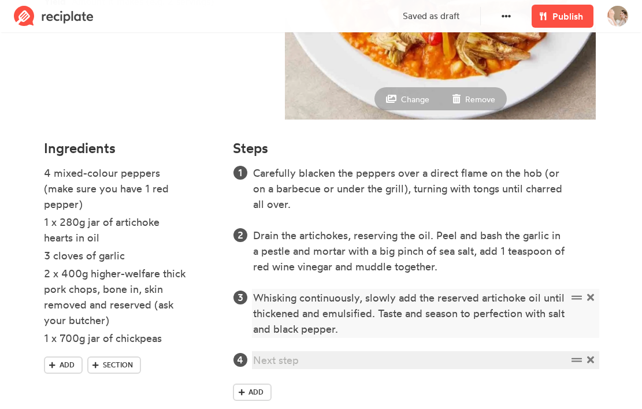
paste div
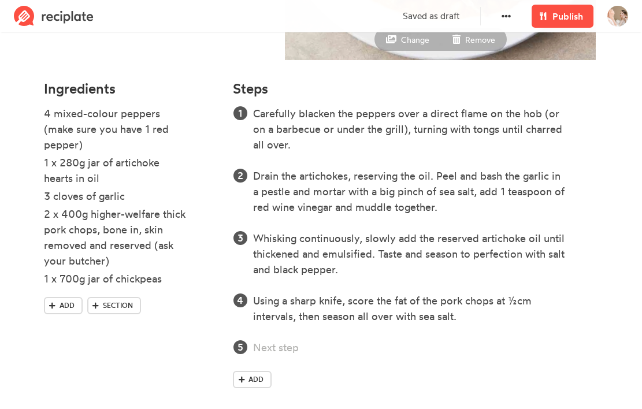
scroll to position [319, 0]
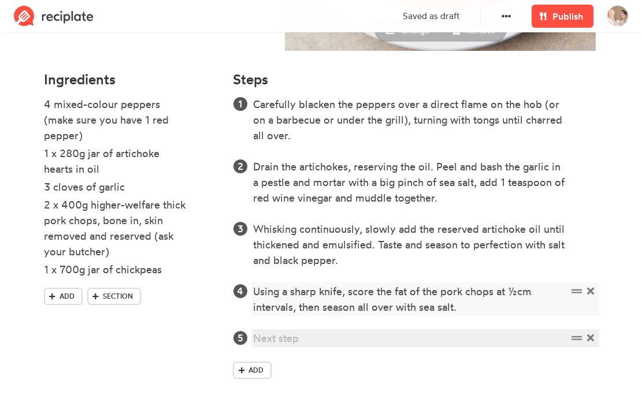
paste div
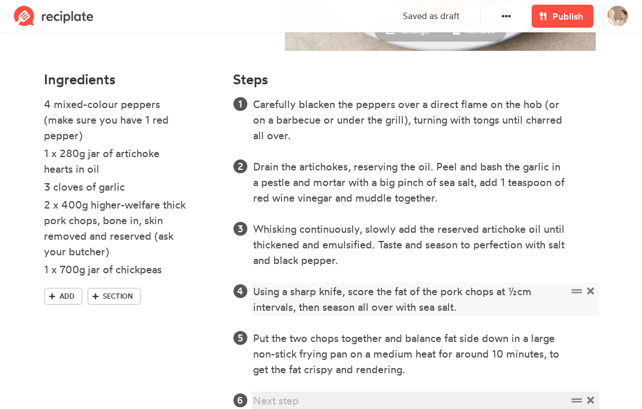
paste div
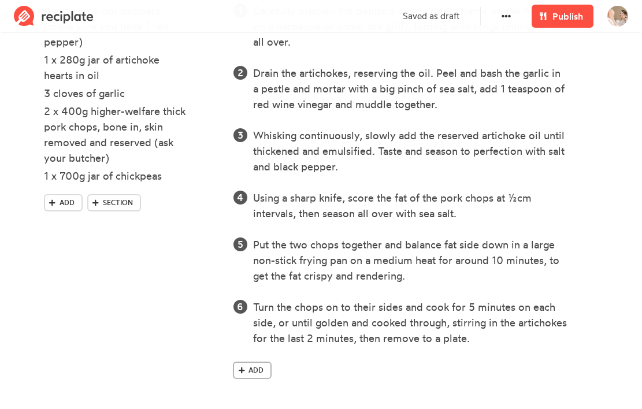
click at [258, 368] on span "Add" at bounding box center [255, 370] width 15 height 10
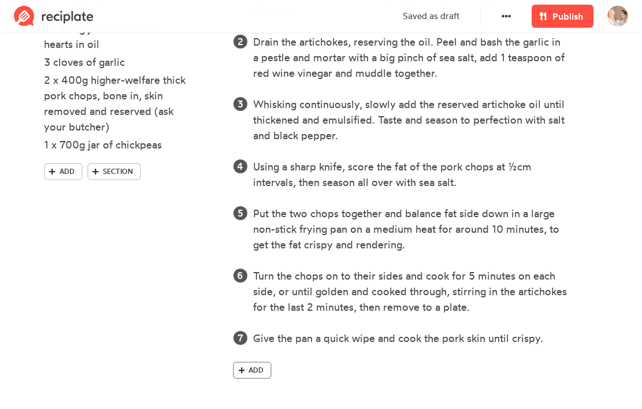
click at [240, 378] on link "Add" at bounding box center [252, 370] width 39 height 17
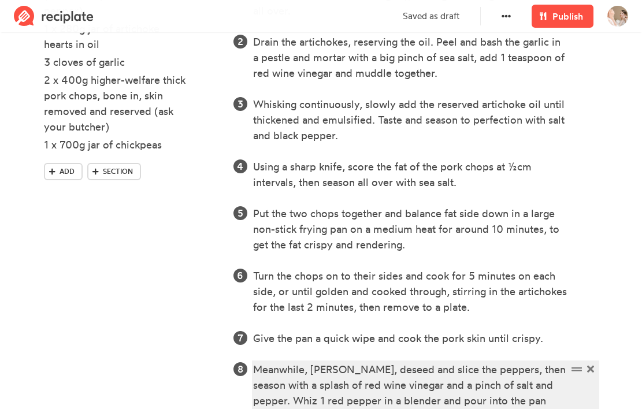
scroll to position [537, 0]
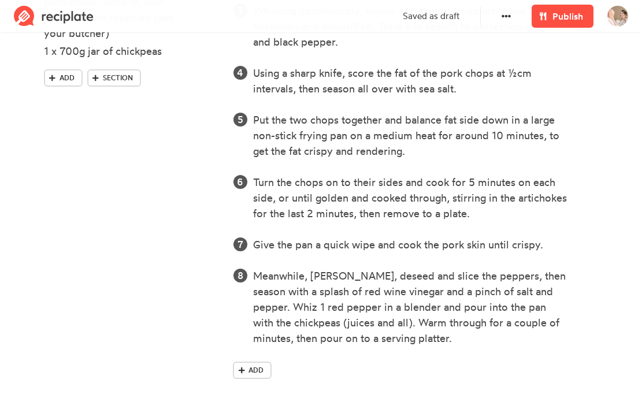
click at [250, 360] on div "Carefully blacken the peppers over a direct flame on the hob (or on a barbecue …" at bounding box center [415, 130] width 365 height 505
click at [250, 367] on span "Add" at bounding box center [255, 370] width 15 height 10
click at [327, 359] on ol "Carefully blacken the peppers over a direct flame on the hob (or on a barbecue …" at bounding box center [415, 127] width 365 height 499
click at [336, 377] on div "Carefully blacken the peppers over a direct flame on the hob (or on a barbecue …" at bounding box center [415, 146] width 365 height 537
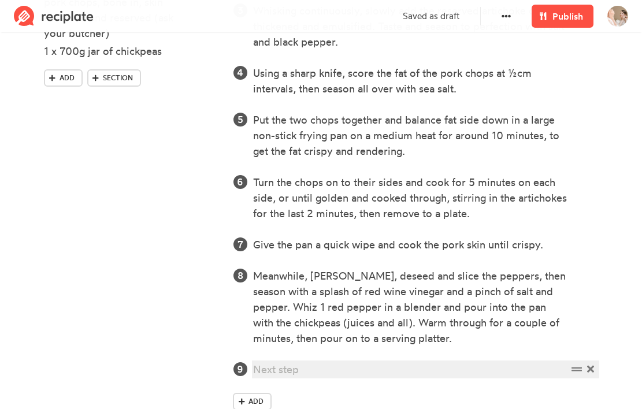
click at [369, 367] on div at bounding box center [410, 370] width 314 height 16
paste div
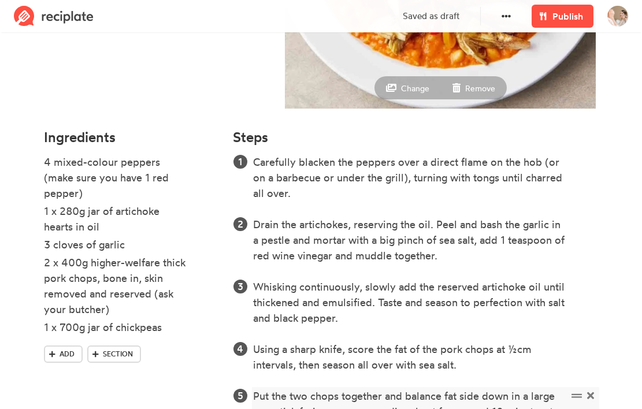
scroll to position [0, 0]
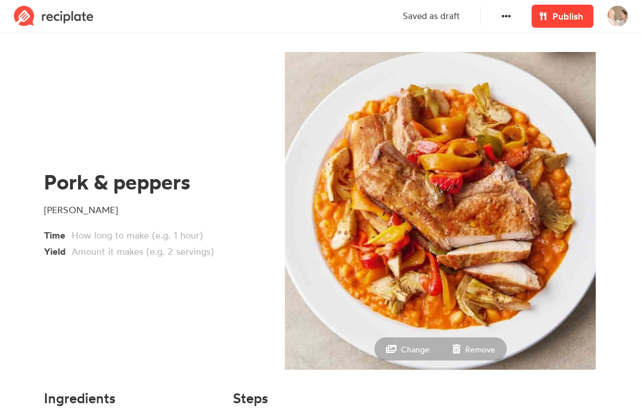
click at [556, 25] on link "Publish" at bounding box center [562, 16] width 62 height 23
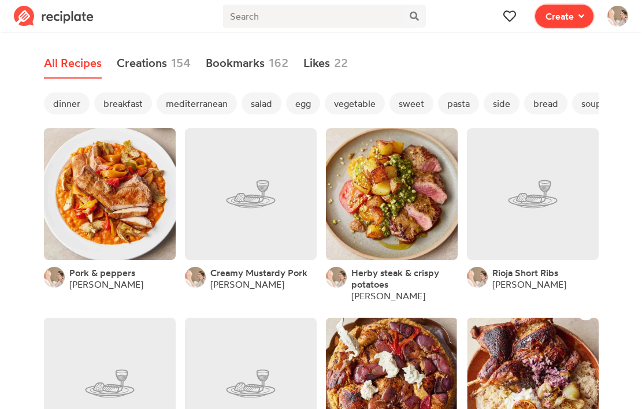
click at [552, 23] on button "Create" at bounding box center [564, 16] width 58 height 23
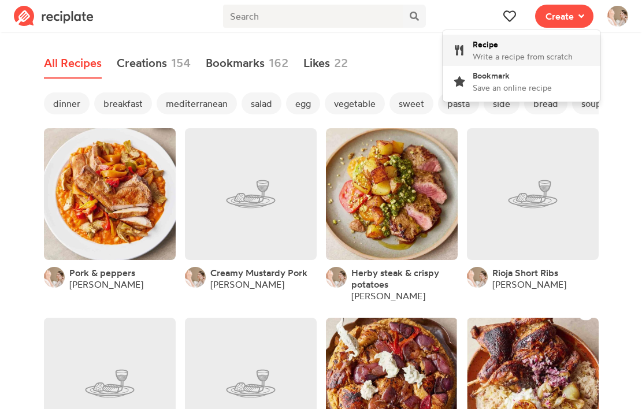
click at [494, 51] on span "Write a recipe from scratch" at bounding box center [522, 56] width 100 height 10
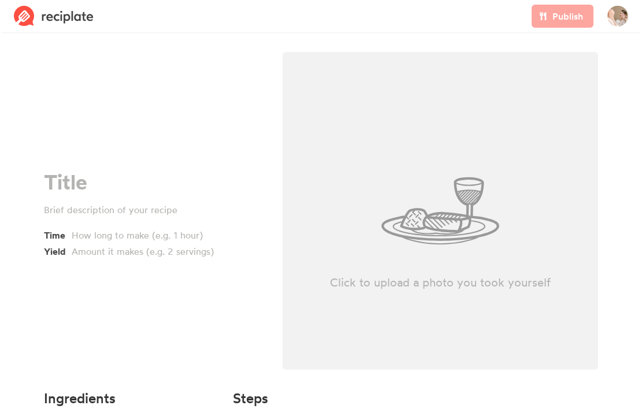
click at [107, 165] on div "Time Yield" at bounding box center [154, 214] width 239 height 338
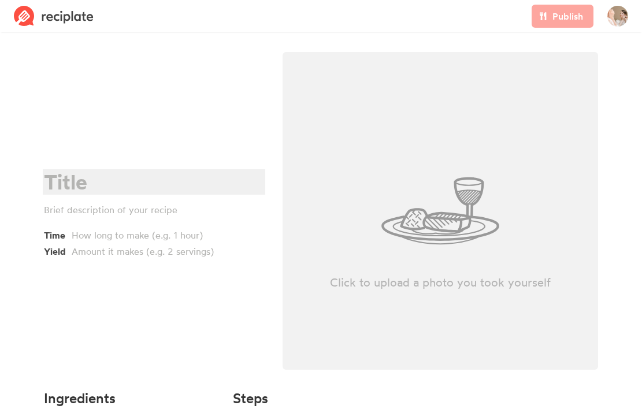
click at [95, 183] on div at bounding box center [152, 182] width 217 height 24
paste div
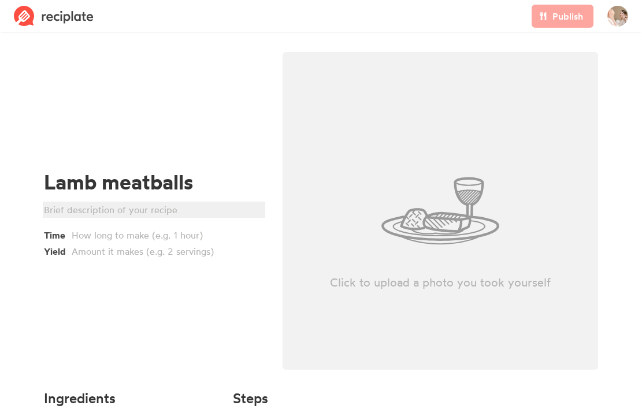
click at [106, 215] on div at bounding box center [152, 210] width 217 height 14
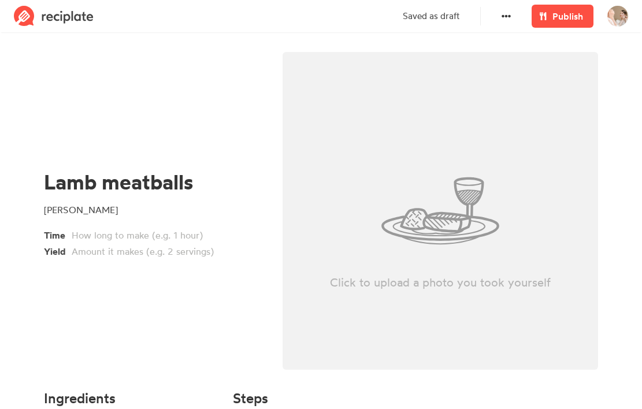
click at [429, 224] on div "Click to upload a photo you took yourself" at bounding box center [440, 211] width 316 height 318
click at [333, 248] on div "Click to upload a photo you took yourself" at bounding box center [440, 211] width 316 height 318
type input "C:\fakepath\Screenshot [DATE] 6.09.57 PM.png"
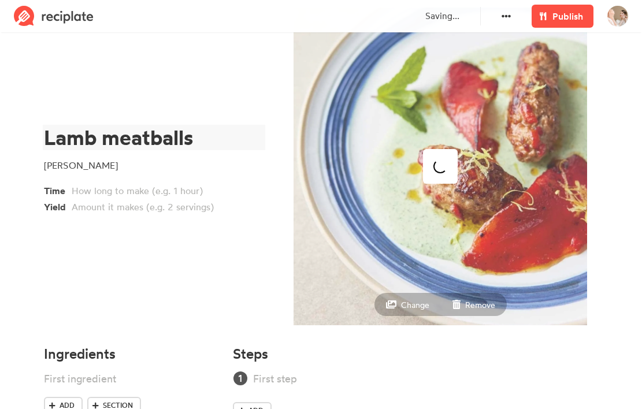
scroll to position [87, 0]
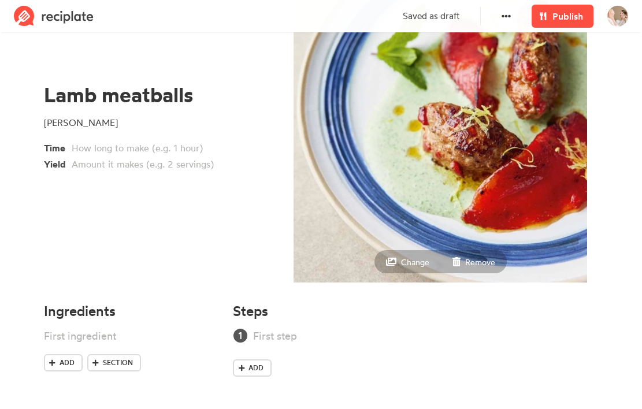
click at [98, 344] on li at bounding box center [132, 337] width 176 height 18
click at [105, 338] on div at bounding box center [116, 336] width 144 height 16
paste div
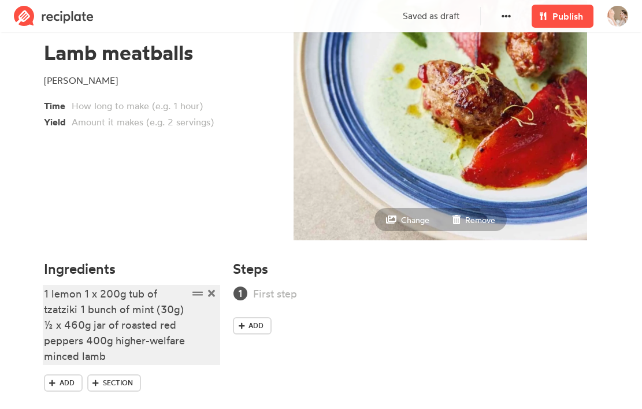
scroll to position [150, 0]
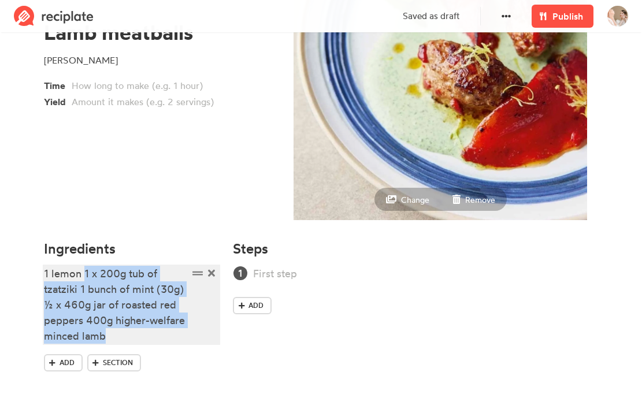
drag, startPoint x: 84, startPoint y: 275, endPoint x: 108, endPoint y: 338, distance: 66.7
click at [108, 338] on div "1 lemon 1 x 200g tub of tzatziki 1 bunch of mint (30g) ½ x 460g jar of roasted …" at bounding box center [116, 305] width 144 height 78
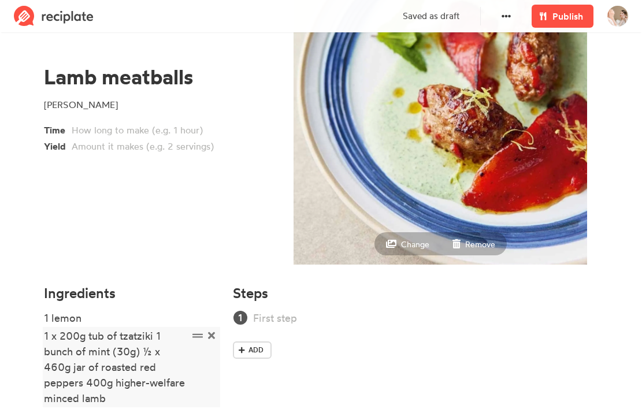
scroll to position [167, 0]
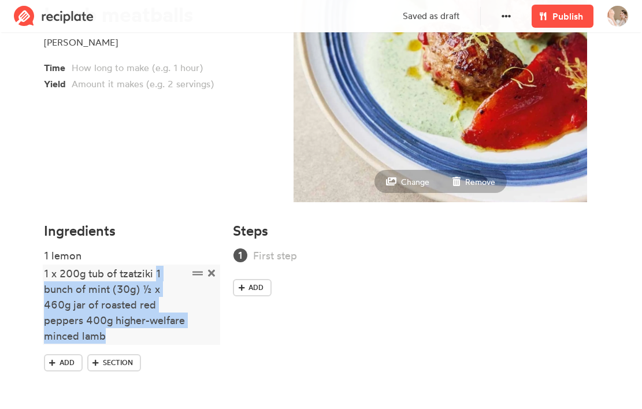
drag, startPoint x: 158, startPoint y: 276, endPoint x: 155, endPoint y: 333, distance: 57.2
click at [155, 333] on div "1 x 200g tub of tzatziki 1 bunch of mint (30g) ½ x 460g jar of roasted red pepp…" at bounding box center [116, 305] width 144 height 78
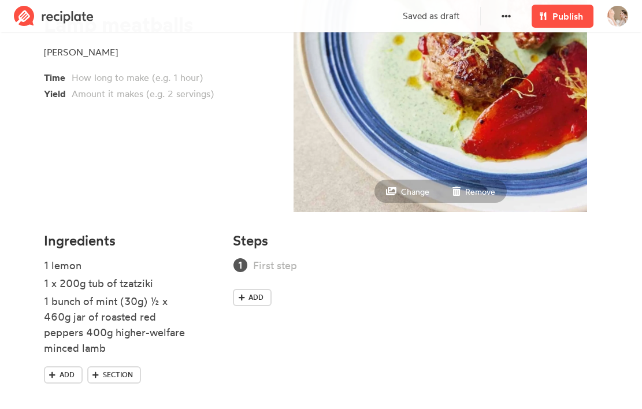
scroll to position [170, 0]
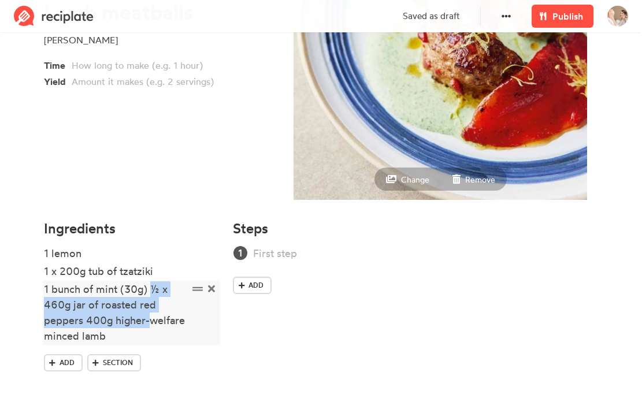
drag, startPoint x: 152, startPoint y: 289, endPoint x: 152, endPoint y: 322, distance: 32.9
click at [152, 323] on div "1 bunch of mint (30g) ½ x 460g jar of roasted red peppers 400g higher-welfare m…" at bounding box center [116, 312] width 144 height 62
click at [152, 322] on div "1 bunch of mint (30g) ½ x 460g jar of roasted red peppers 400g higher-welfare m…" at bounding box center [116, 312] width 144 height 62
drag, startPoint x: 152, startPoint y: 292, endPoint x: 152, endPoint y: 338, distance: 46.8
click at [152, 338] on div "1 bunch of mint (30g) ½ x 460g jar of roasted red peppers 400g higher-welfare m…" at bounding box center [116, 312] width 144 height 62
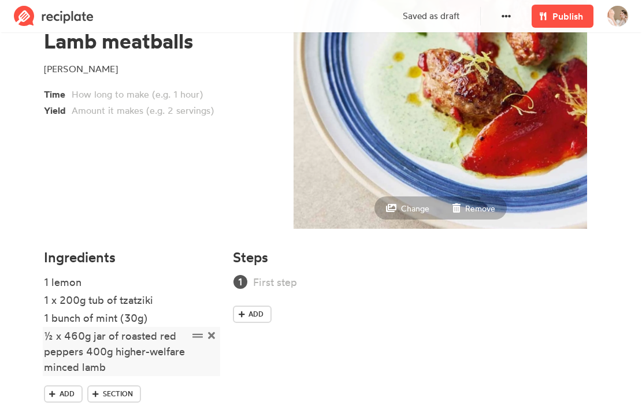
scroll to position [172, 0]
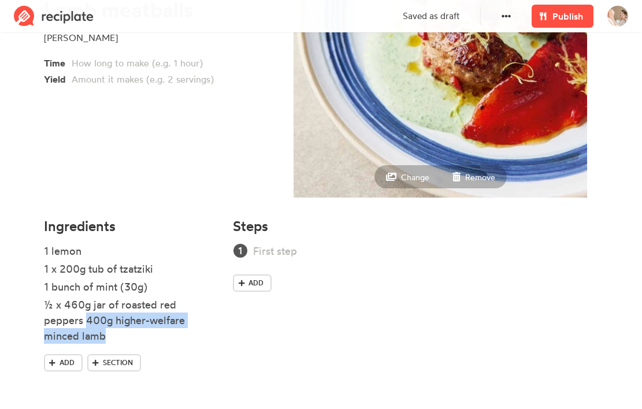
drag, startPoint x: 87, startPoint y: 318, endPoint x: 139, endPoint y: 351, distance: 62.3
click at [139, 352] on ul "1 lemon 1 x 200g tub of tzatziki 1 bunch of mint (30g) ½ x 460g jar of roasted …" at bounding box center [132, 298] width 176 height 111
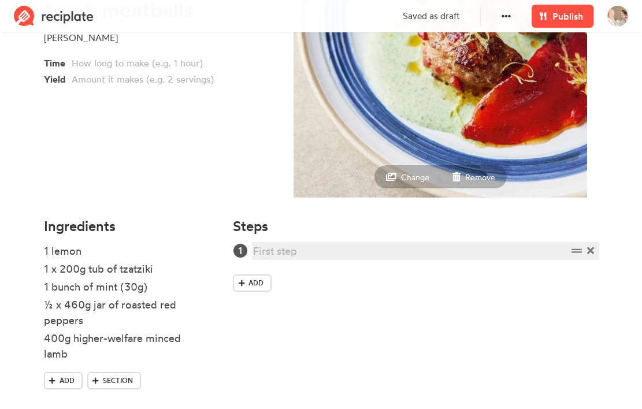
click at [293, 250] on div at bounding box center [410, 251] width 314 height 16
paste div
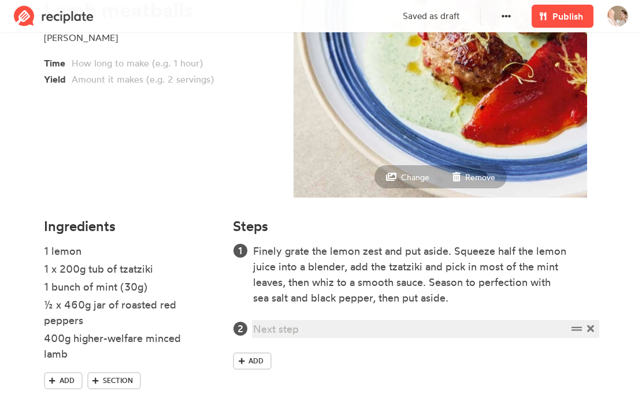
paste div
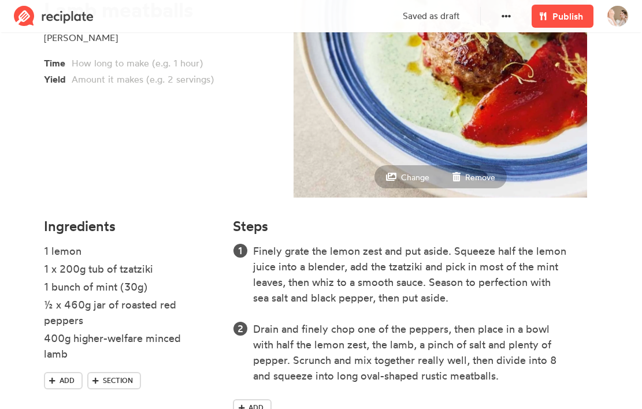
scroll to position [176, 0]
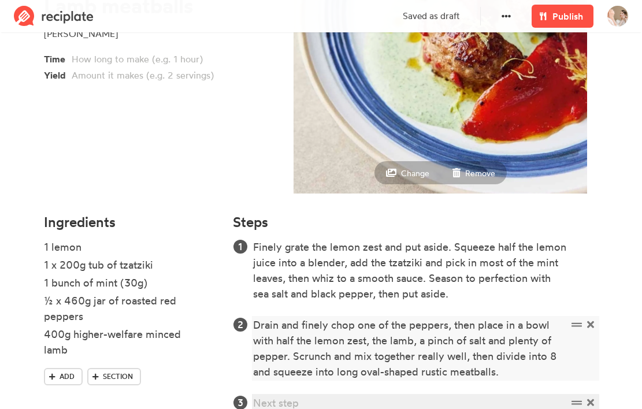
paste div
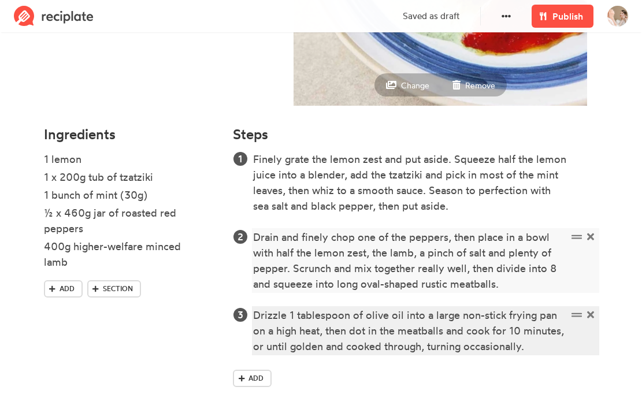
scroll to position [272, 0]
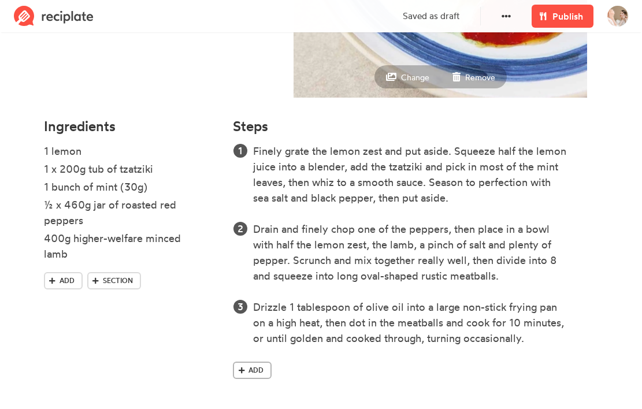
click at [262, 362] on link "Add" at bounding box center [252, 370] width 39 height 17
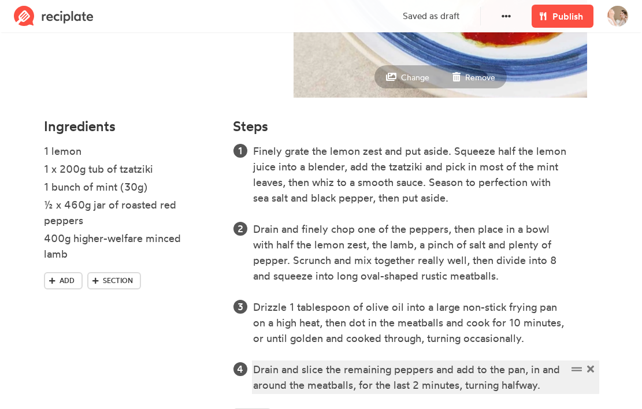
scroll to position [319, 0]
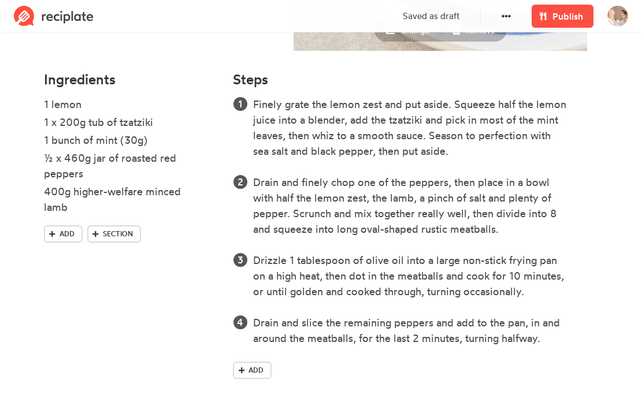
click at [249, 354] on div "Finely grate the lemon zest and put aside. Squeeze half the lemon juice into a …" at bounding box center [415, 239] width 365 height 287
click at [250, 363] on link "Add" at bounding box center [252, 370] width 39 height 17
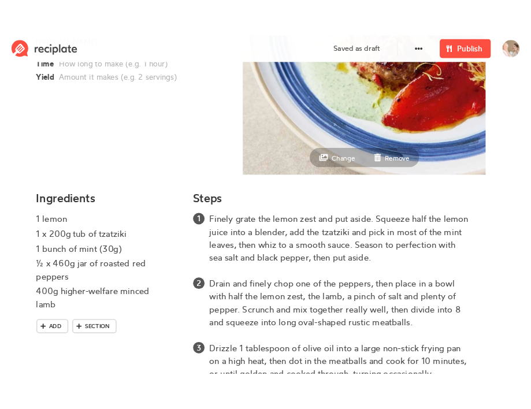
scroll to position [0, 0]
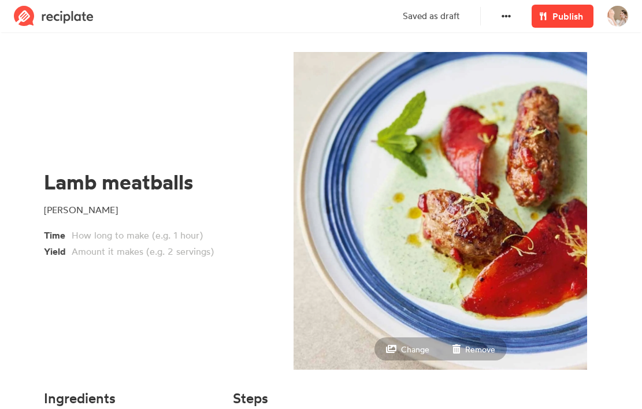
click at [541, 22] on span at bounding box center [543, 16] width 14 height 14
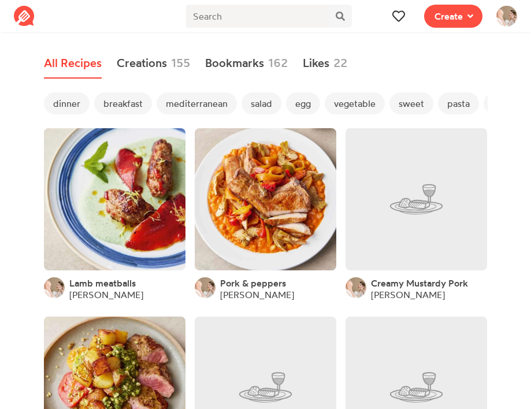
click at [419, 13] on span "Create" at bounding box center [453, 16] width 72 height 32
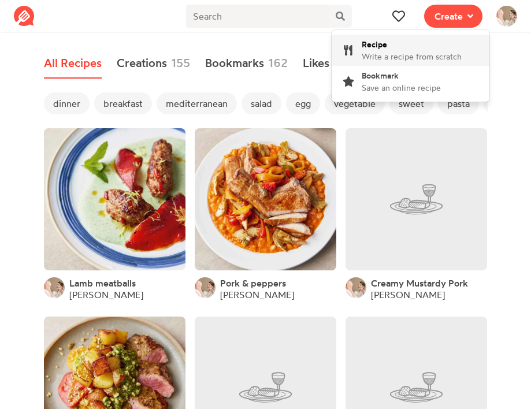
click at [419, 38] on link "Recipe Write a recipe from scratch" at bounding box center [411, 50] width 158 height 31
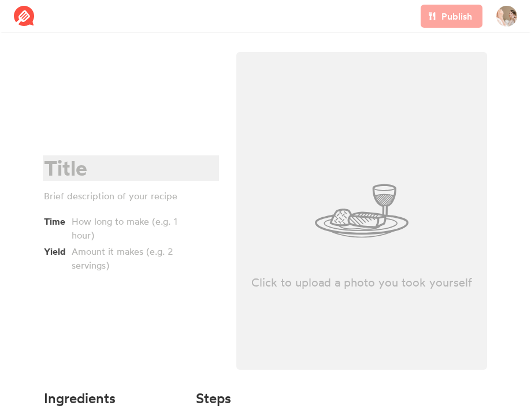
click at [66, 170] on div at bounding box center [129, 169] width 170 height 24
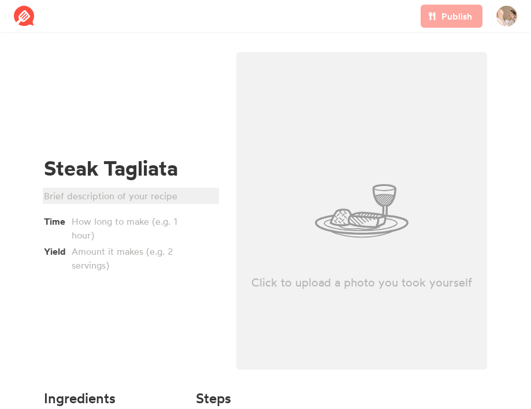
click at [128, 198] on div at bounding box center [129, 196] width 170 height 14
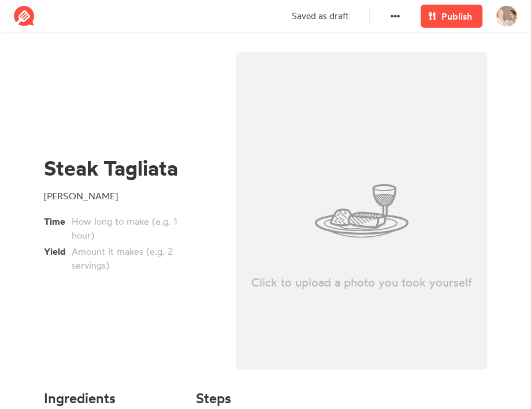
click at [103, 349] on div "Steak Tagliata [PERSON_NAME] Time Yield" at bounding box center [131, 214] width 192 height 338
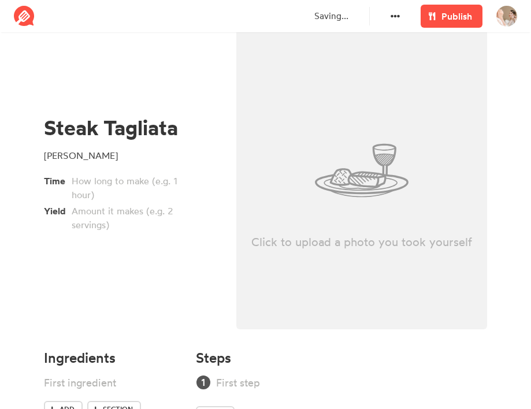
scroll to position [87, 0]
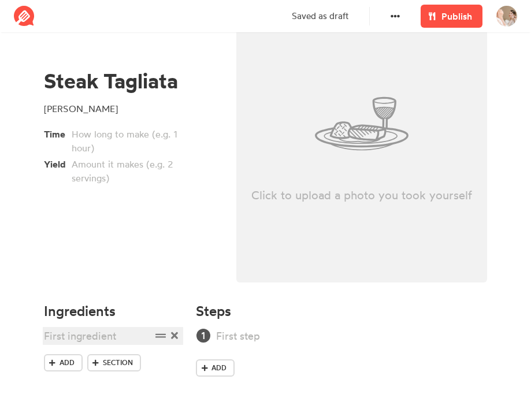
click at [71, 334] on div at bounding box center [97, 336] width 107 height 16
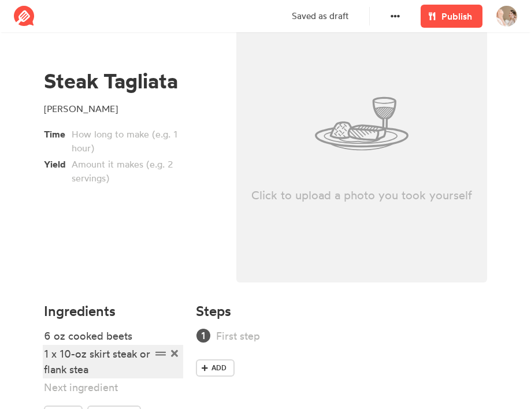
click at [125, 371] on div "1 x 10-oz skirt steak or flank stea" at bounding box center [97, 361] width 107 height 31
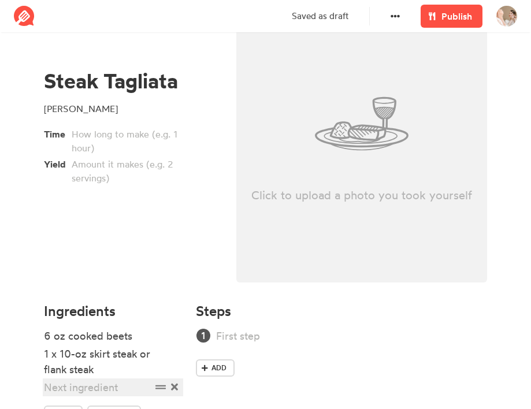
click at [100, 392] on div at bounding box center [97, 387] width 107 height 16
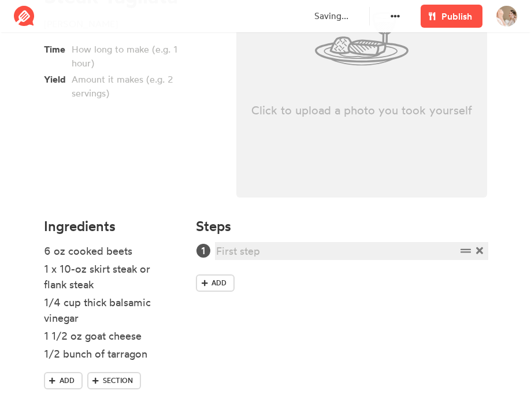
click at [254, 251] on div at bounding box center [336, 251] width 240 height 16
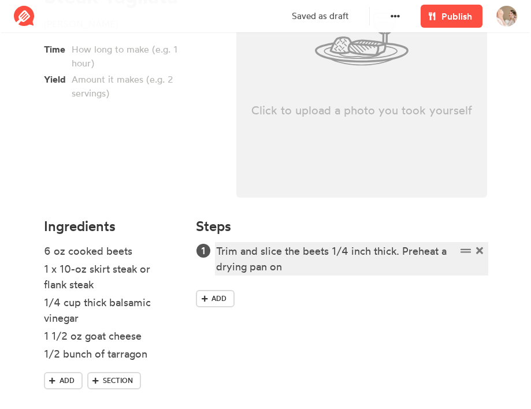
click at [218, 267] on div "Trim and slice the beets 1/4 inch thick. Preheat a drying pan on" at bounding box center [336, 258] width 240 height 31
click at [296, 267] on div "Trim and slice the beets 1/4 inch thick. Preheat a frying pan on" at bounding box center [336, 258] width 240 height 31
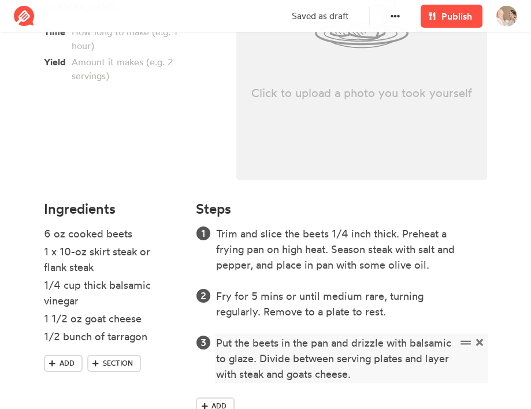
scroll to position [198, 0]
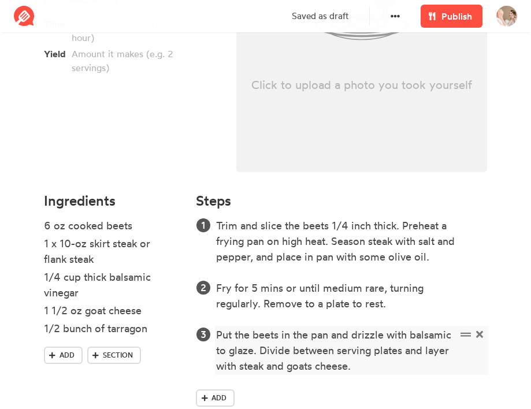
click at [265, 364] on div "Put the beets in the pan and drizzle with balsamic to glaze. Divide between ser…" at bounding box center [336, 350] width 240 height 47
click at [258, 384] on div "Put the beets in the pan and drizzle with balsamic to glaze. Divide between ser…" at bounding box center [336, 358] width 240 height 62
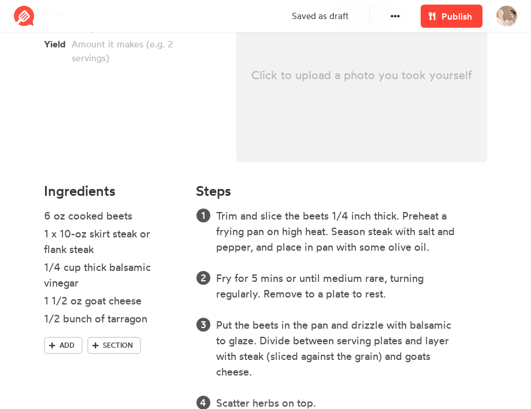
click at [442, 9] on span "Publish" at bounding box center [456, 16] width 31 height 14
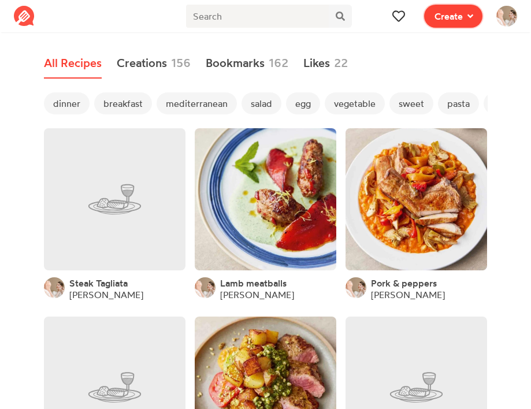
click at [449, 17] on span "Create" at bounding box center [448, 16] width 28 height 14
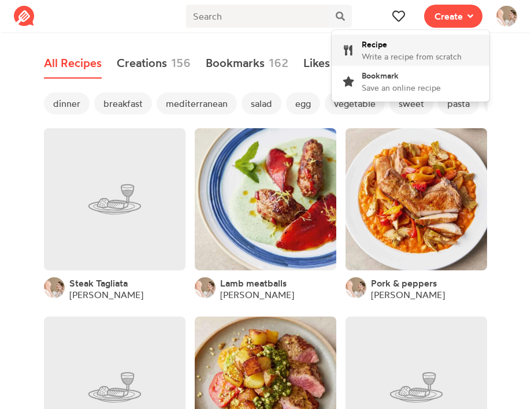
click at [425, 45] on div "Recipe Write a recipe from scratch" at bounding box center [412, 50] width 100 height 24
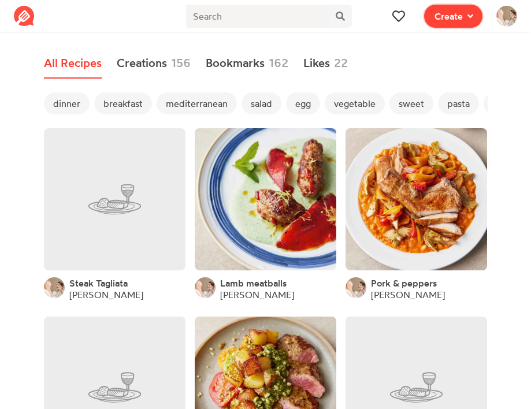
click at [461, 24] on button "Create" at bounding box center [453, 16] width 58 height 23
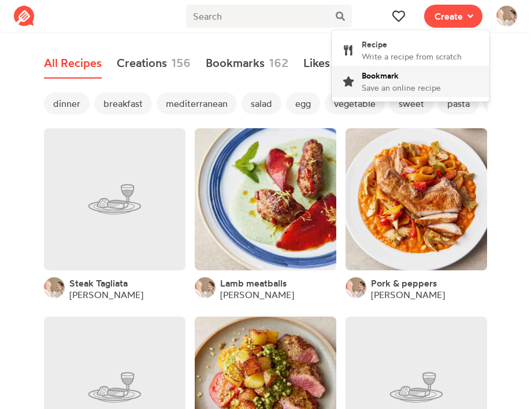
click at [424, 87] on span "Save an online recipe" at bounding box center [401, 88] width 79 height 10
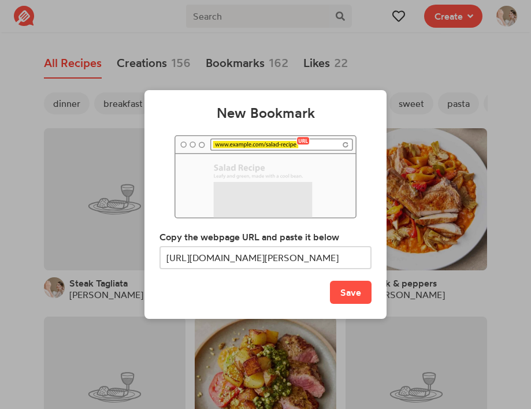
scroll to position [0, 142]
type input "[URL][DOMAIN_NAME][PERSON_NAME]"
click at [347, 290] on button "Save" at bounding box center [351, 292] width 42 height 23
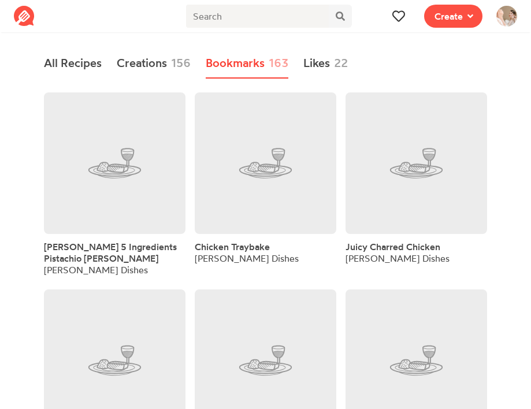
click at [128, 263] on span "[PERSON_NAME] 5 Ingredients Pistachio [PERSON_NAME]" at bounding box center [110, 252] width 133 height 23
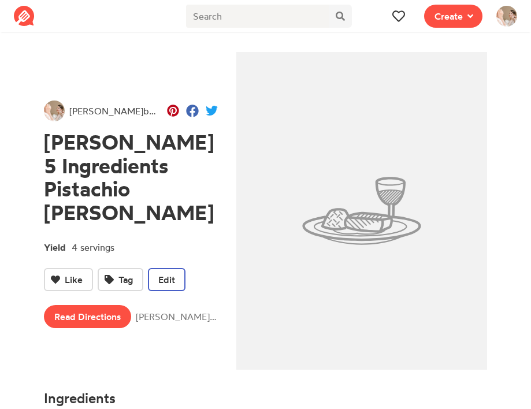
click at [161, 281] on span "Edit" at bounding box center [166, 280] width 17 height 14
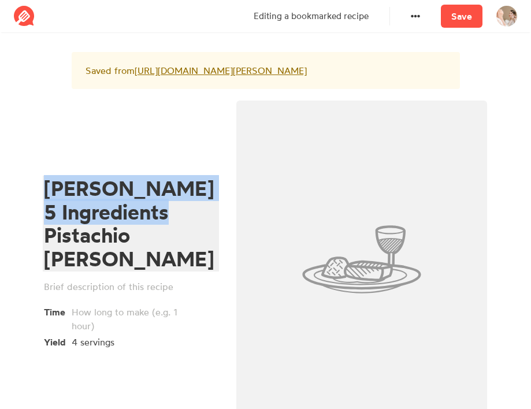
drag, startPoint x: 45, startPoint y: 246, endPoint x: 44, endPoint y: 184, distance: 62.4
click at [44, 184] on div "[PERSON_NAME] 5 Ingredients Pistachio Panna Cotta Time Yield 4 servings" at bounding box center [131, 263] width 192 height 338
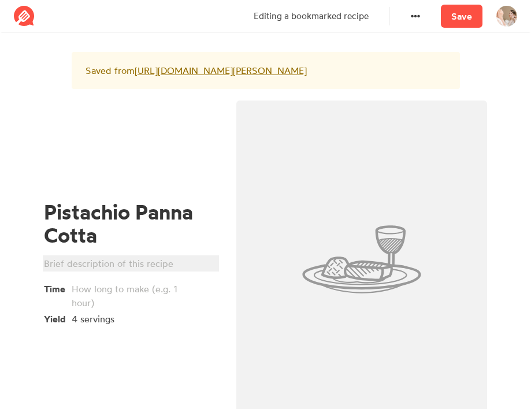
click at [77, 270] on div at bounding box center [129, 263] width 170 height 14
click at [472, 13] on link "Save" at bounding box center [462, 16] width 42 height 23
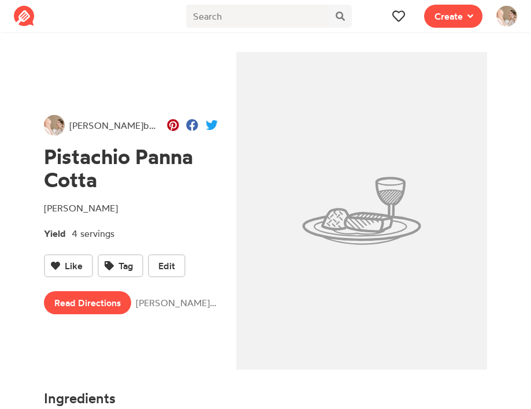
click at [105, 26] on div "Recipe Write a recipe from scratch Bookmark Save an online recipe [PERSON_NAME]…" at bounding box center [92, 16] width 170 height 32
